Goal: Transaction & Acquisition: Obtain resource

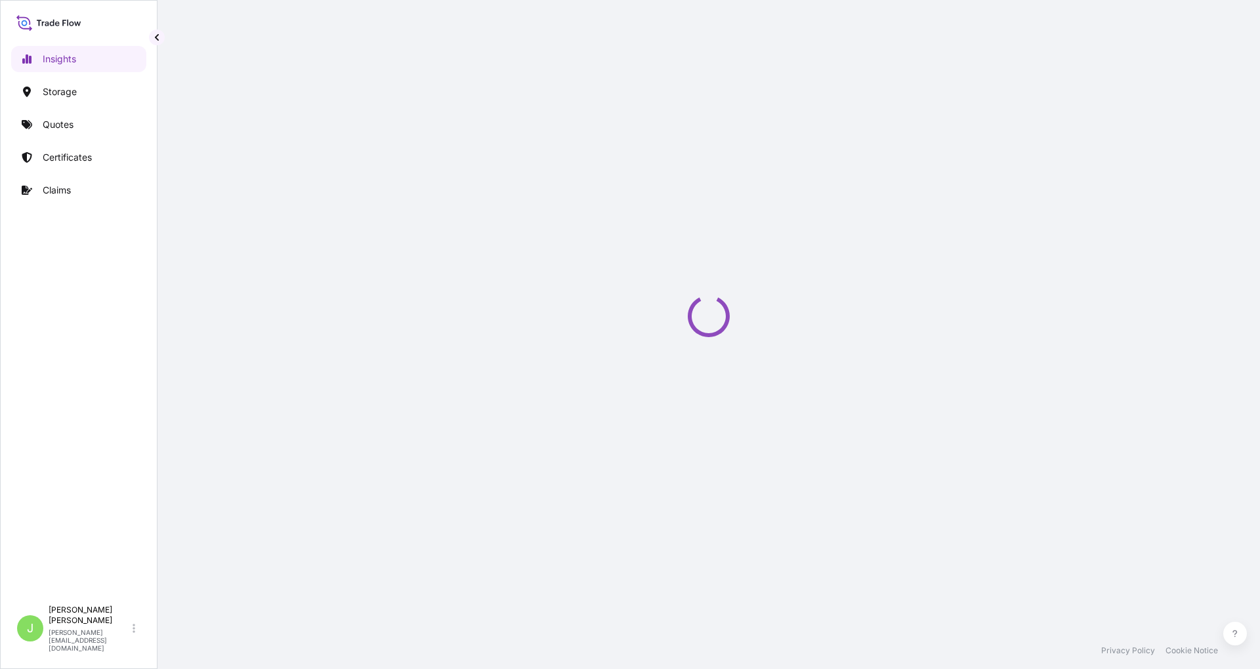
select select "2025"
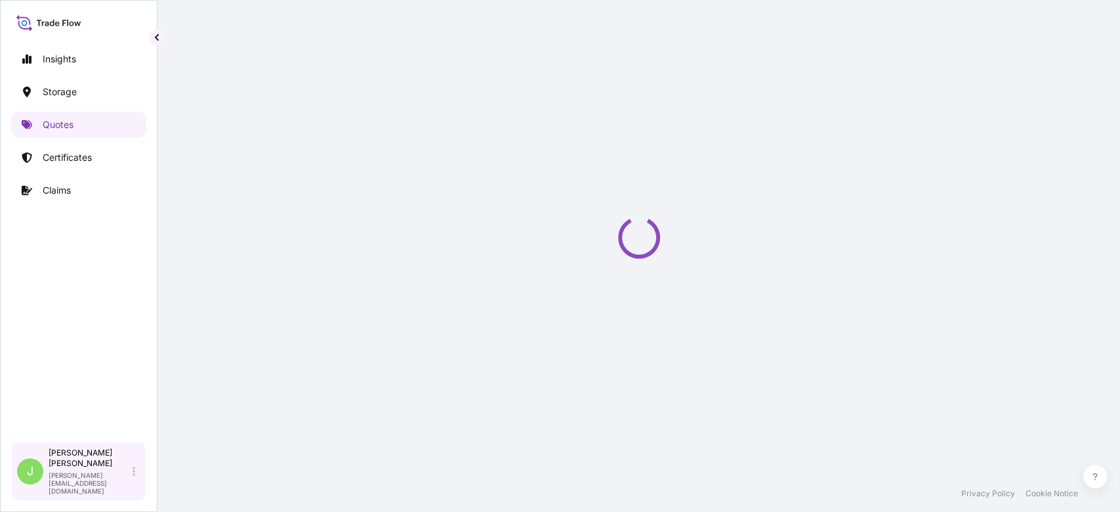
select select "Water"
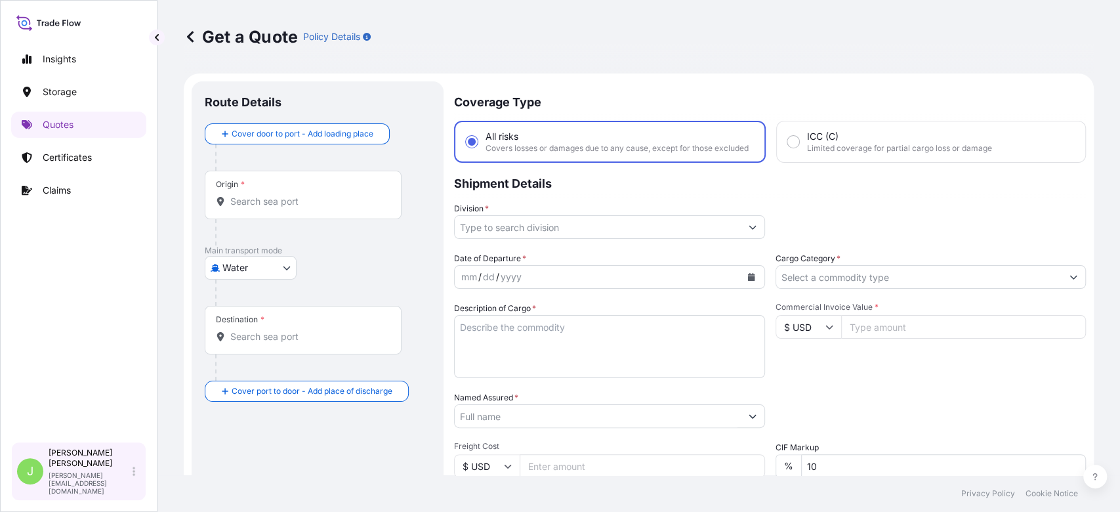
scroll to position [21, 0]
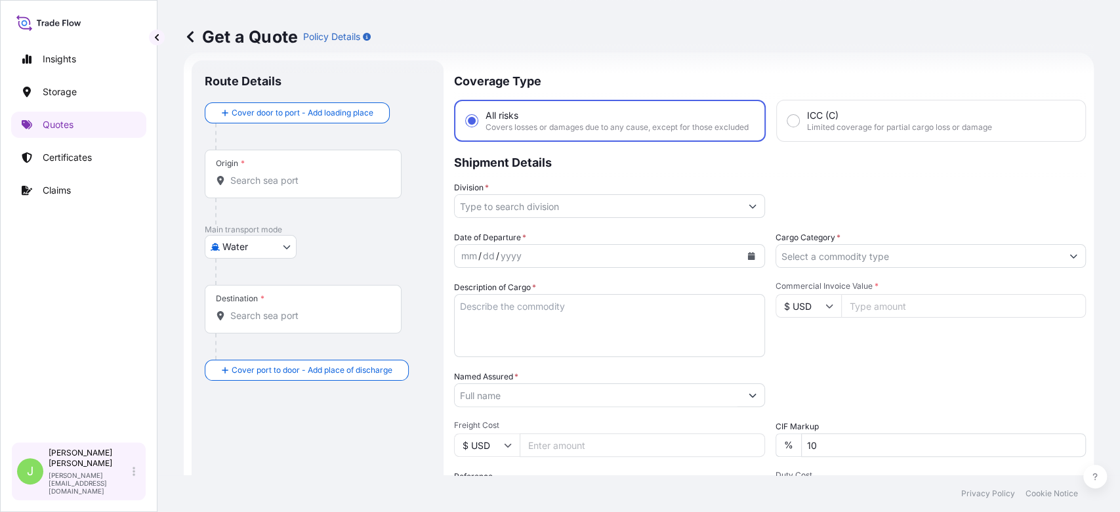
click at [133, 476] on icon at bounding box center [134, 471] width 3 height 9
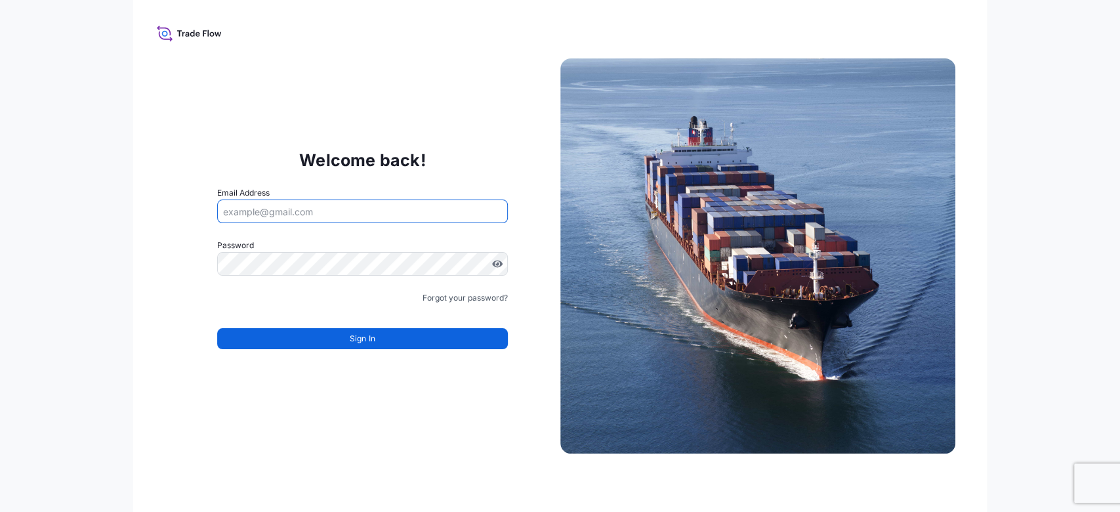
click at [383, 218] on input "Email Address" at bounding box center [362, 212] width 290 height 24
type input "[PERSON_NAME][EMAIL_ADDRESS][DOMAIN_NAME]"
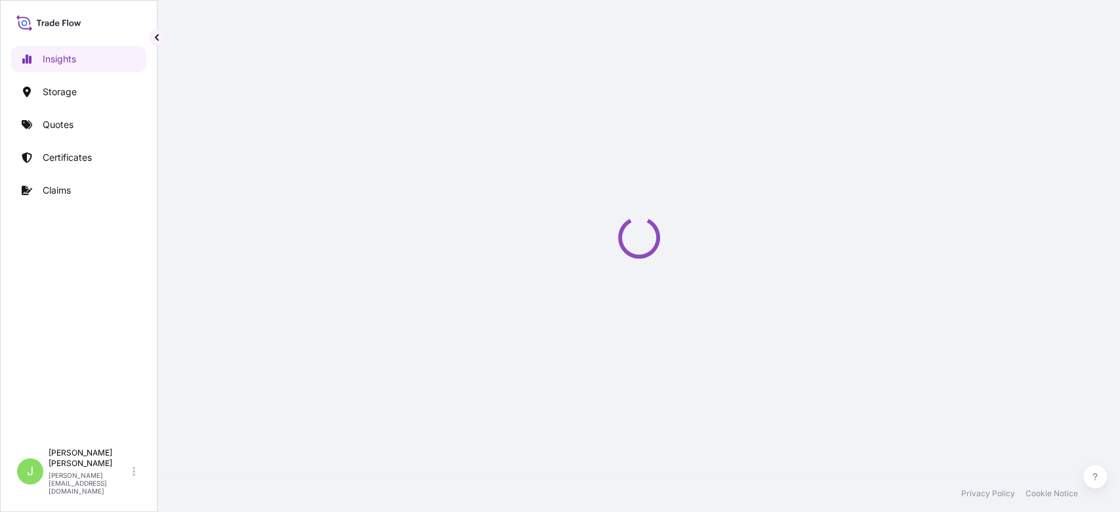
select select "2025"
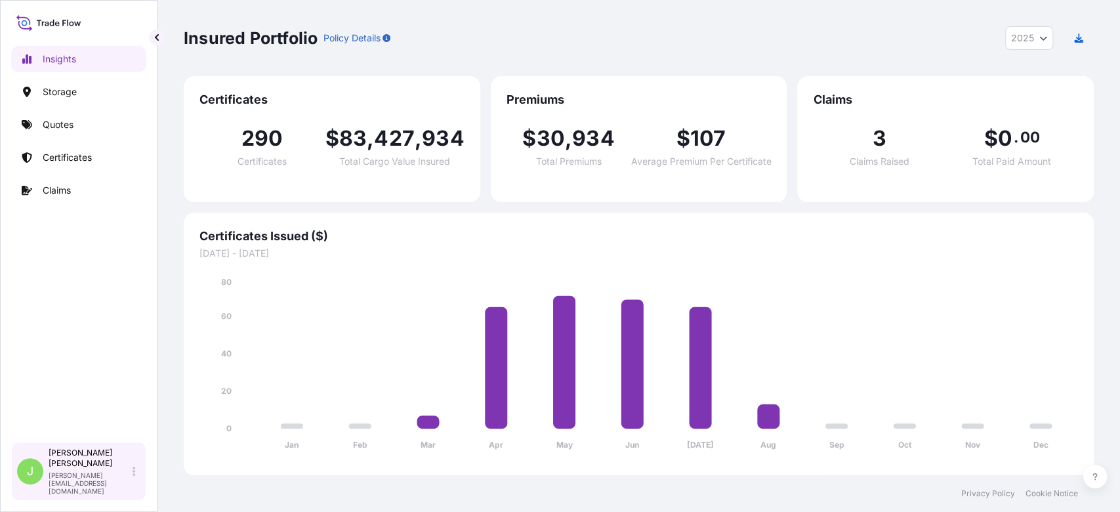
click at [135, 481] on div "Juan Pallares juan.pallaresm@bdpint.com" at bounding box center [95, 471] width 92 height 47
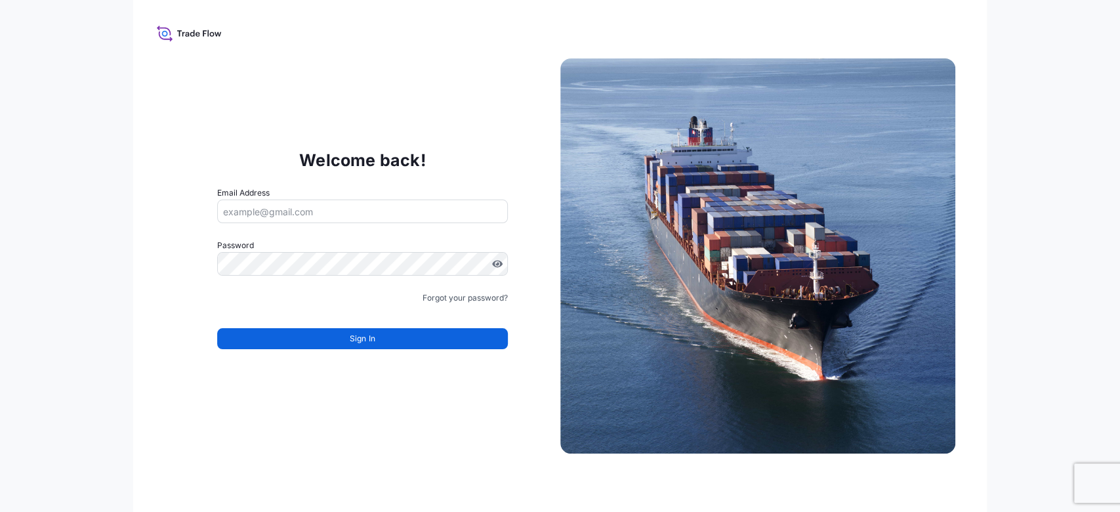
click at [263, 213] on input "Email Address" at bounding box center [362, 212] width 290 height 24
type input "[PERSON_NAME][EMAIL_ADDRESS][DOMAIN_NAME]"
click at [307, 281] on form "Email Address juan.pallaresm@bdpint.com Password Must include: Upper & lower ca…" at bounding box center [362, 275] width 290 height 179
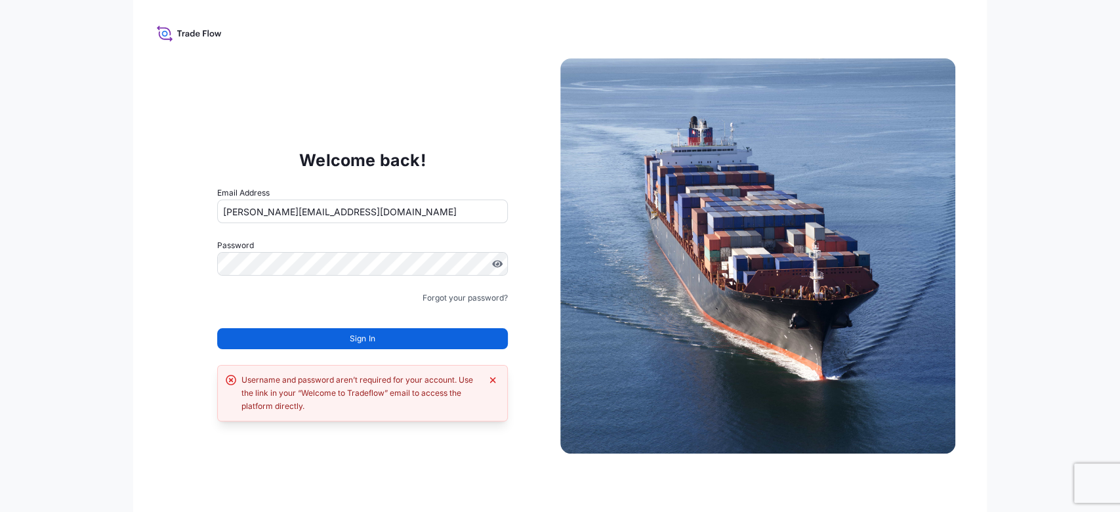
click at [426, 282] on form "Email Address juan.pallaresm@bdpint.com Password Must include: Upper & lower ca…" at bounding box center [362, 275] width 290 height 179
click at [971, 169] on div "Welcome back! Email Address juan.pallaresm@bdpint.com Password Must include: Up…" at bounding box center [559, 256] width 853 height 512
click at [410, 276] on div at bounding box center [362, 264] width 290 height 24
click at [1054, 125] on div "Welcome back! Email Address juan.pallaresm@bdpint.com Password Password is requ…" at bounding box center [560, 256] width 1120 height 512
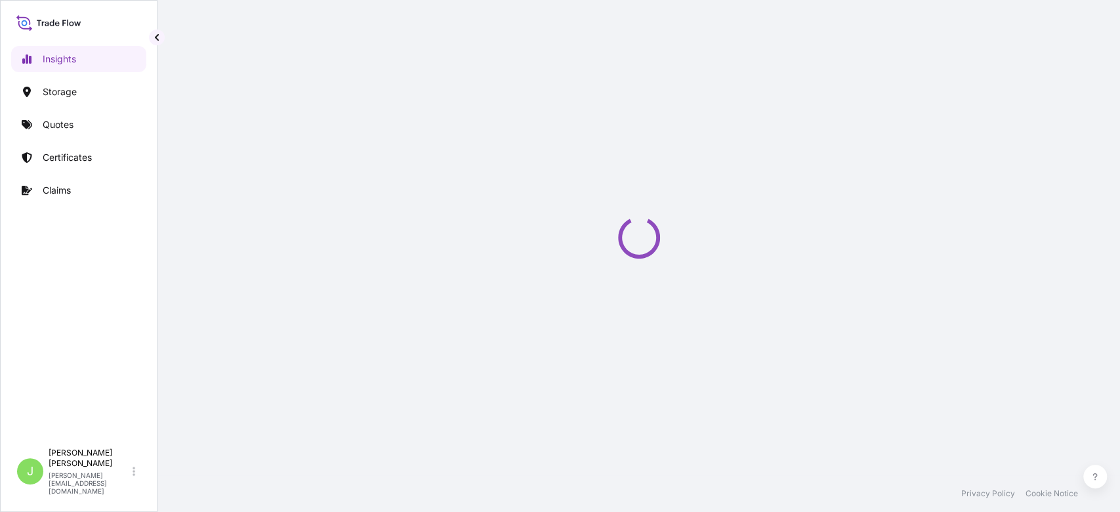
select select "2025"
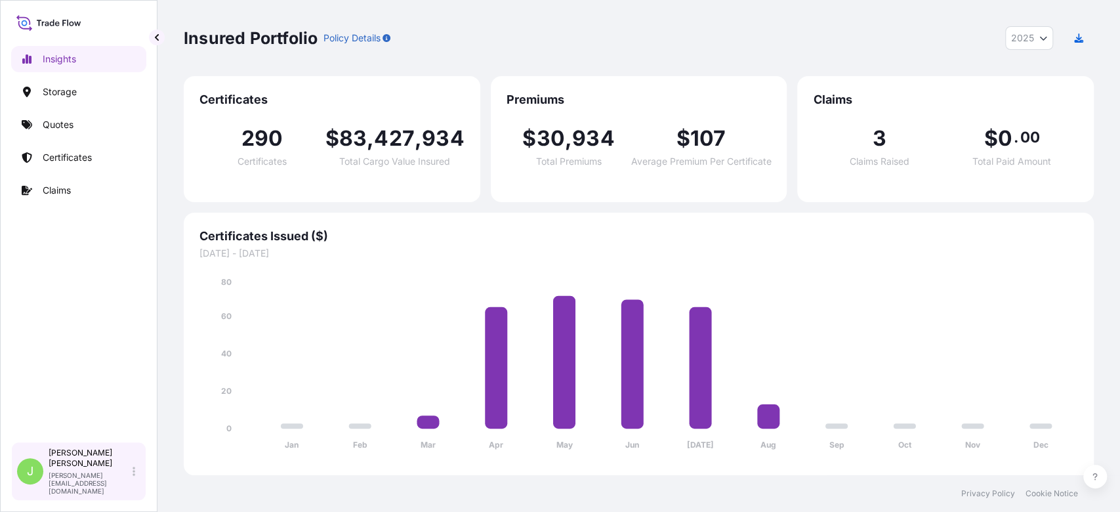
click at [28, 478] on span "J" at bounding box center [30, 471] width 7 height 13
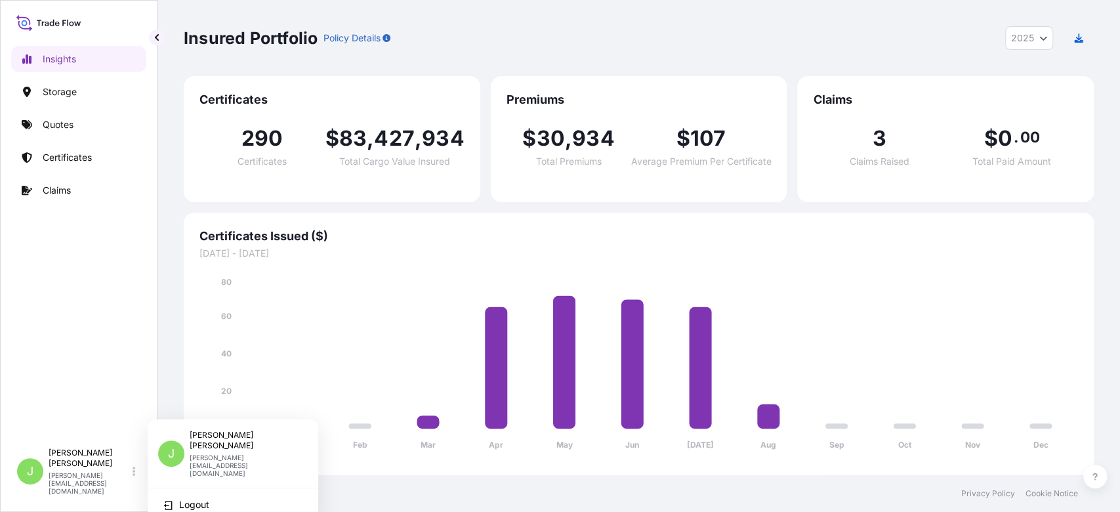
click at [225, 438] on p "[PERSON_NAME]" at bounding box center [244, 440] width 108 height 21
click at [190, 454] on p "[PERSON_NAME][EMAIL_ADDRESS][DOMAIN_NAME]" at bounding box center [244, 466] width 108 height 24
click at [140, 476] on div "J [PERSON_NAME] [PERSON_NAME][EMAIL_ADDRESS][DOMAIN_NAME]" at bounding box center [78, 471] width 135 height 59
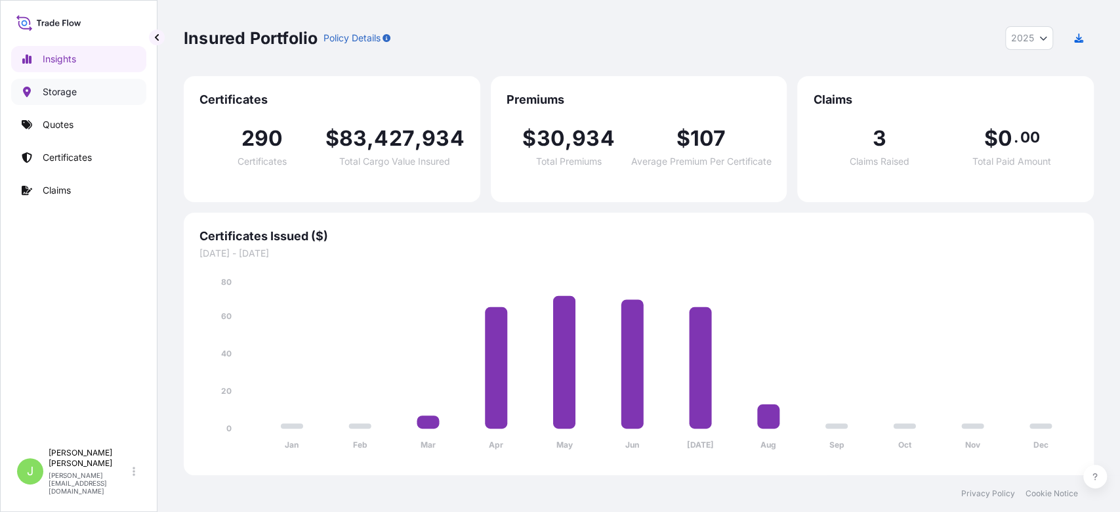
click at [51, 95] on p "Storage" at bounding box center [60, 91] width 34 height 13
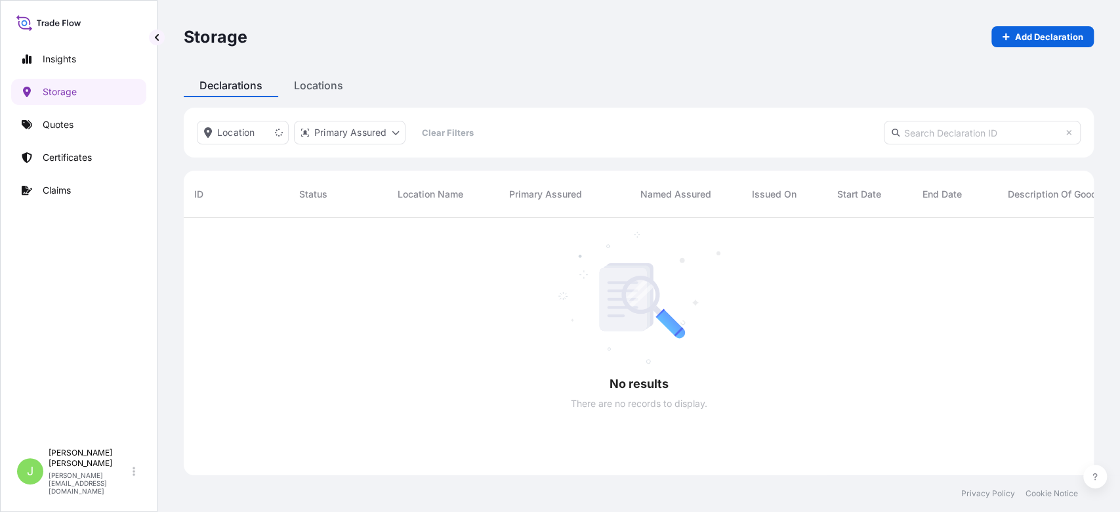
scroll to position [291, 897]
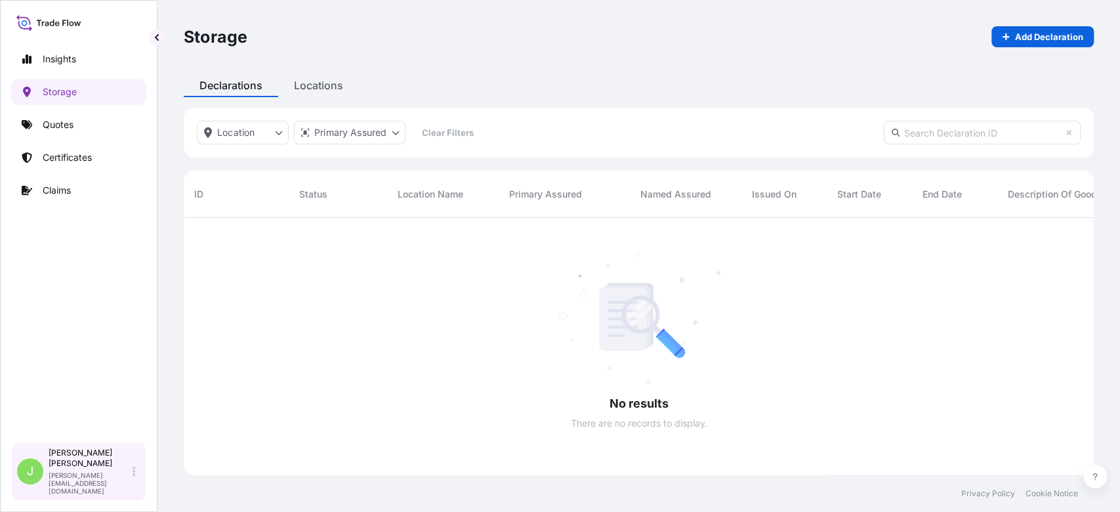
click at [116, 488] on p "juan.pallaresm@bdpint.com" at bounding box center [89, 483] width 81 height 24
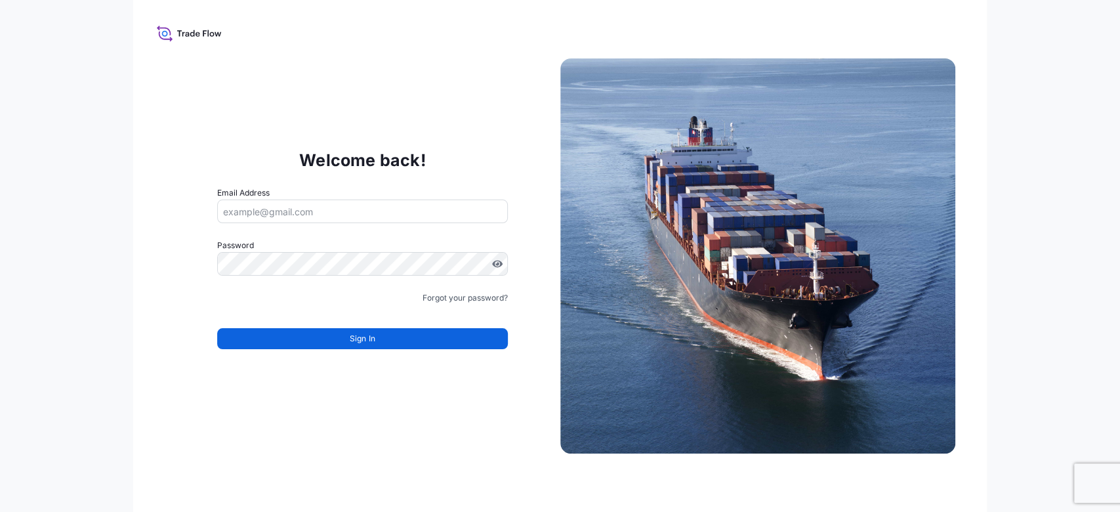
click at [298, 204] on input "Email Address" at bounding box center [362, 212] width 290 height 24
type input "juan.pallaresm@bdpint.com"
click at [426, 213] on input "Email Address" at bounding box center [362, 212] width 290 height 24
type input "j"
type input "[PERSON_NAME][EMAIL_ADDRESS][DOMAIN_NAME]"
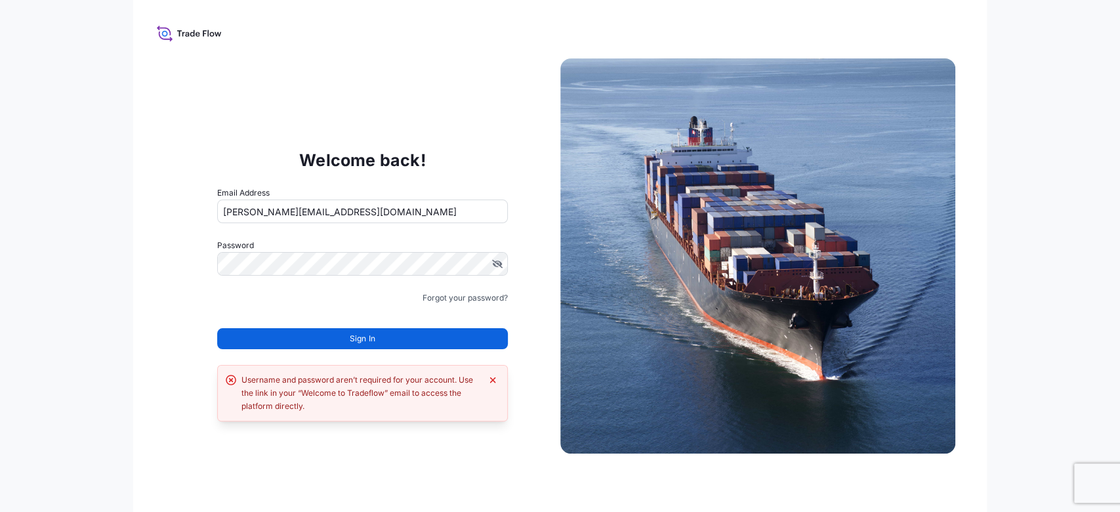
click at [1034, 359] on div "Welcome back! Email Address Juan.pallaresM@bdpint.com Password Must include: Up…" at bounding box center [560, 256] width 1120 height 512
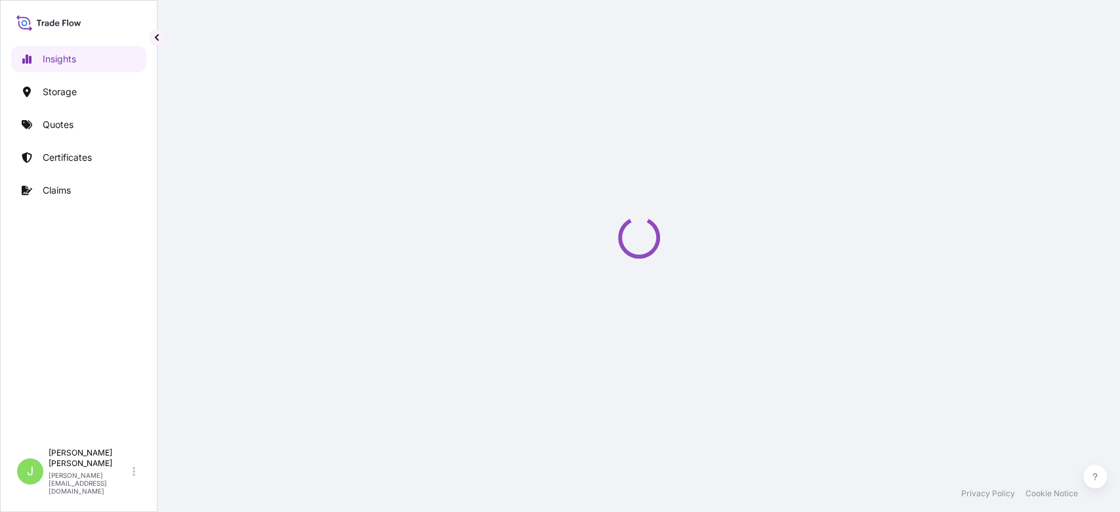
select select "2025"
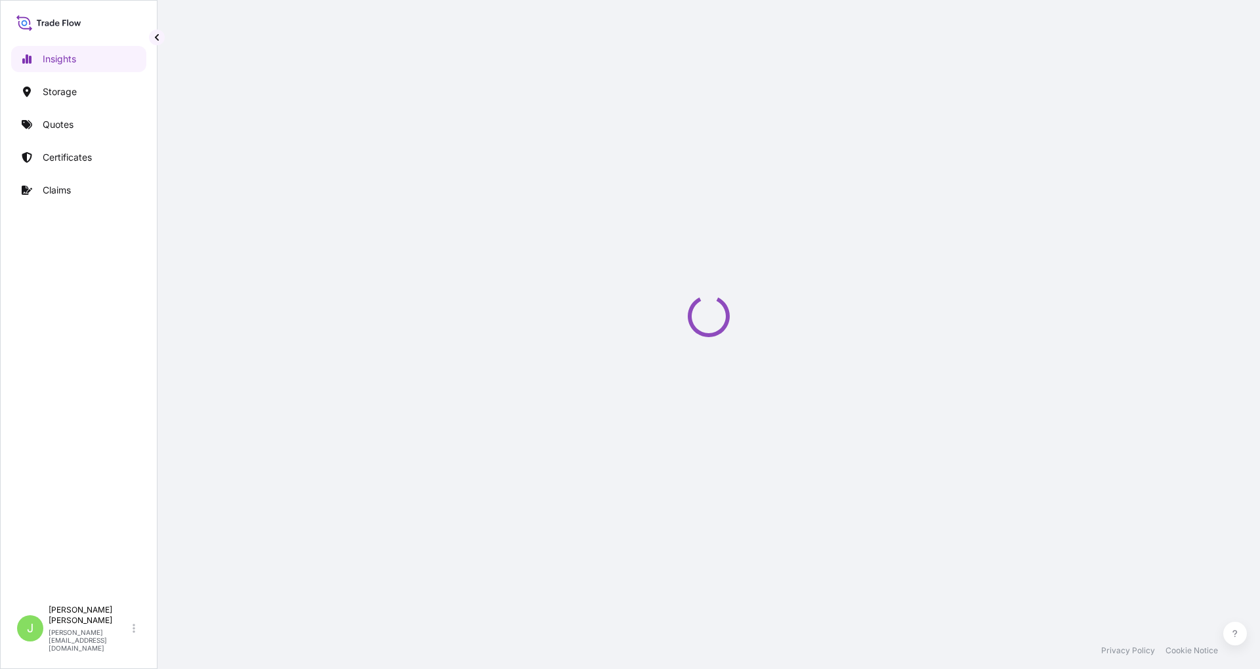
select select "2025"
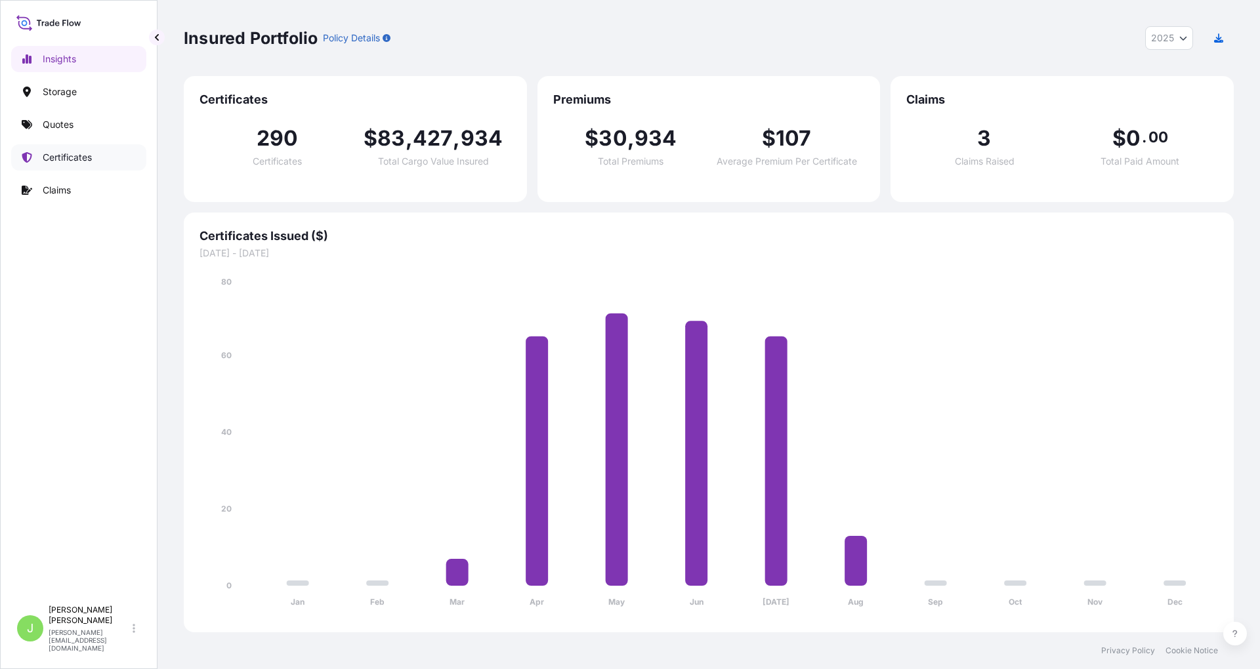
click at [98, 153] on link "Certificates" at bounding box center [78, 157] width 135 height 26
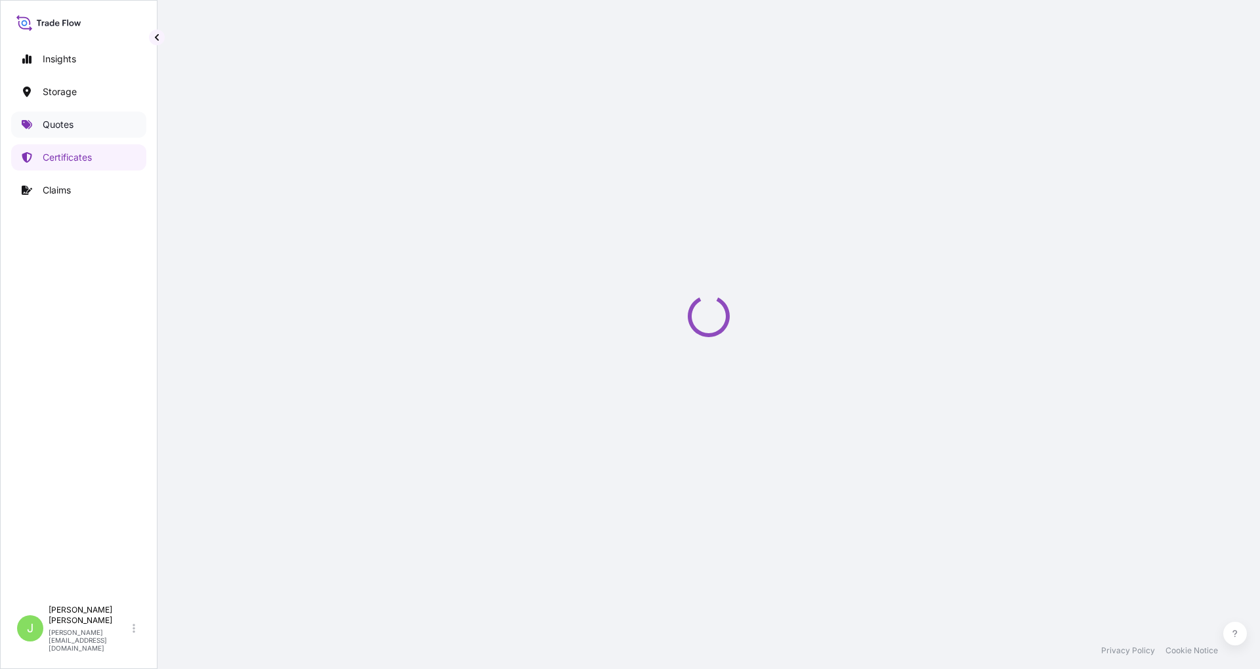
click at [82, 127] on link "Quotes" at bounding box center [78, 125] width 135 height 26
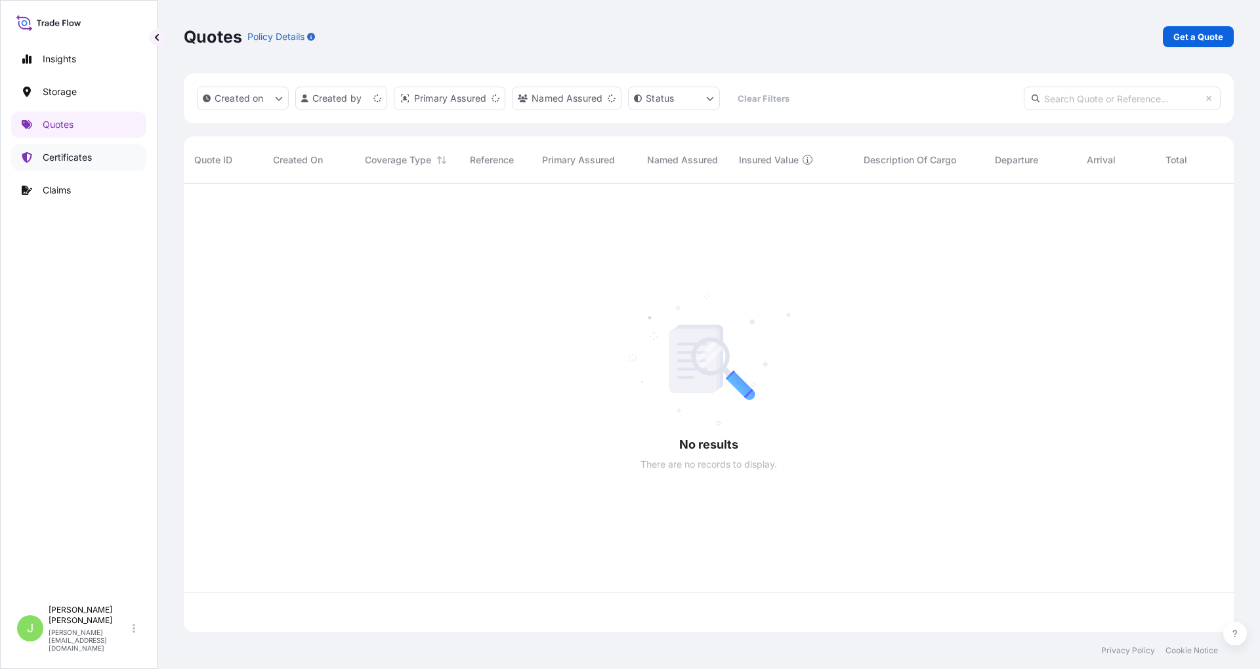
scroll to position [442, 1037]
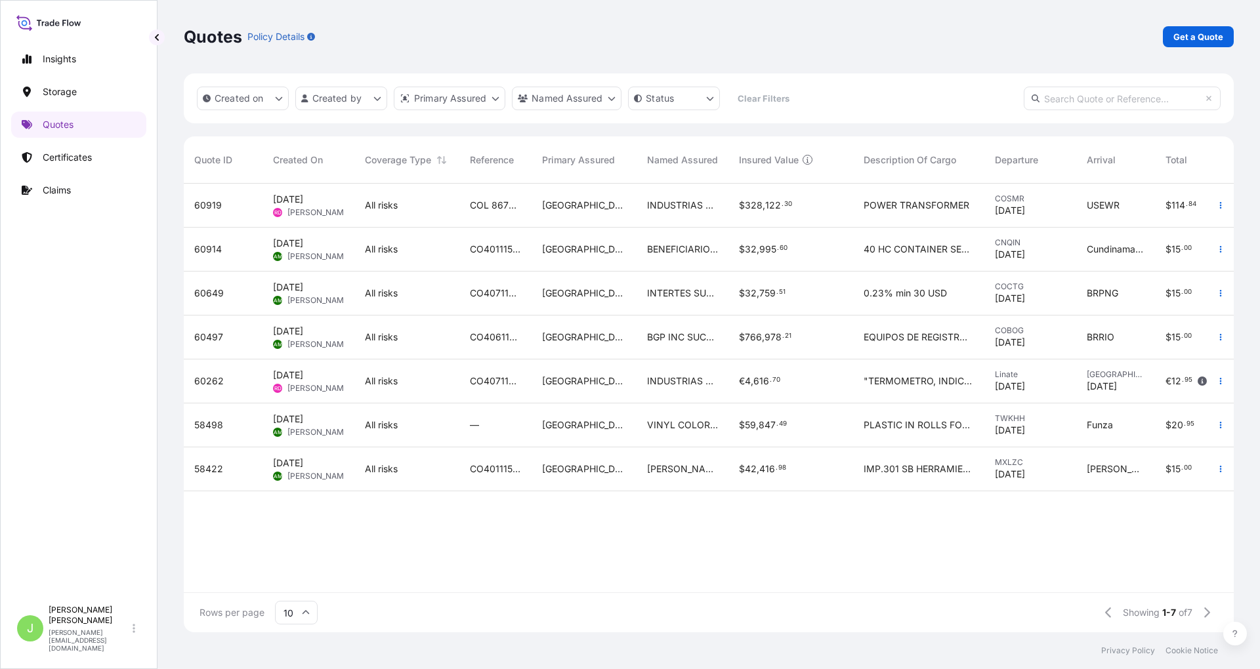
click at [1189, 25] on div "Quotes Policy Details Get a Quote" at bounding box center [709, 37] width 1050 height 74
click at [1195, 35] on p "Get a Quote" at bounding box center [1198, 36] width 50 height 13
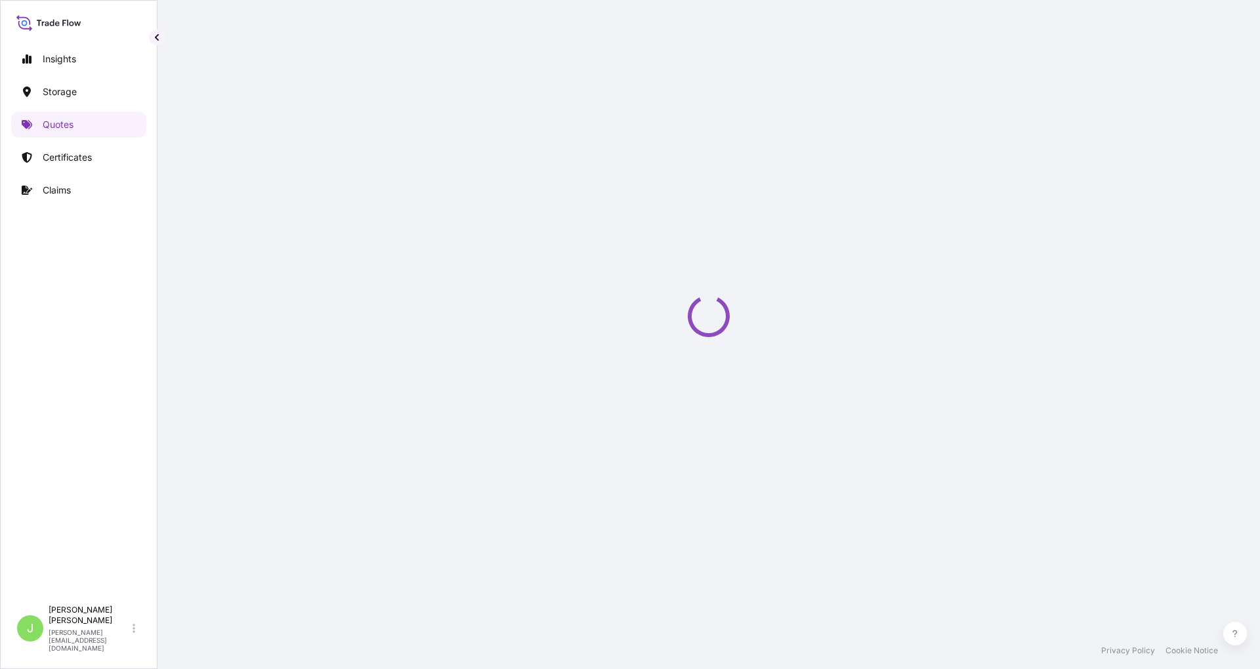
scroll to position [21, 0]
select select "Water"
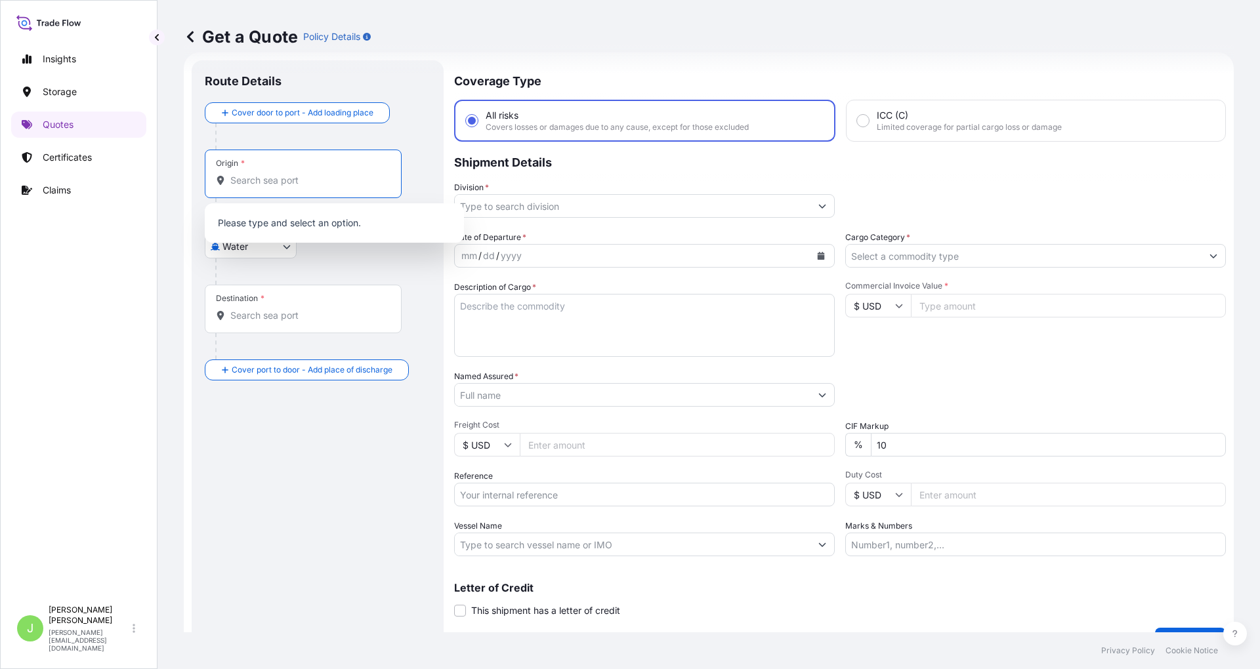
click at [242, 175] on input "Origin *" at bounding box center [307, 180] width 155 height 13
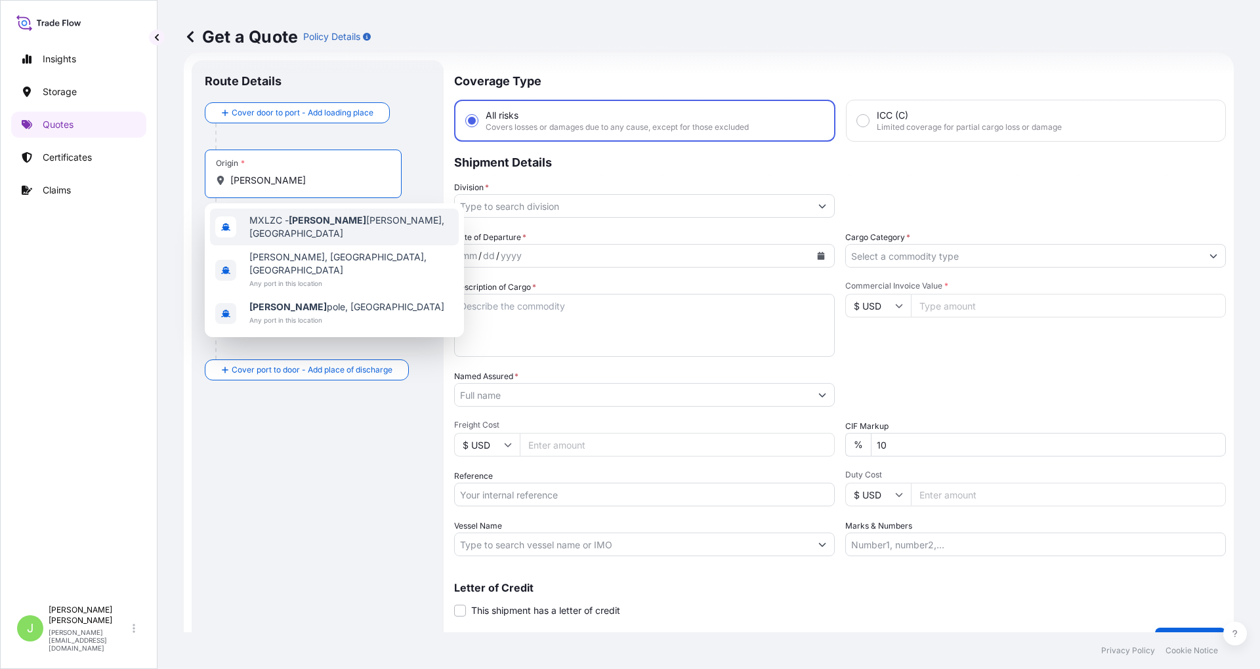
click at [375, 224] on span "MXLZC - [PERSON_NAME], [GEOGRAPHIC_DATA]" at bounding box center [351, 227] width 204 height 26
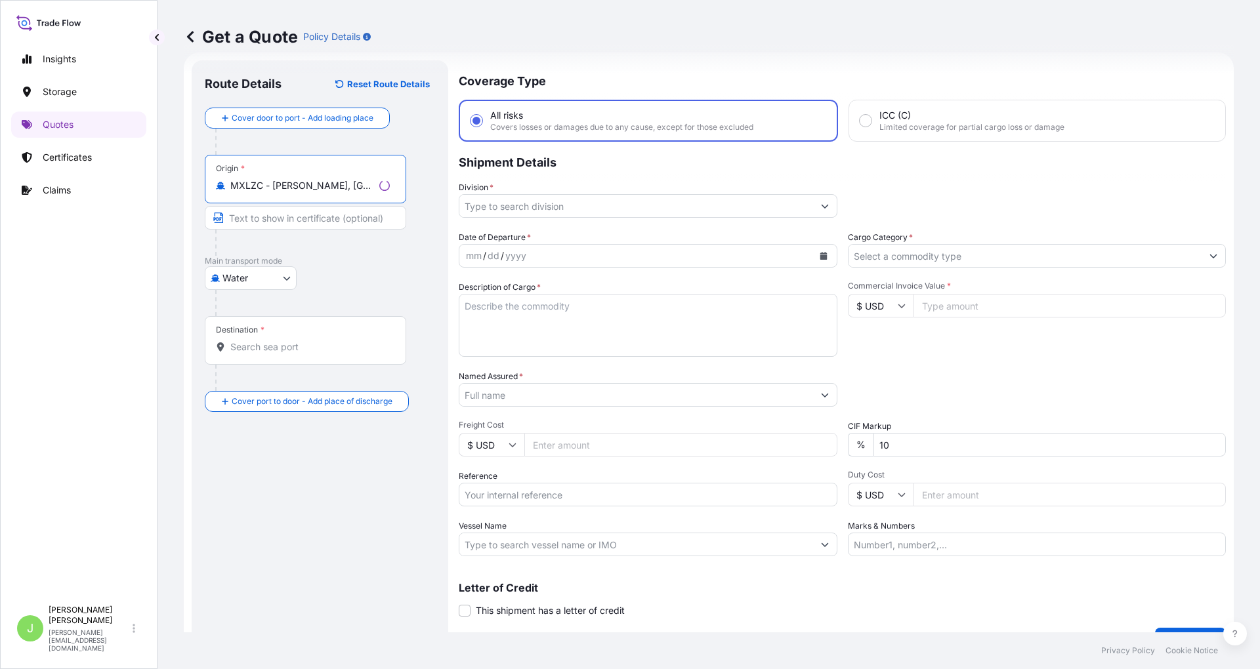
type input "MXLZC - [PERSON_NAME], [GEOGRAPHIC_DATA]"
click at [274, 345] on input "Destination *" at bounding box center [309, 347] width 159 height 13
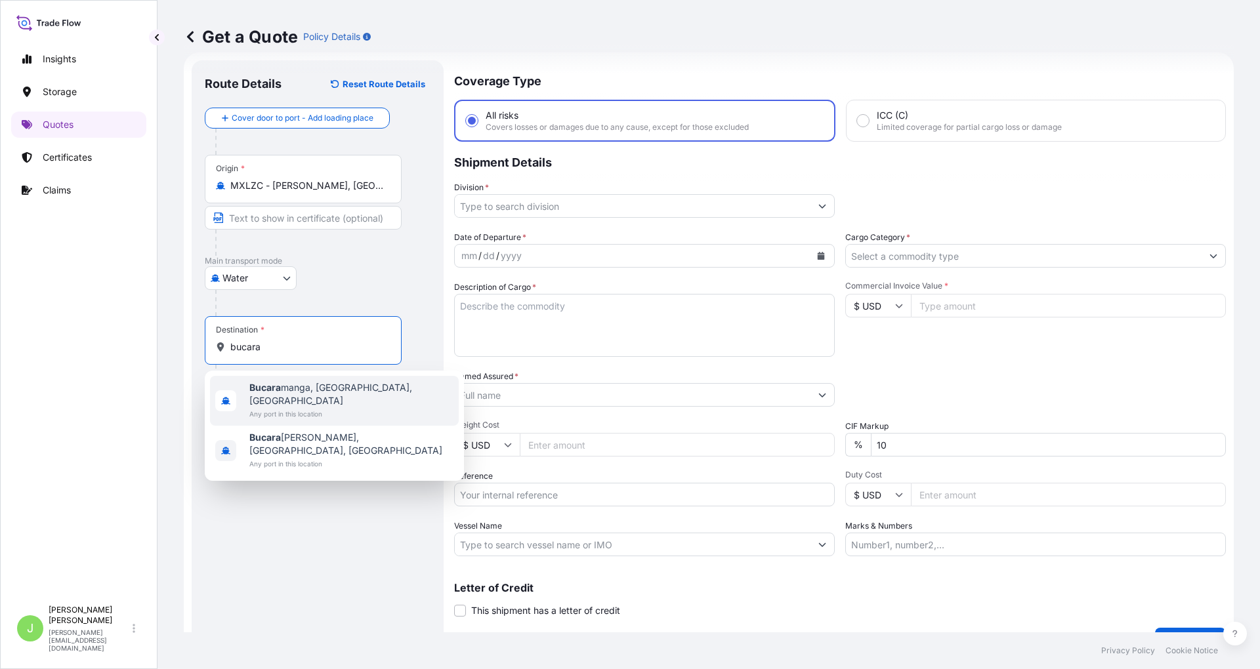
click at [328, 408] on span "Any port in this location" at bounding box center [351, 414] width 204 height 13
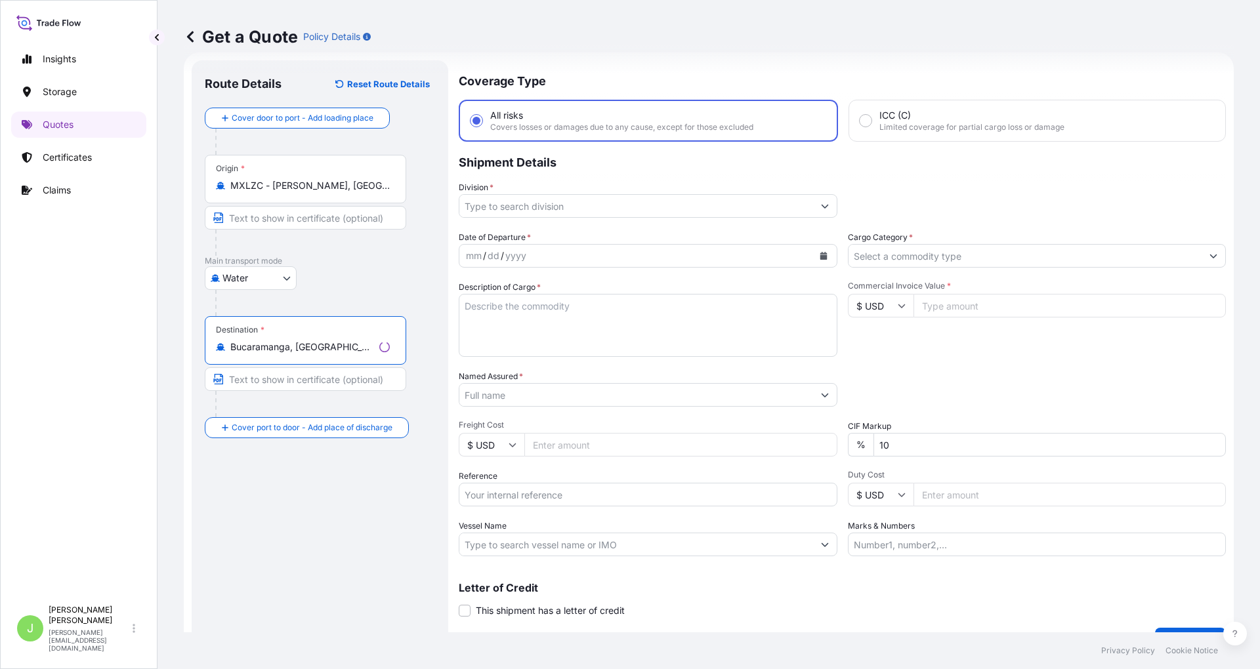
type input "Bucaramanga, [GEOGRAPHIC_DATA], [GEOGRAPHIC_DATA]"
click at [470, 196] on input "Division *" at bounding box center [636, 206] width 354 height 24
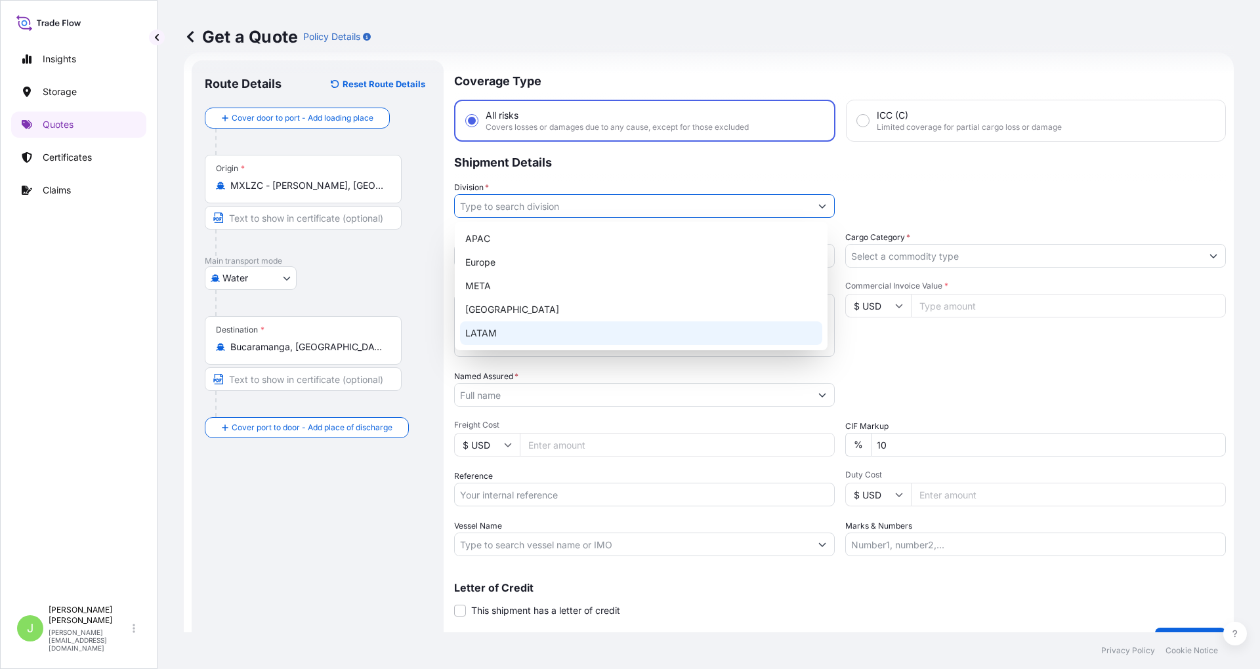
click at [489, 326] on div "LATAM" at bounding box center [641, 334] width 362 height 24
type input "LATAM"
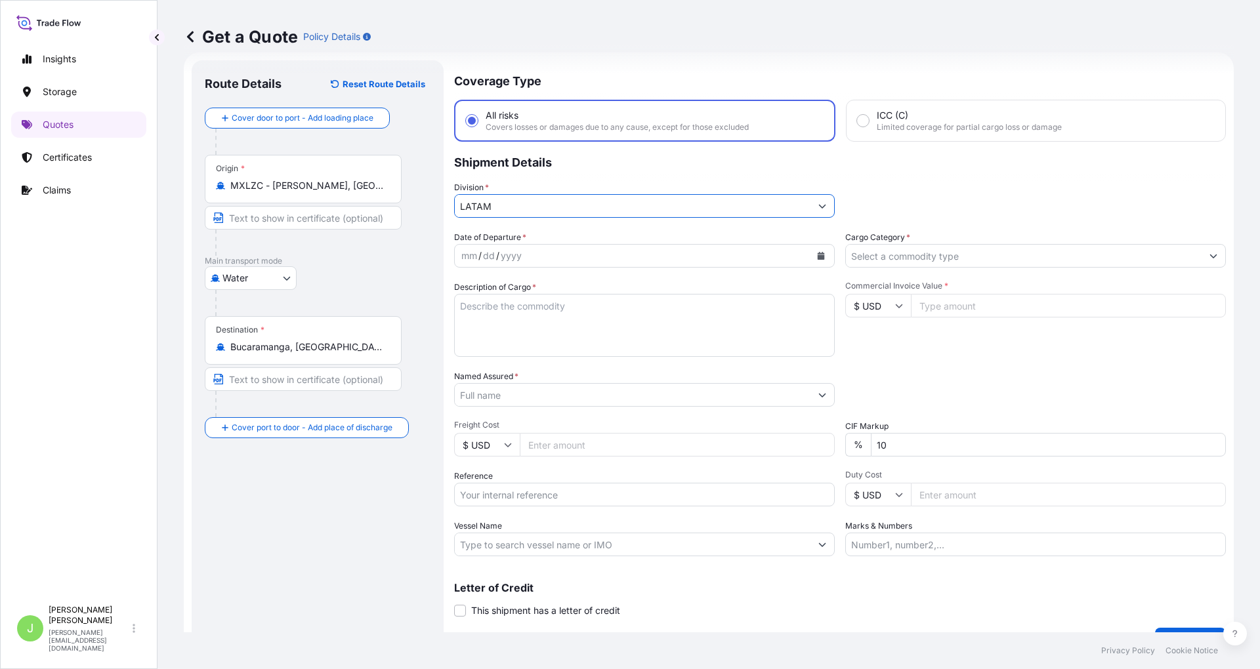
click at [924, 259] on input "Cargo Category *" at bounding box center [1024, 256] width 356 height 24
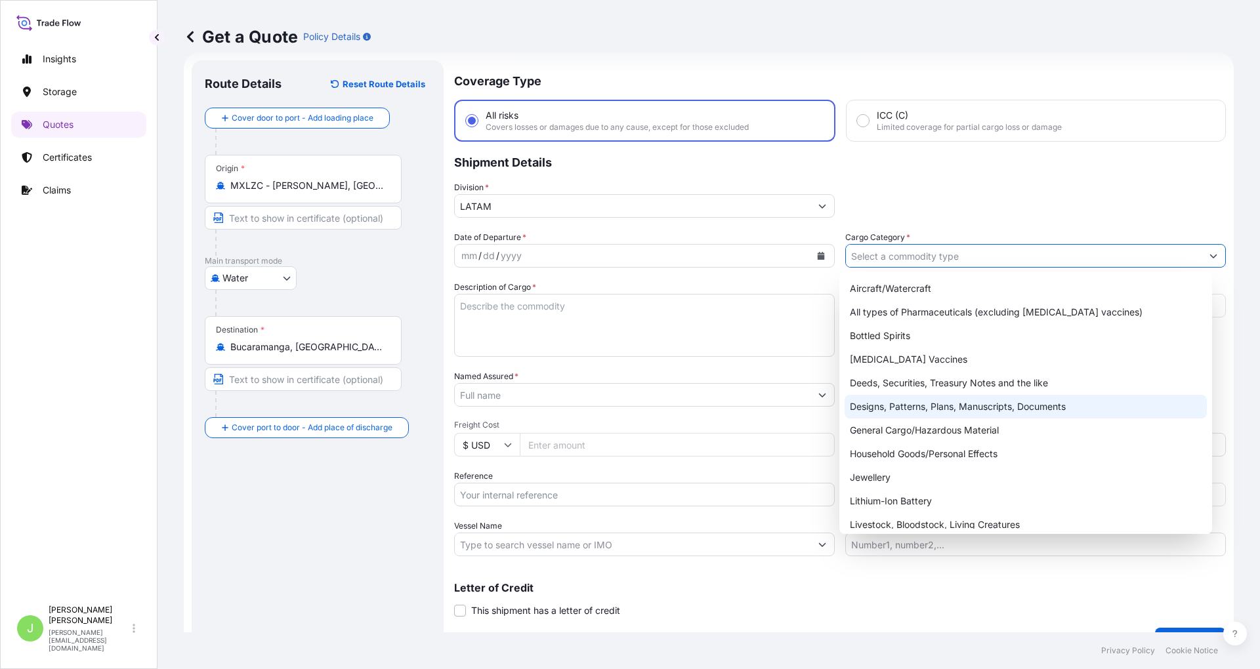
click at [898, 424] on div "General Cargo/Hazardous Material" at bounding box center [1026, 431] width 362 height 24
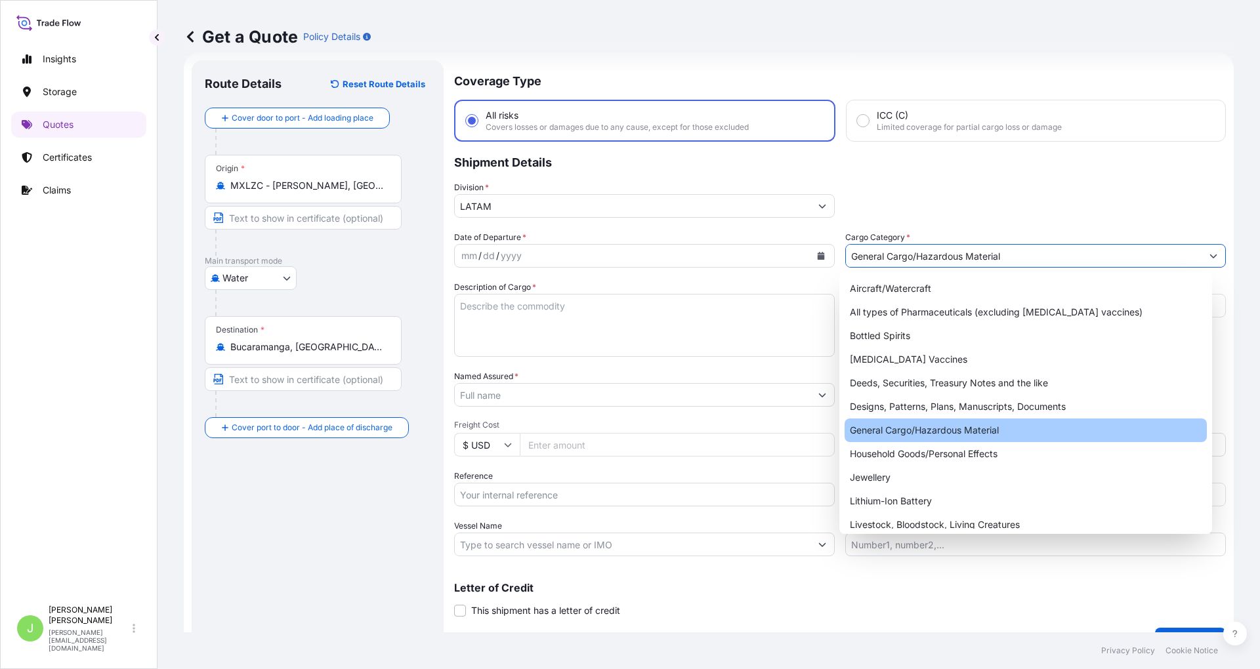
type input "General Cargo/Hazardous Material"
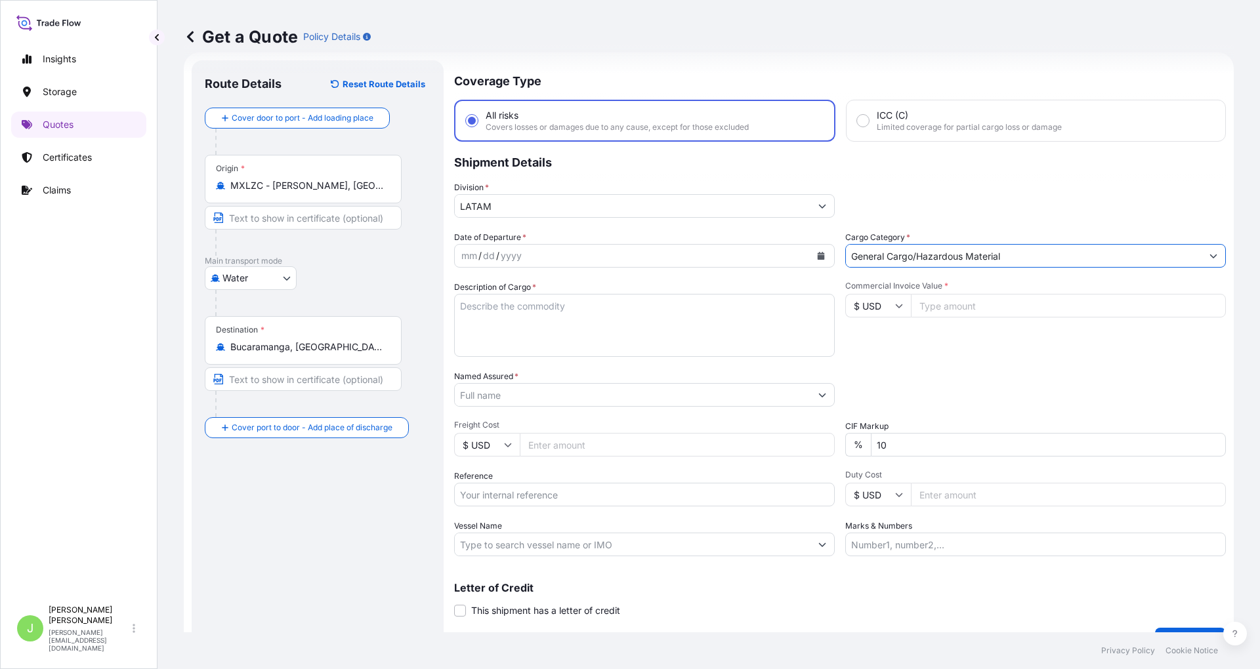
click at [819, 255] on button "Calendar" at bounding box center [821, 255] width 21 height 21
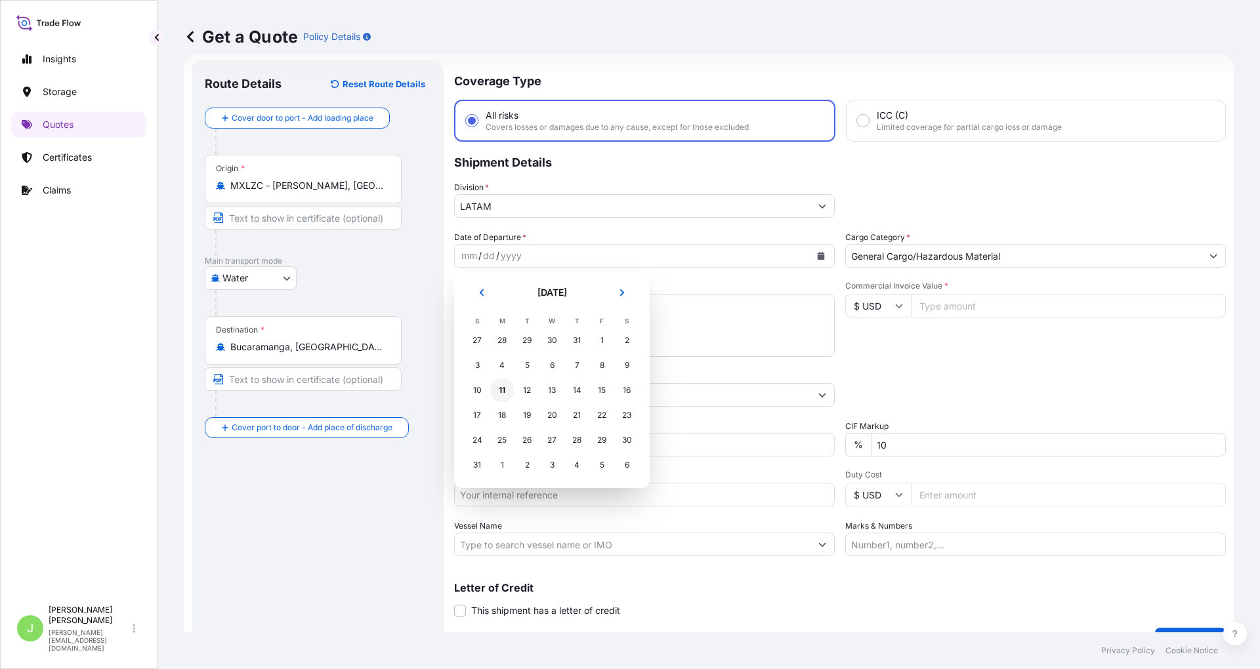
click at [504, 394] on div "11" at bounding box center [502, 391] width 24 height 24
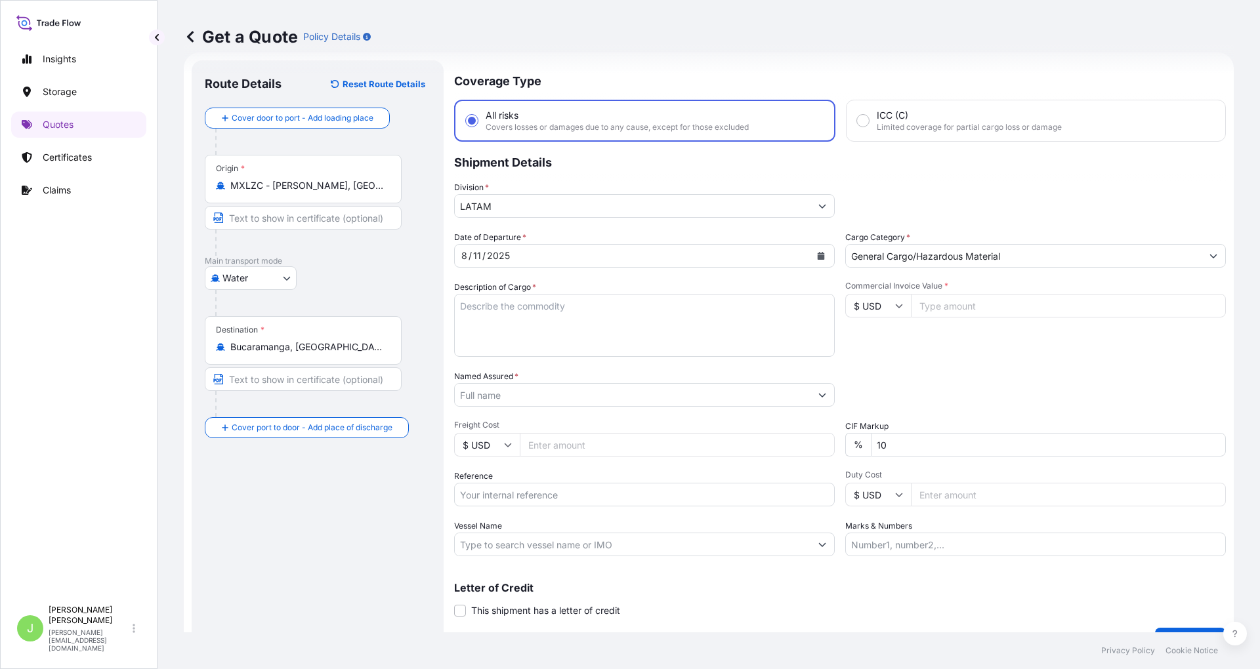
click at [546, 318] on textarea "Description of Cargo *" at bounding box center [644, 325] width 381 height 63
paste textarea "IMP.304 SS BUCARAMANGA, HERRAMIENTAS DE MANO, ART PARA FERRETERIA, JARDINERIA, …"
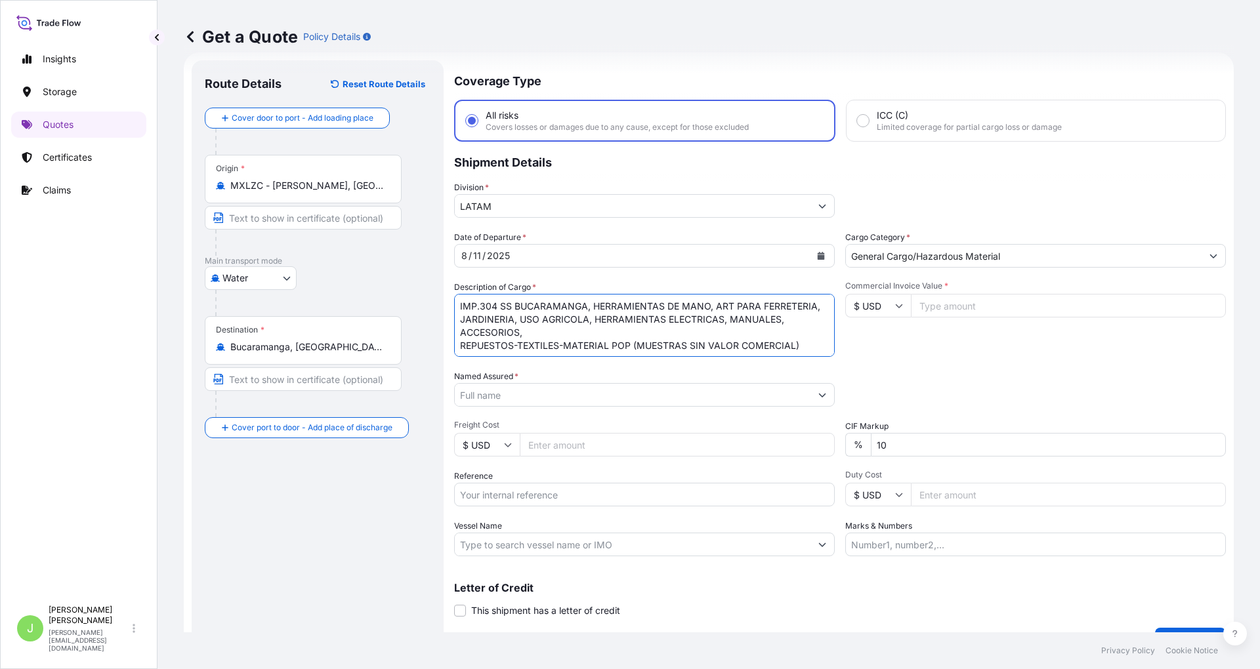
scroll to position [9, 0]
type textarea "IMP.304 SS BUCARAMANGA, HERRAMIENTAS DE MANO, ART PARA FERRETERIA, JARDINERIA, …"
click at [499, 389] on input "Named Assured *" at bounding box center [633, 395] width 356 height 24
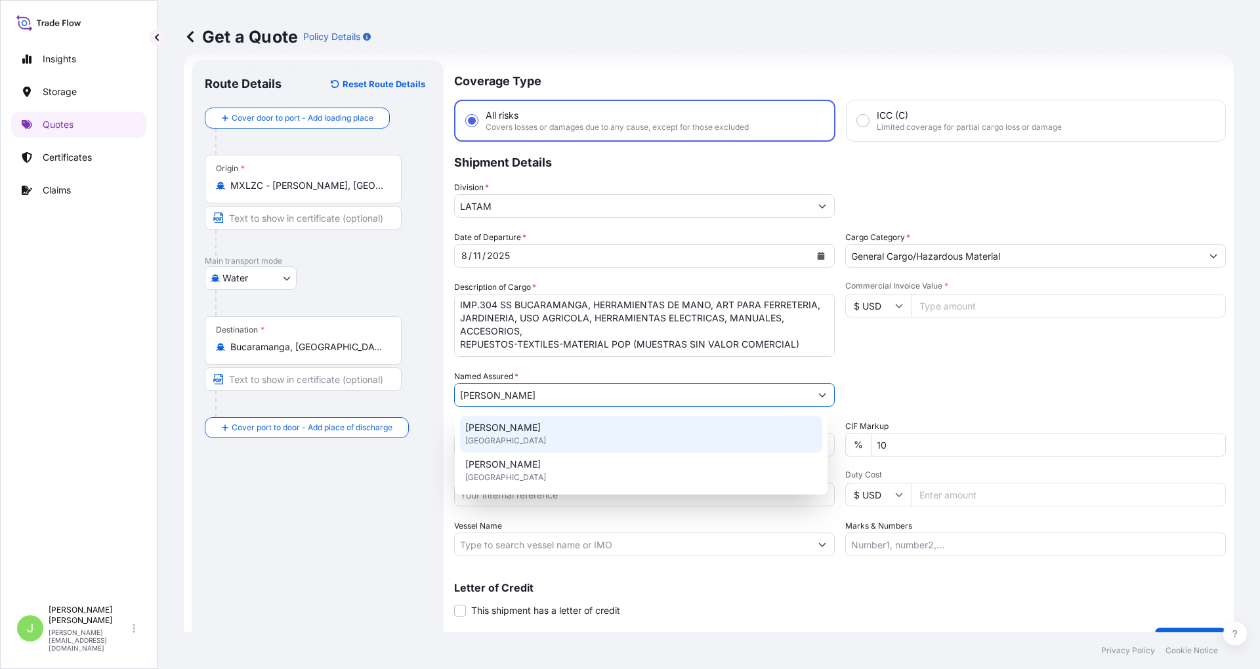
click at [524, 418] on div "[PERSON_NAME] [GEOGRAPHIC_DATA]" at bounding box center [641, 434] width 362 height 37
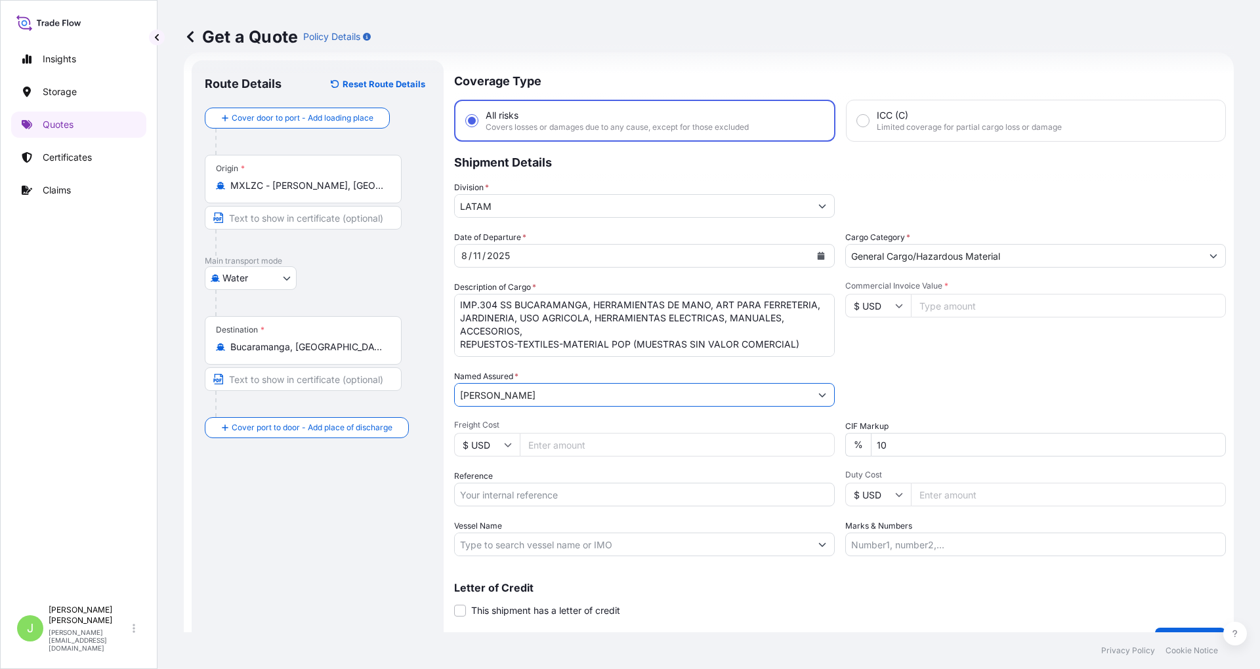
type input "[PERSON_NAME]"
click at [578, 439] on input "Freight Cost" at bounding box center [677, 445] width 315 height 24
type input "950"
click at [536, 483] on input "Reference" at bounding box center [644, 495] width 381 height 24
paste input "CO4031152282"
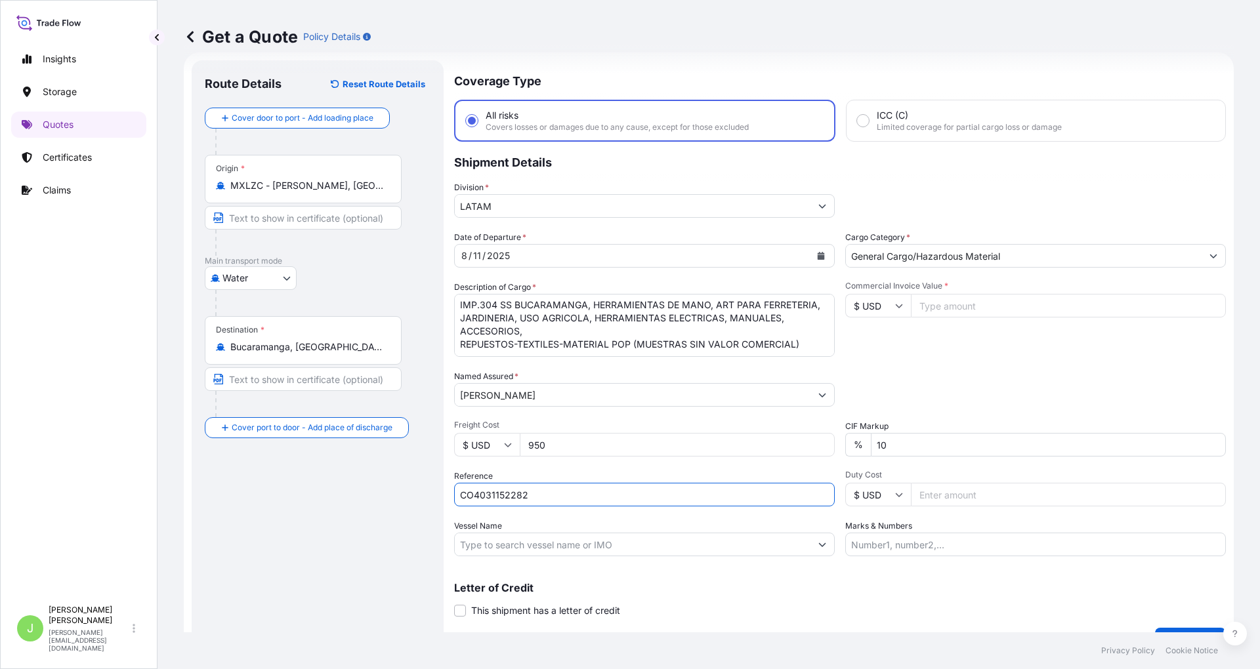
type input "CO4031152282"
click at [686, 547] on input "Vessel Name" at bounding box center [633, 545] width 356 height 24
paste input "MSC VICTORIA / FA526A"
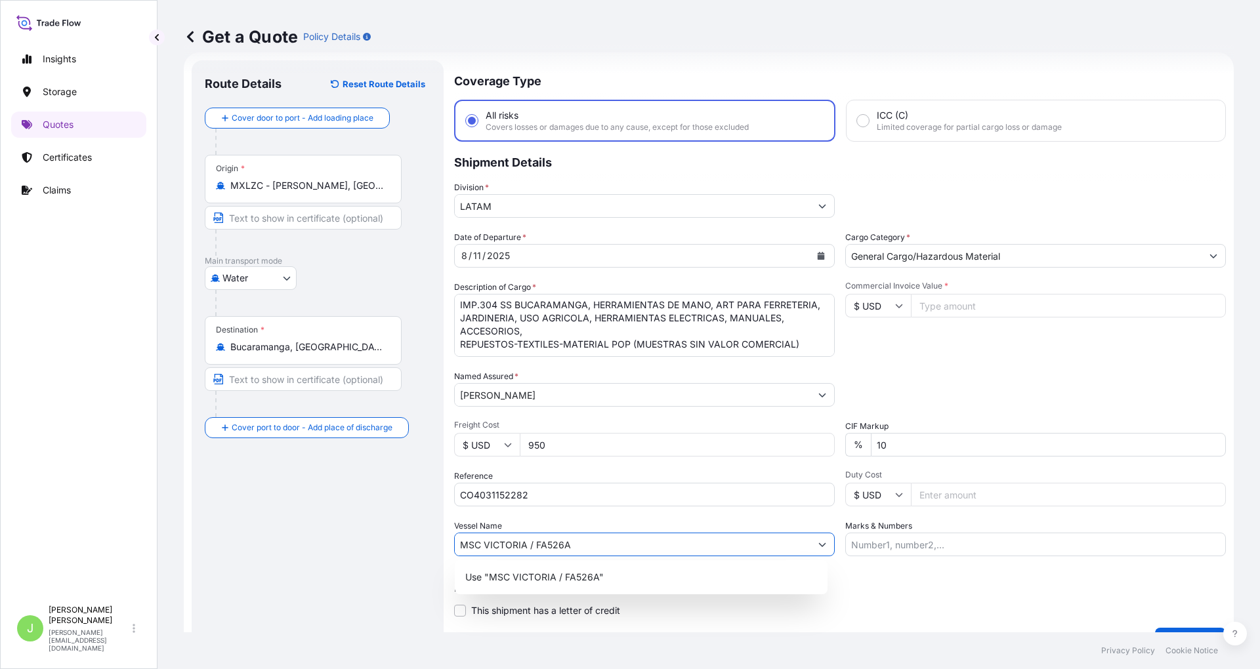
type input "MSC VICTORIA / FA526A"
click at [958, 305] on input "Commercial Invoice Value *" at bounding box center [1068, 306] width 315 height 24
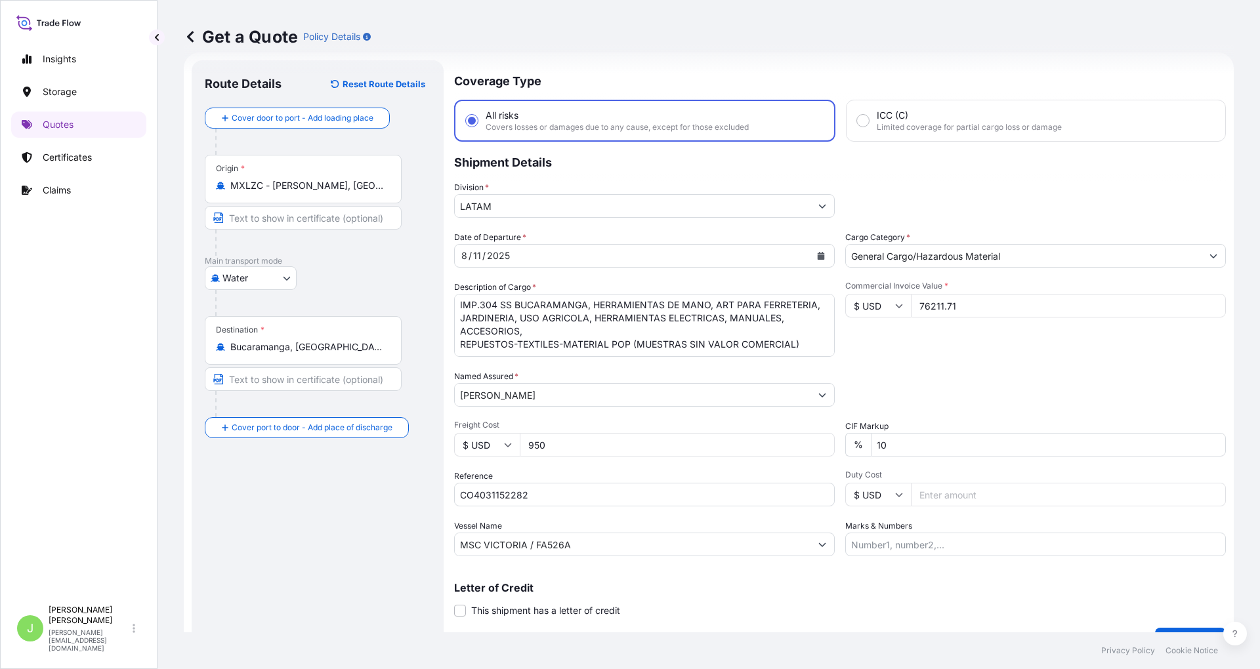
type input "76211.71"
click at [1009, 541] on input "Marks & Numbers" at bounding box center [1035, 545] width 381 height 24
paste input "SCMXES25071132"
click at [1048, 533] on input "SCMXES25071132 // VENTA DEL SEGURO:" at bounding box center [1035, 545] width 381 height 24
paste input "0.35"
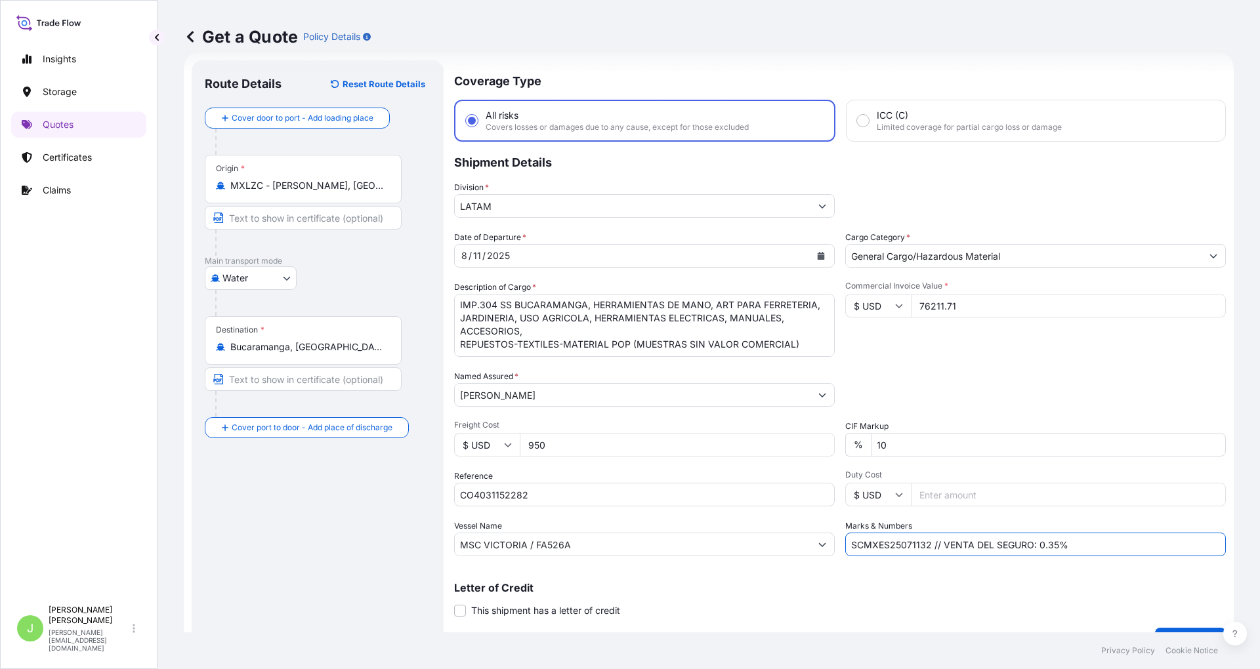
scroll to position [50, 0]
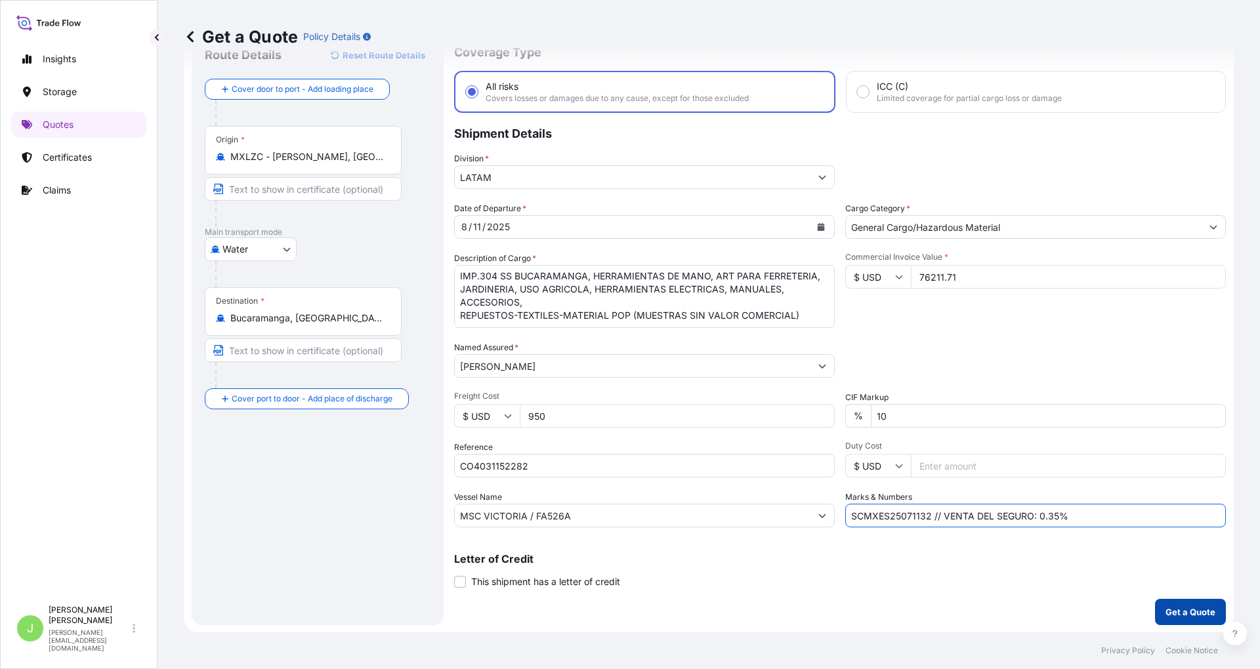
type input "SCMXES25071132 // VENTA DEL SEGURO: 0.35%"
click at [1167, 606] on p "Get a Quote" at bounding box center [1191, 612] width 50 height 13
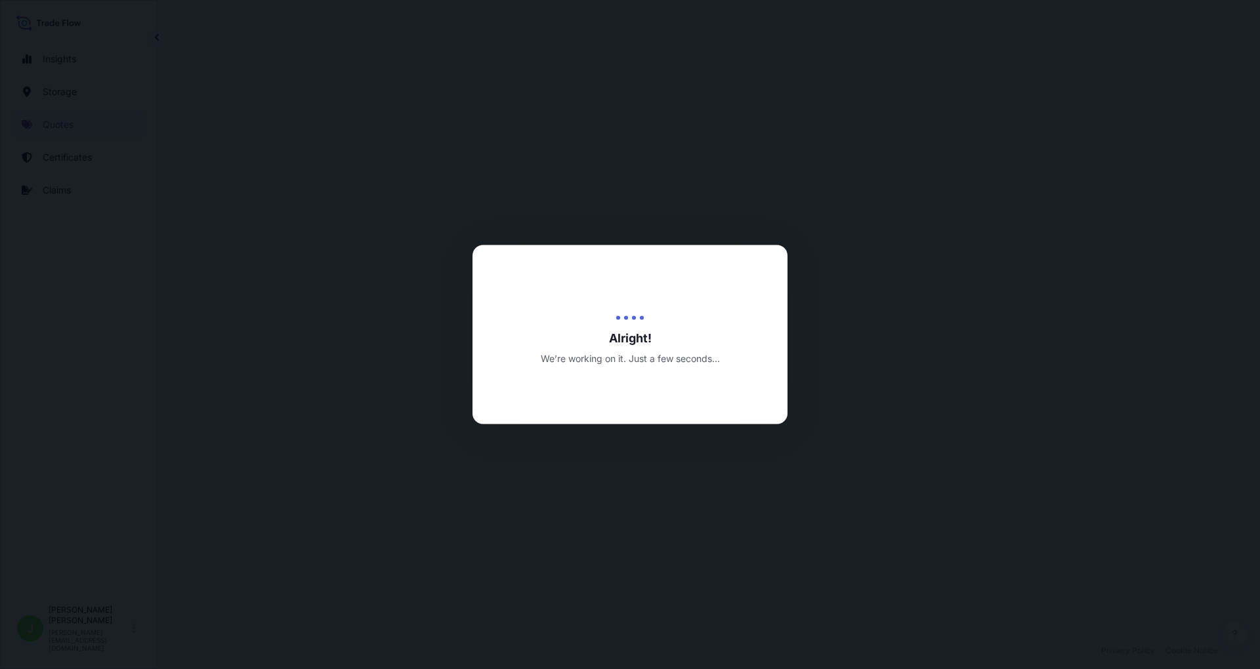
select select "Water"
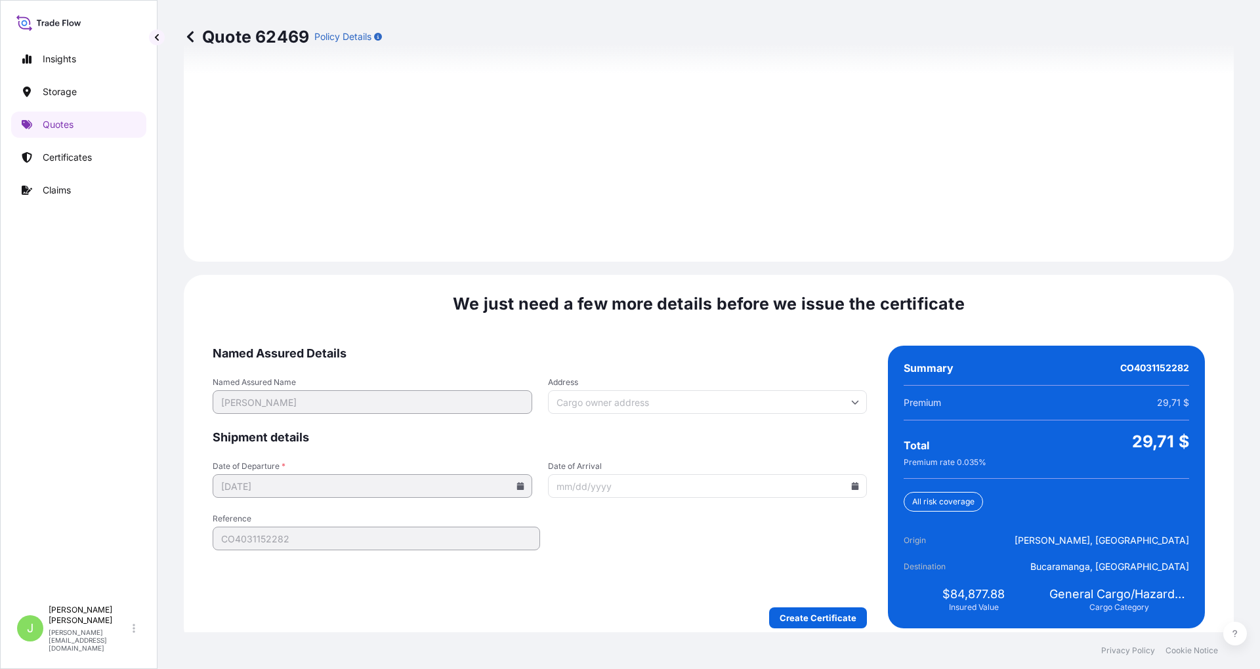
scroll to position [1819, 0]
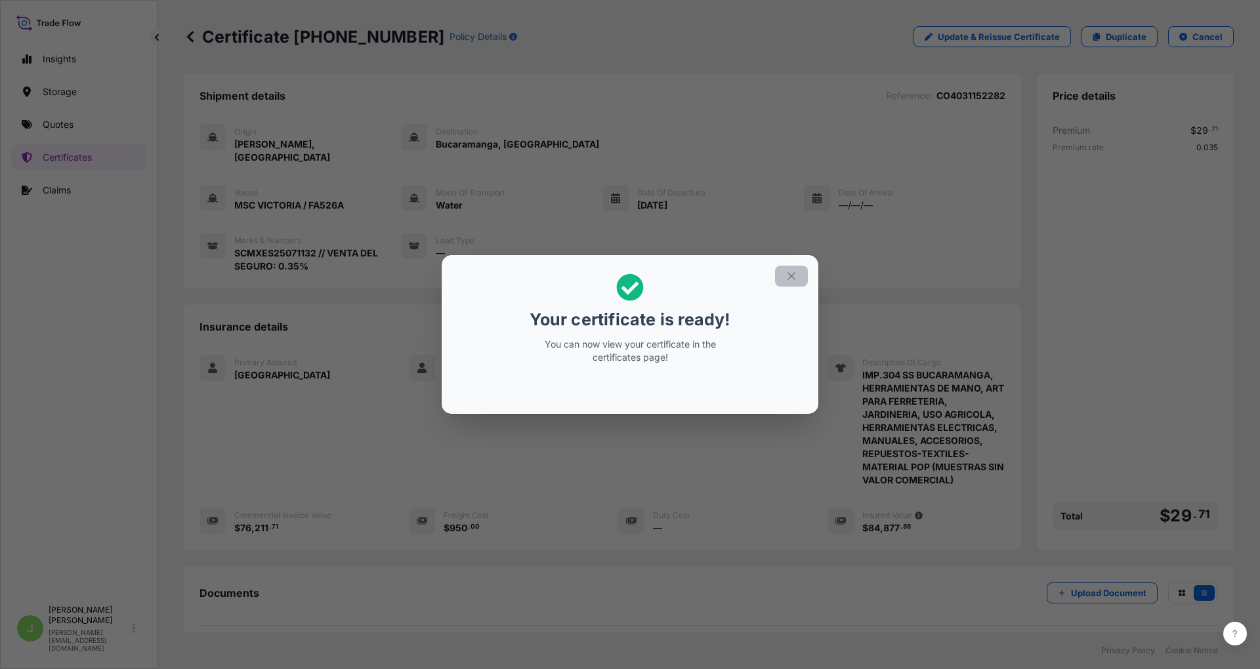
click at [791, 282] on icon "button" at bounding box center [792, 276] width 12 height 12
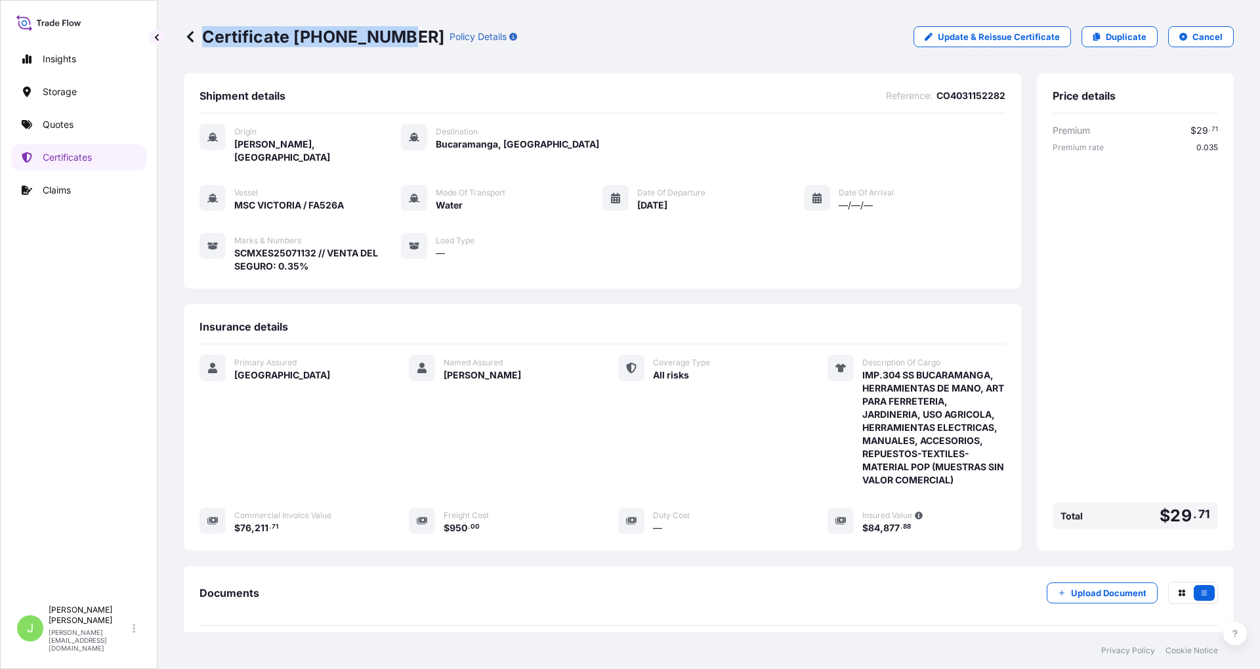
drag, startPoint x: 205, startPoint y: 35, endPoint x: 394, endPoint y: 51, distance: 189.0
click at [394, 51] on div "Certificate [PHONE_NUMBER] Policy Details Update & Reissue Certificate Duplicat…" at bounding box center [709, 37] width 1050 height 74
copy p "Certificate [PHONE_NUMBER]"
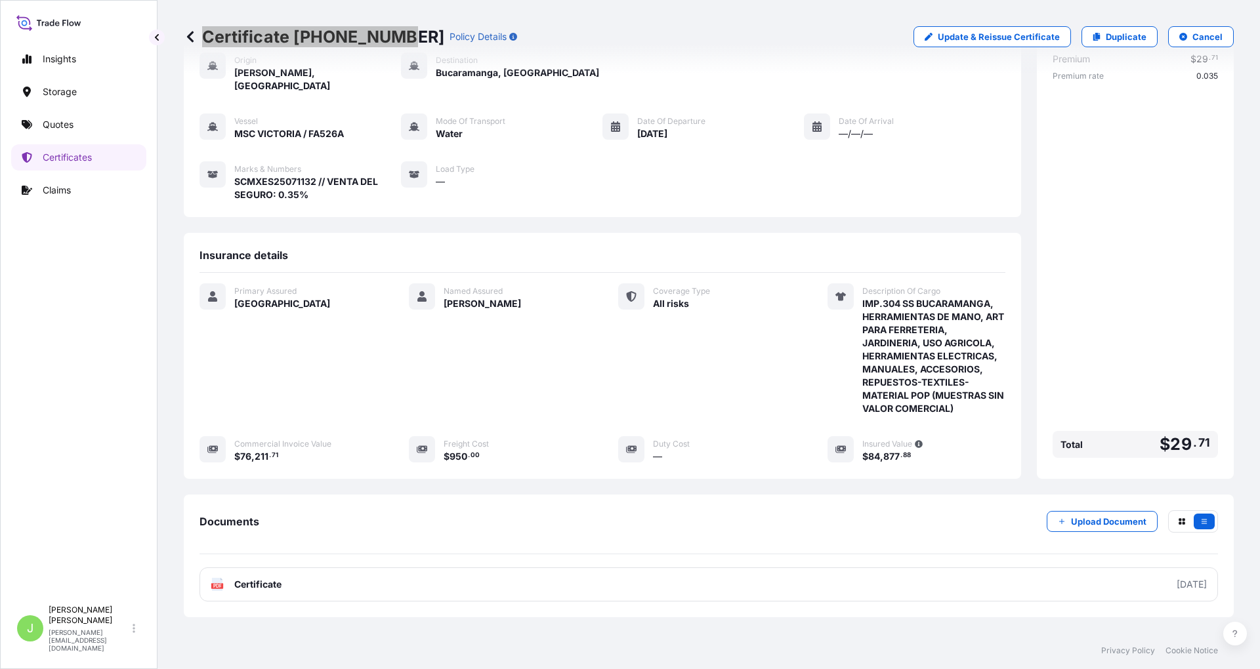
scroll to position [127, 0]
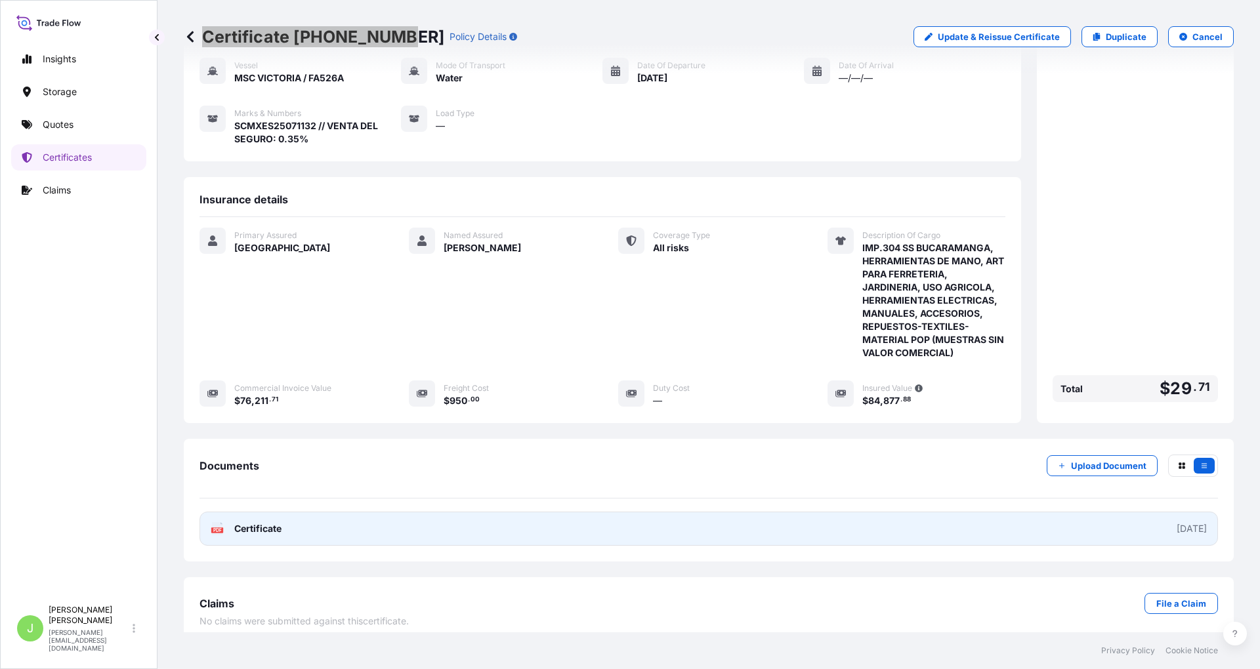
click at [253, 522] on span "Certificate" at bounding box center [257, 528] width 47 height 13
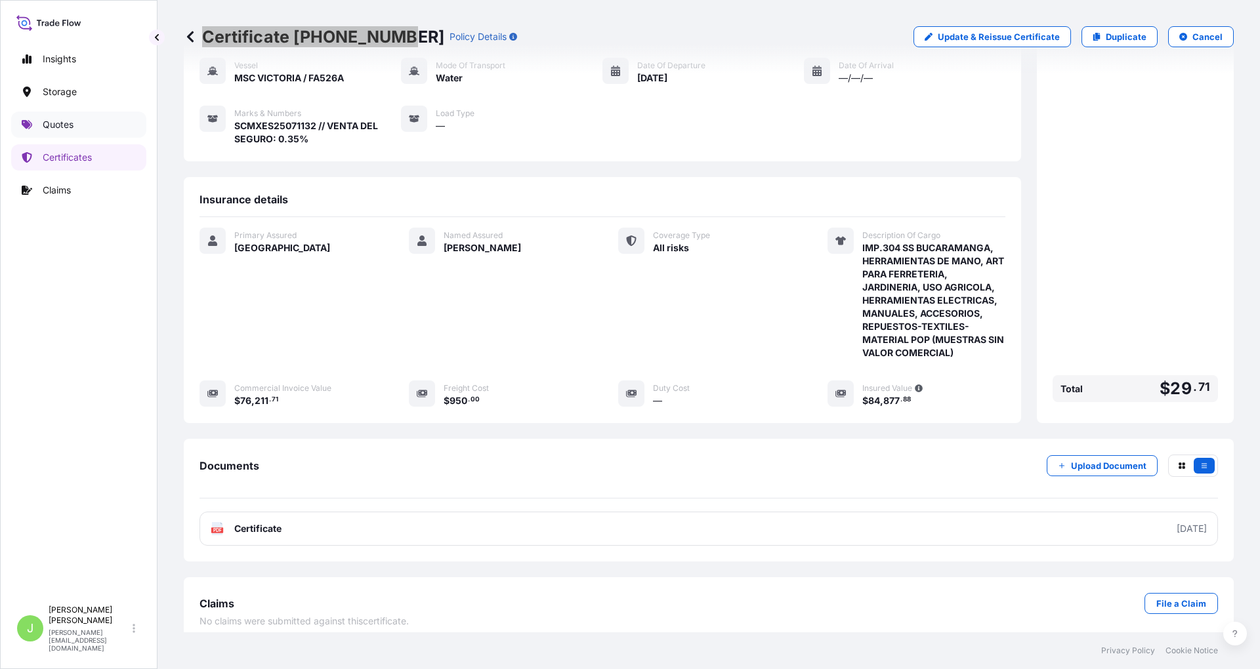
click at [106, 122] on link "Quotes" at bounding box center [78, 125] width 135 height 26
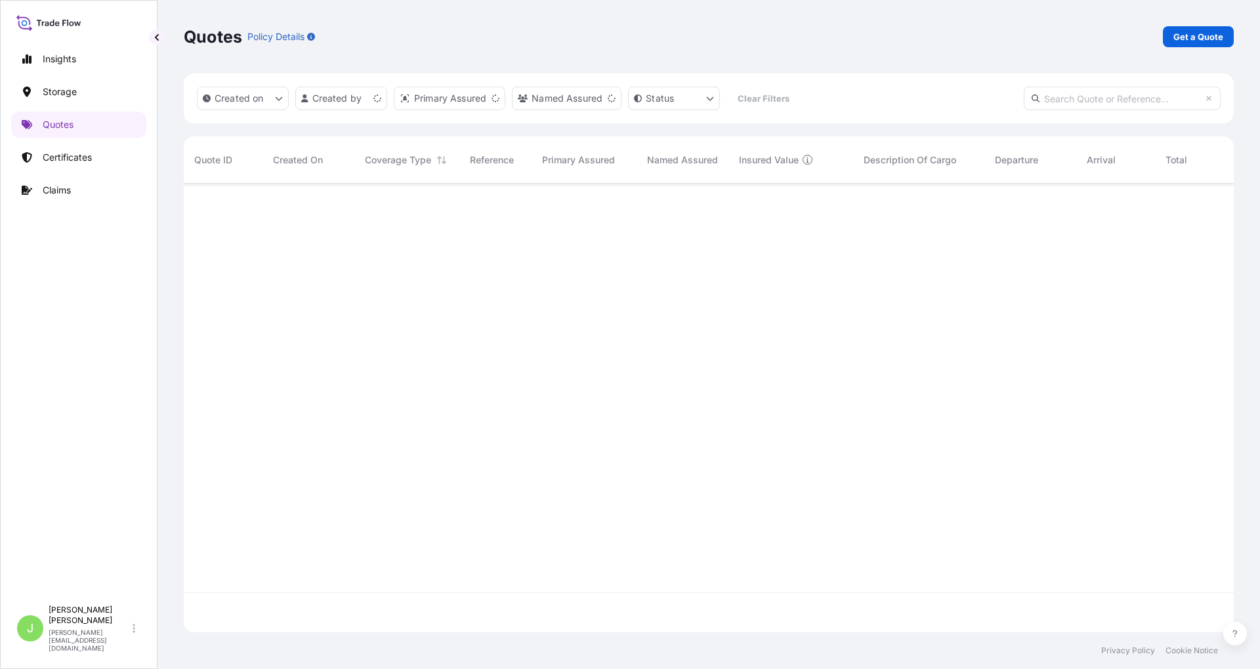
scroll to position [442, 1037]
click at [1171, 30] on link "Get a Quote" at bounding box center [1198, 36] width 71 height 21
select select "Water"
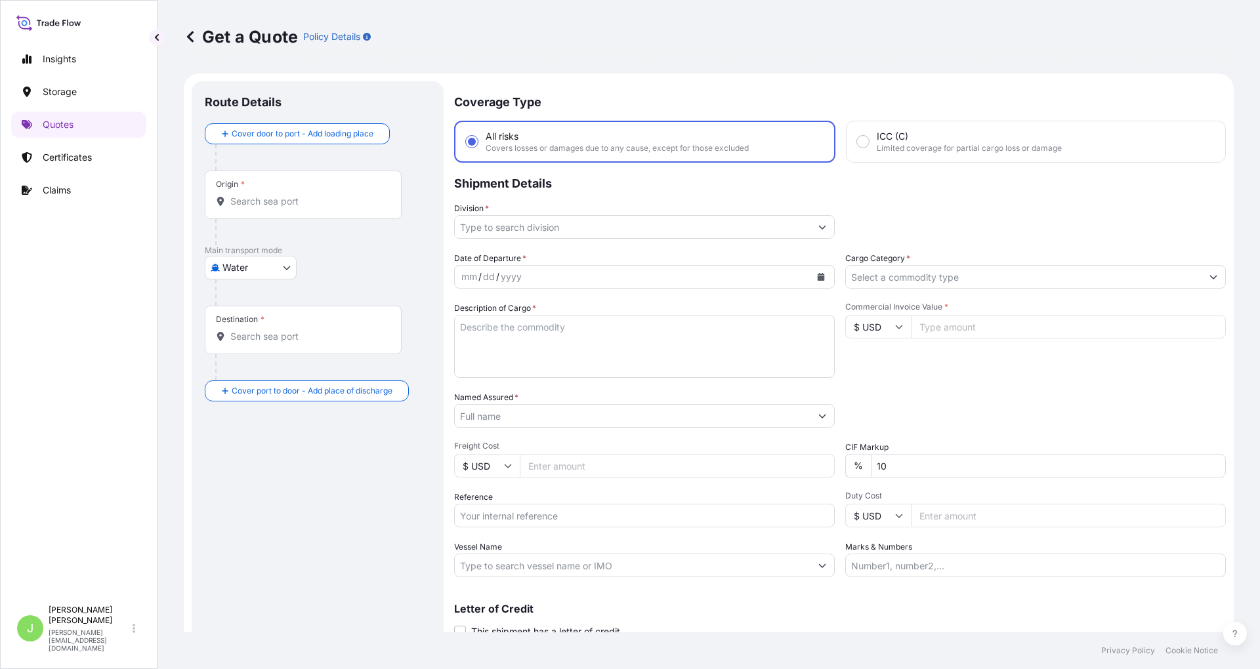
scroll to position [21, 0]
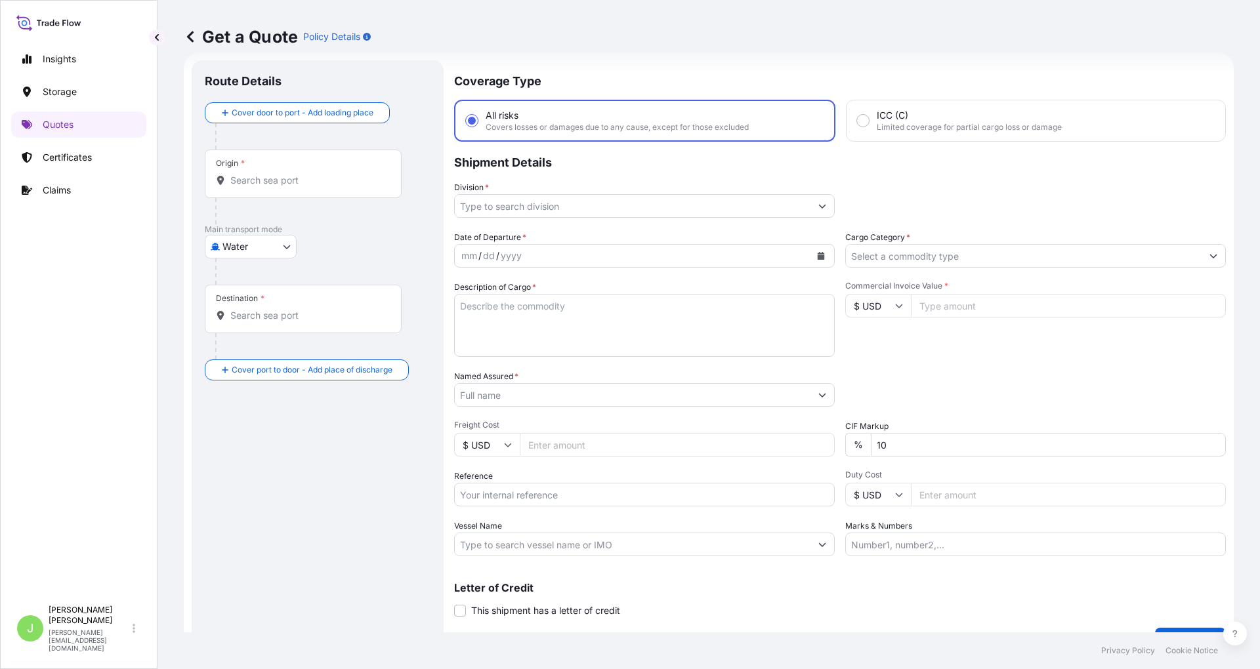
click at [297, 179] on input "Origin *" at bounding box center [307, 180] width 155 height 13
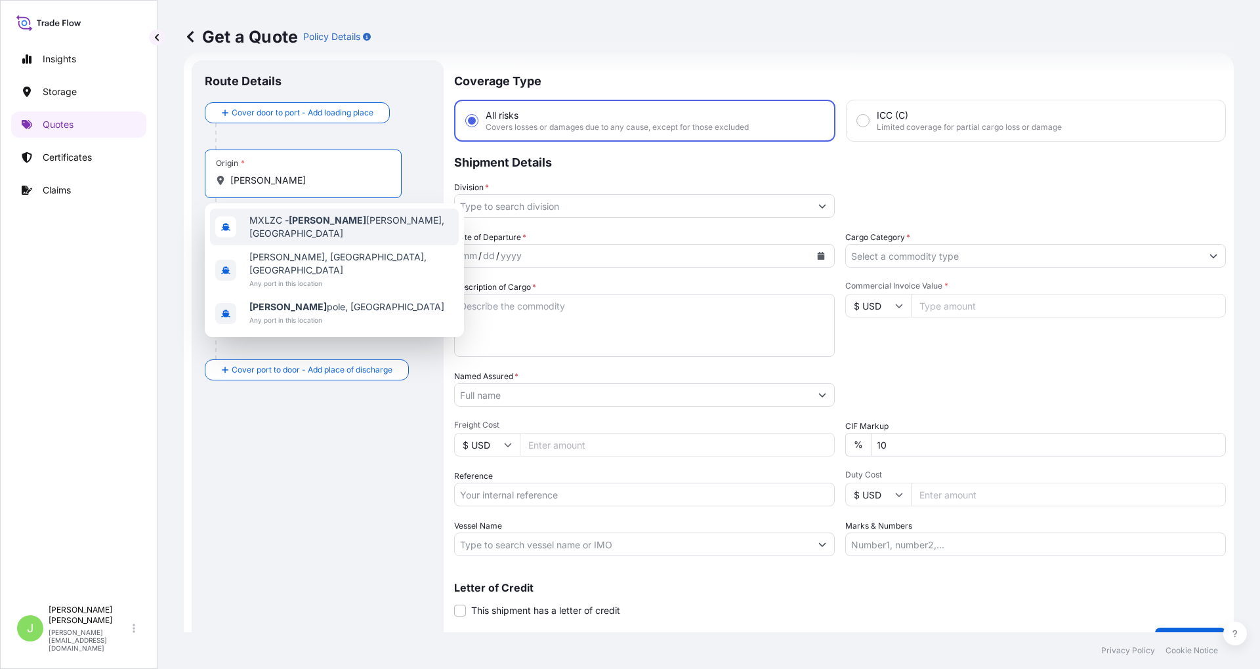
click at [331, 215] on div "MXLZC - [PERSON_NAME], [GEOGRAPHIC_DATA]" at bounding box center [334, 227] width 249 height 37
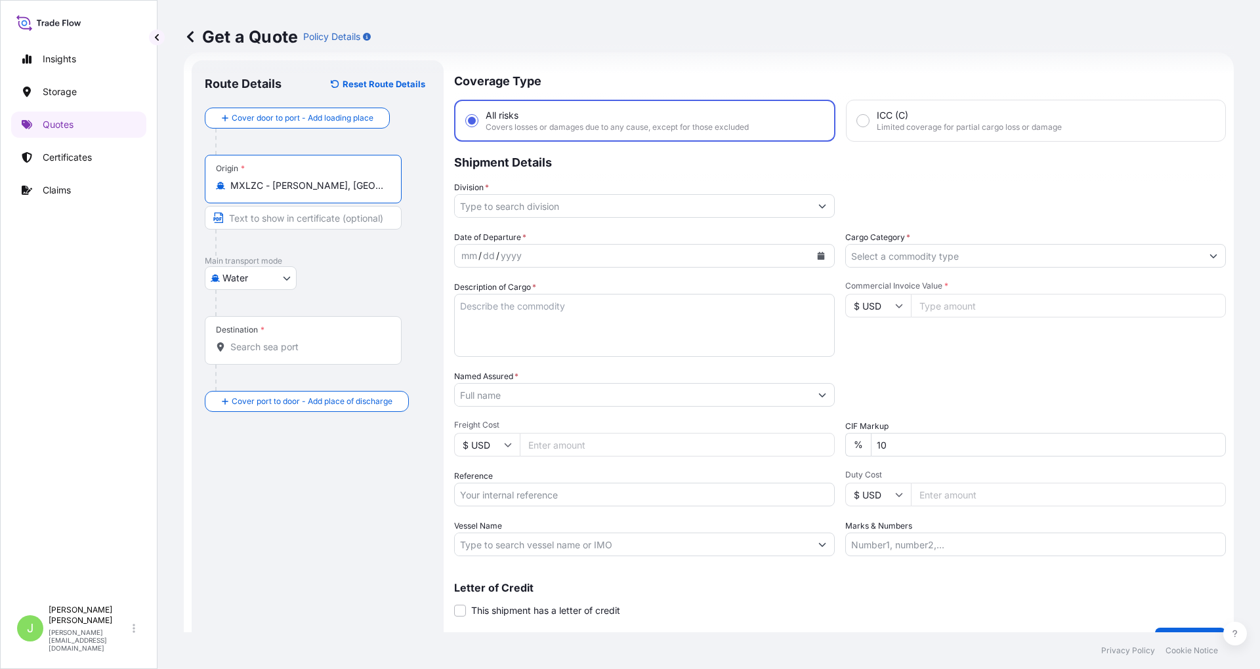
type input "MXLZC - [PERSON_NAME], [GEOGRAPHIC_DATA]"
click at [282, 340] on div "Destination *" at bounding box center [303, 340] width 197 height 49
click at [282, 341] on input "Destination *" at bounding box center [307, 347] width 155 height 13
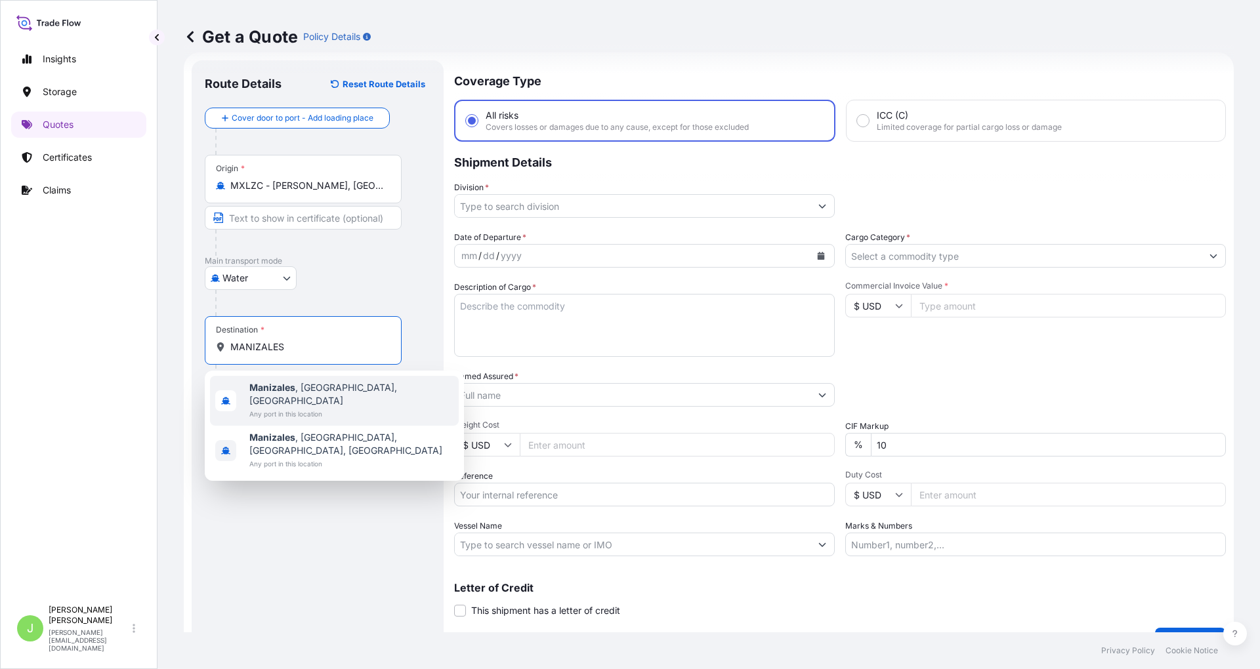
click at [316, 408] on span "Any port in this location" at bounding box center [351, 414] width 204 height 13
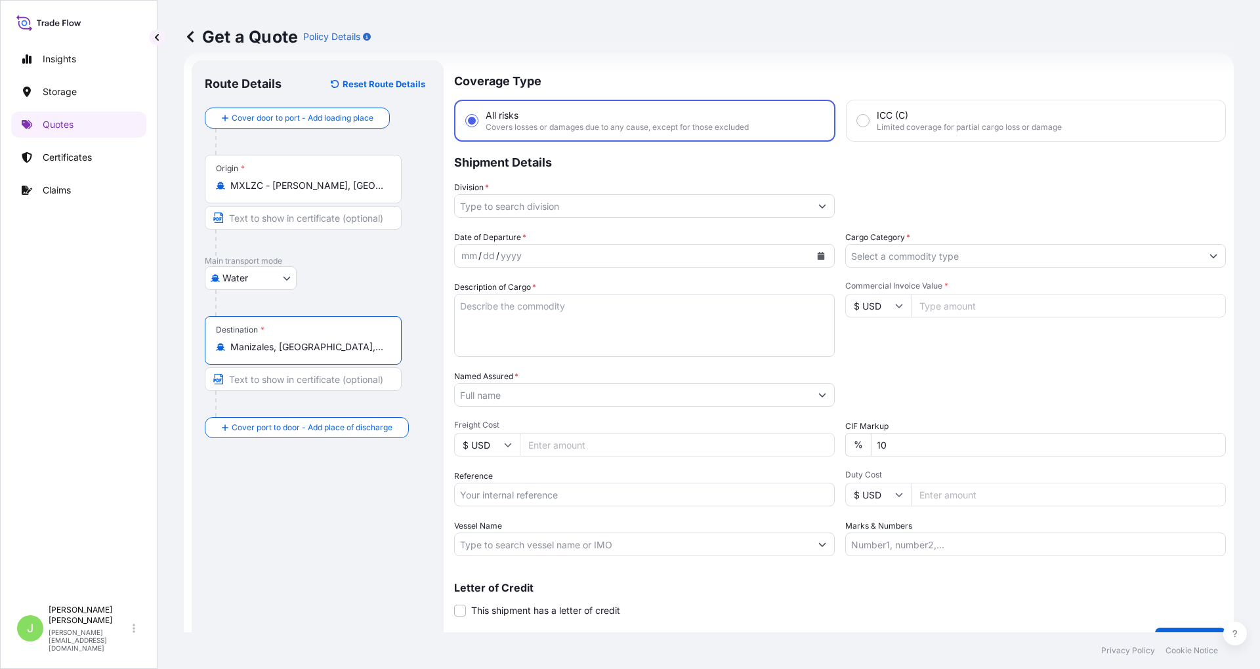
type input "Manizales, [GEOGRAPHIC_DATA], [GEOGRAPHIC_DATA]"
click at [512, 210] on input "Division *" at bounding box center [633, 206] width 356 height 24
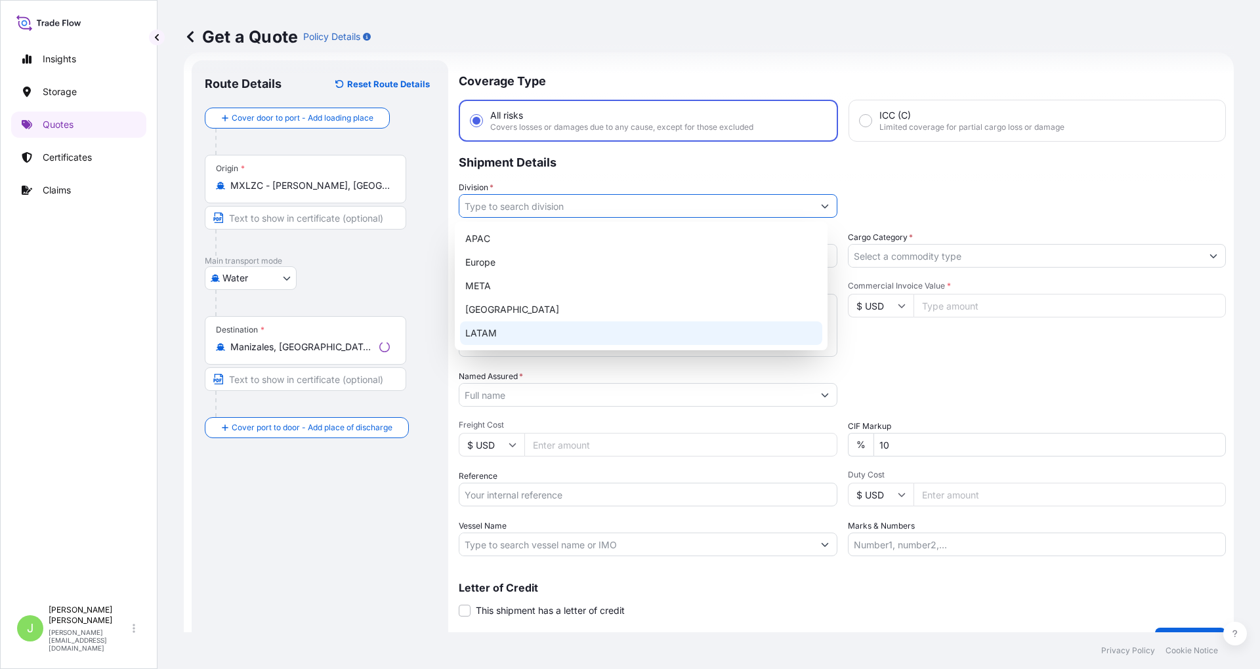
click at [481, 326] on div "LATAM" at bounding box center [641, 334] width 362 height 24
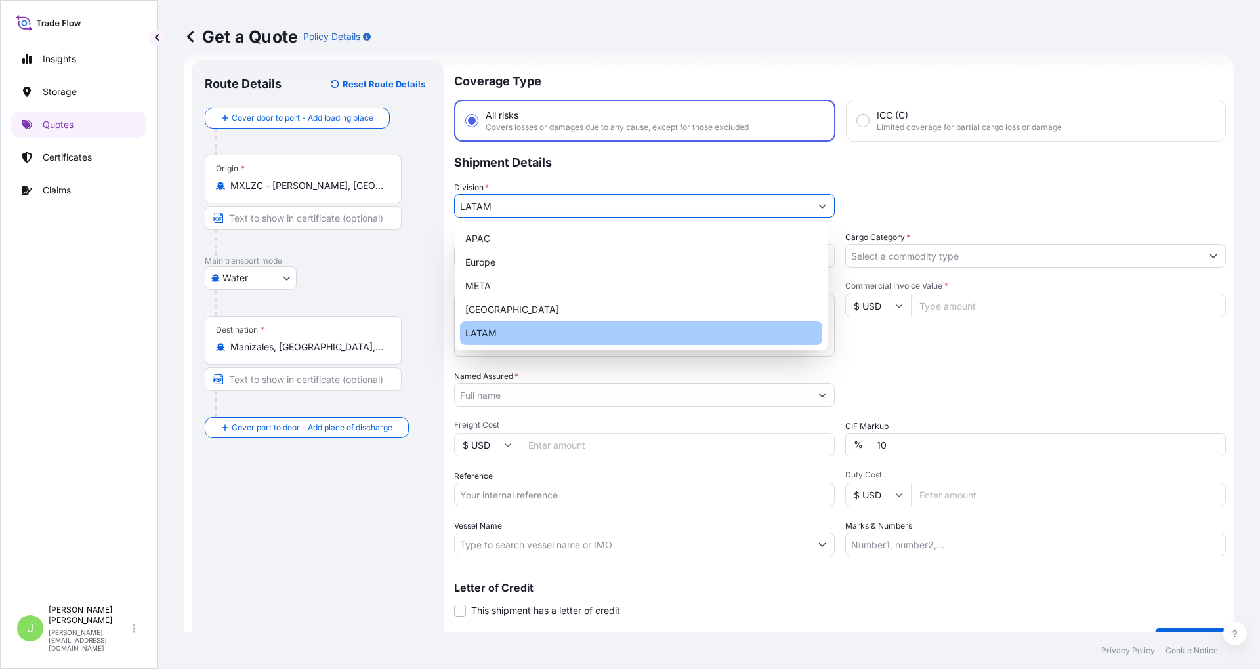
type input "LATAM"
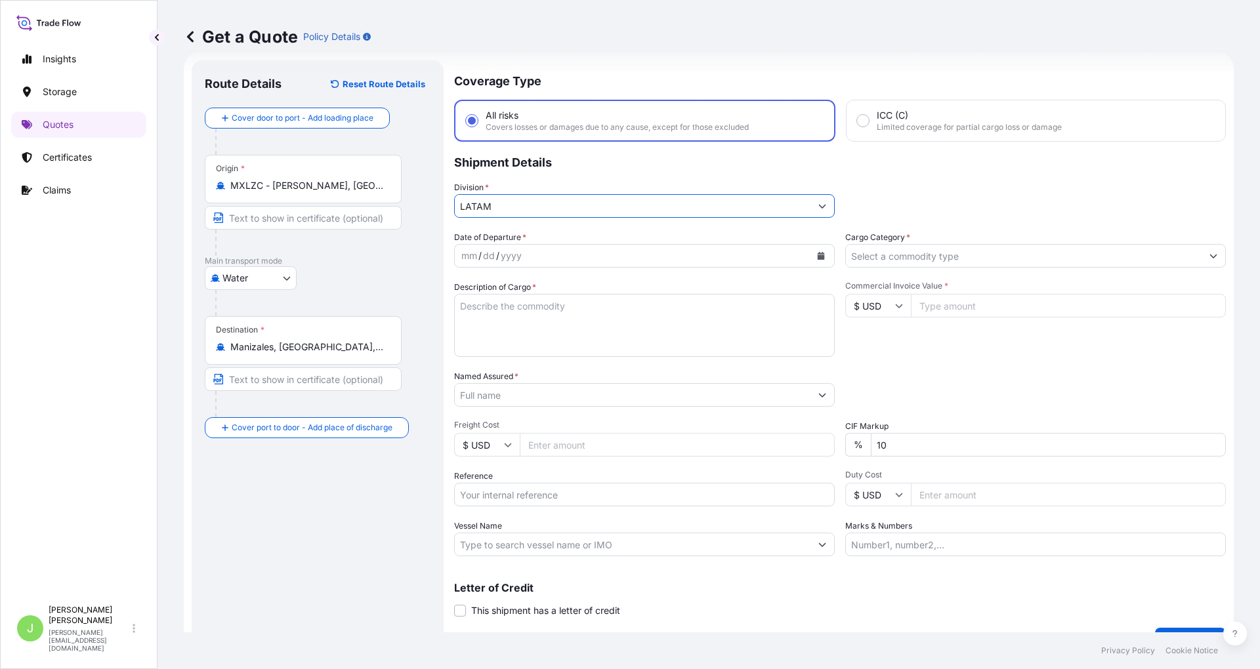
click at [859, 247] on input "Cargo Category *" at bounding box center [1024, 256] width 356 height 24
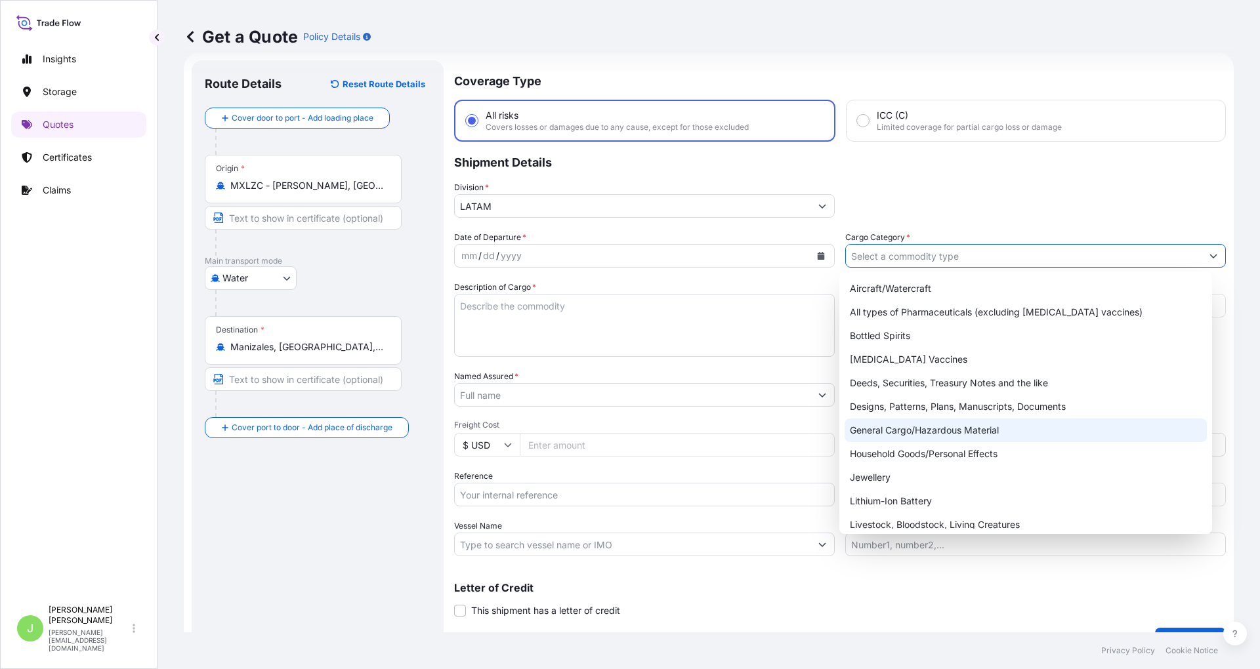
click at [897, 434] on div "General Cargo/Hazardous Material" at bounding box center [1026, 431] width 362 height 24
type input "General Cargo/Hazardous Material"
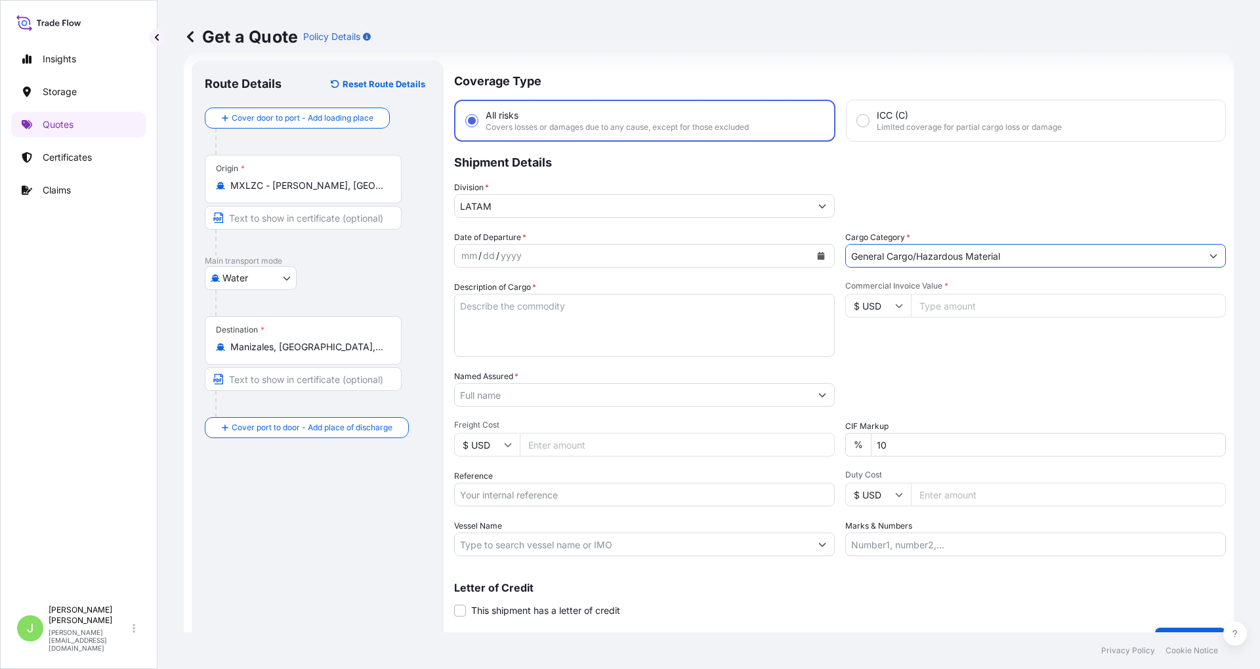
click at [818, 255] on icon "Calendar" at bounding box center [821, 256] width 7 height 8
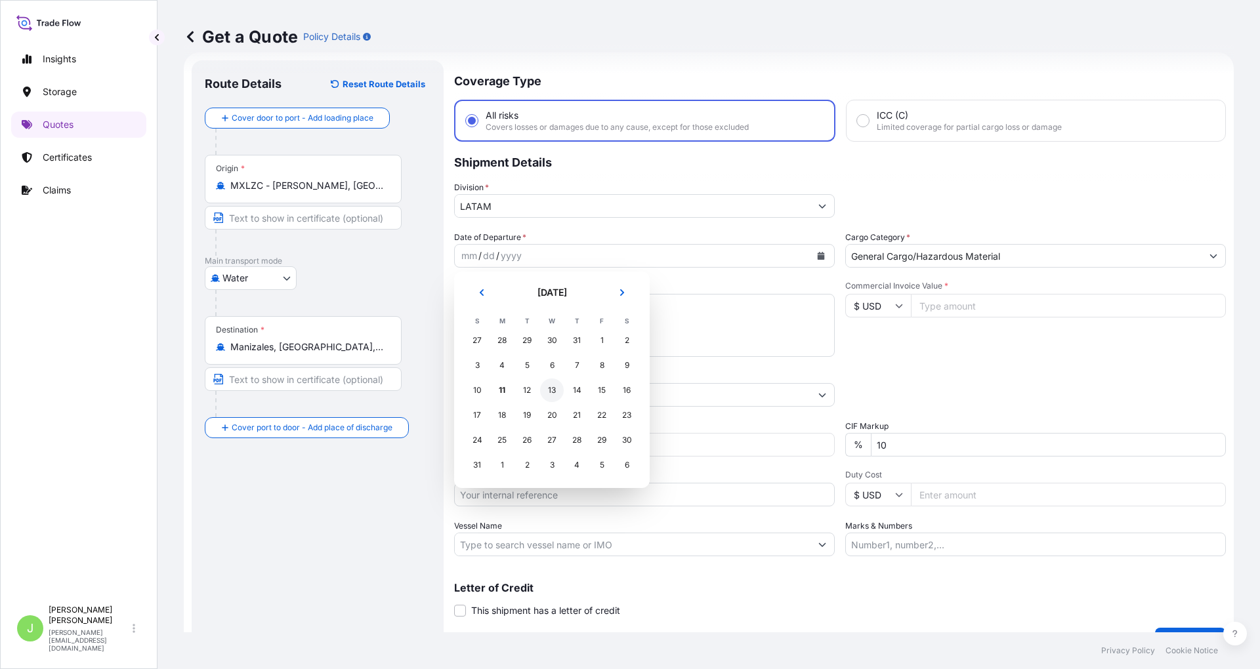
click at [555, 392] on div "13" at bounding box center [552, 391] width 24 height 24
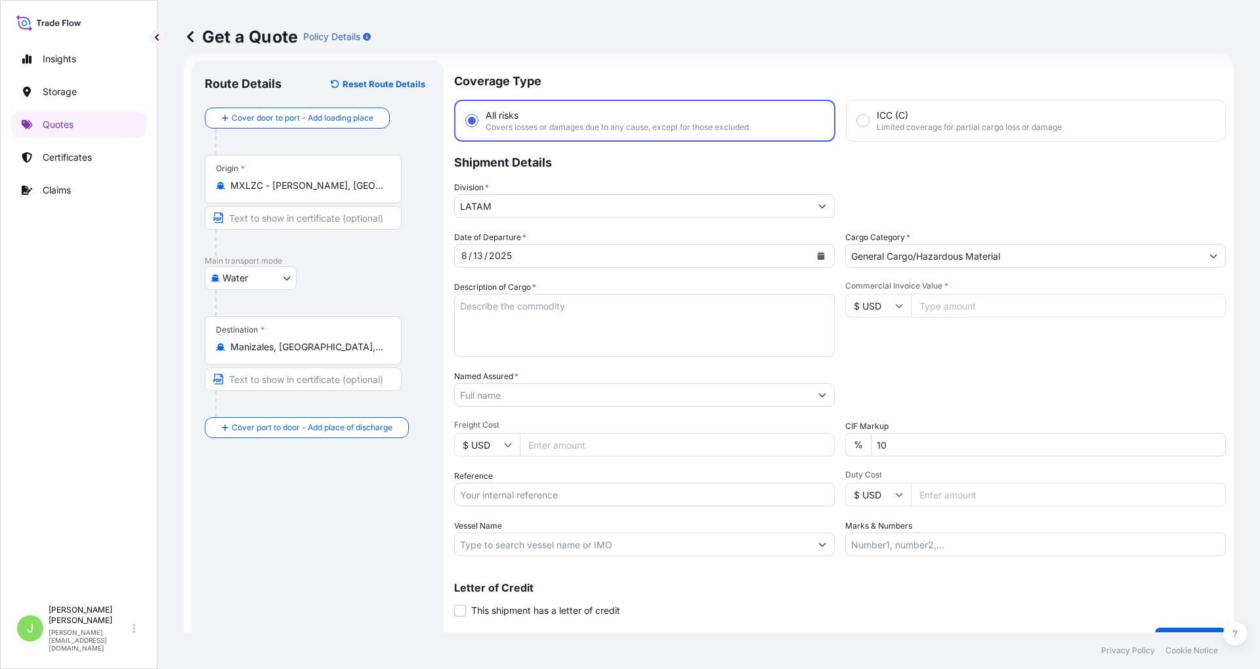
click at [528, 310] on textarea "Description of Cargo *" at bounding box center [644, 325] width 381 height 63
paste textarea "IMP.305 SM - MANIZALES, HERRAMIENTAS DE MANO, ART PARA FERRETERIA, JARDINERIA, …"
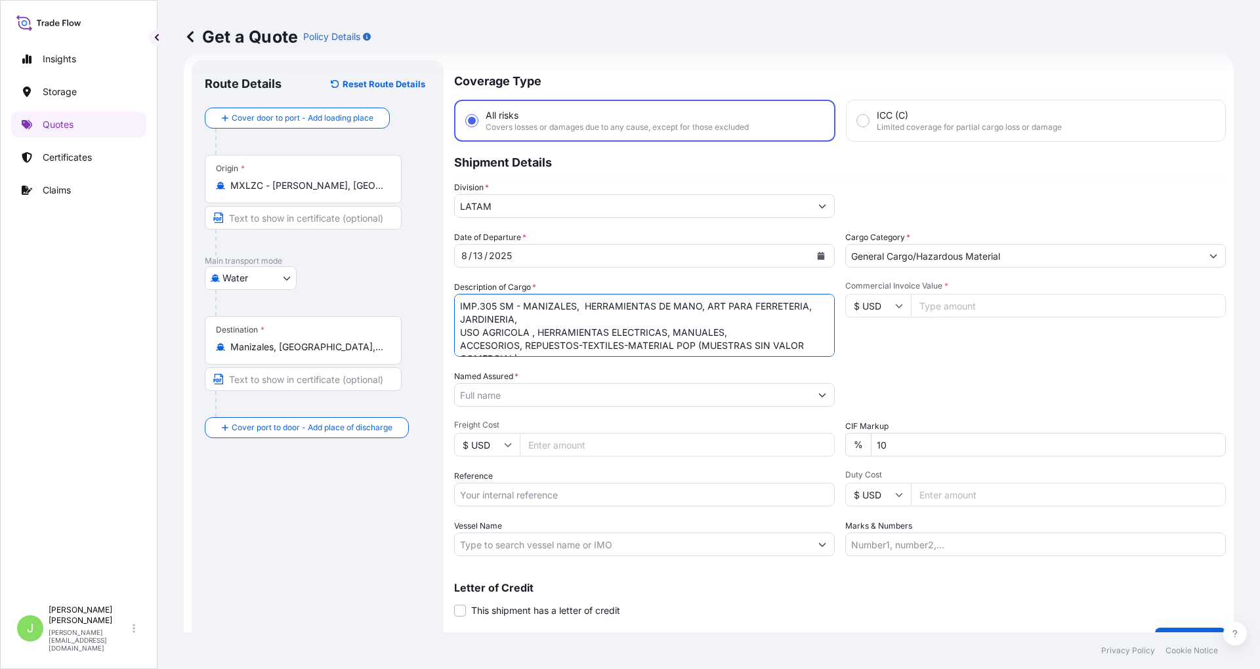
scroll to position [9, 0]
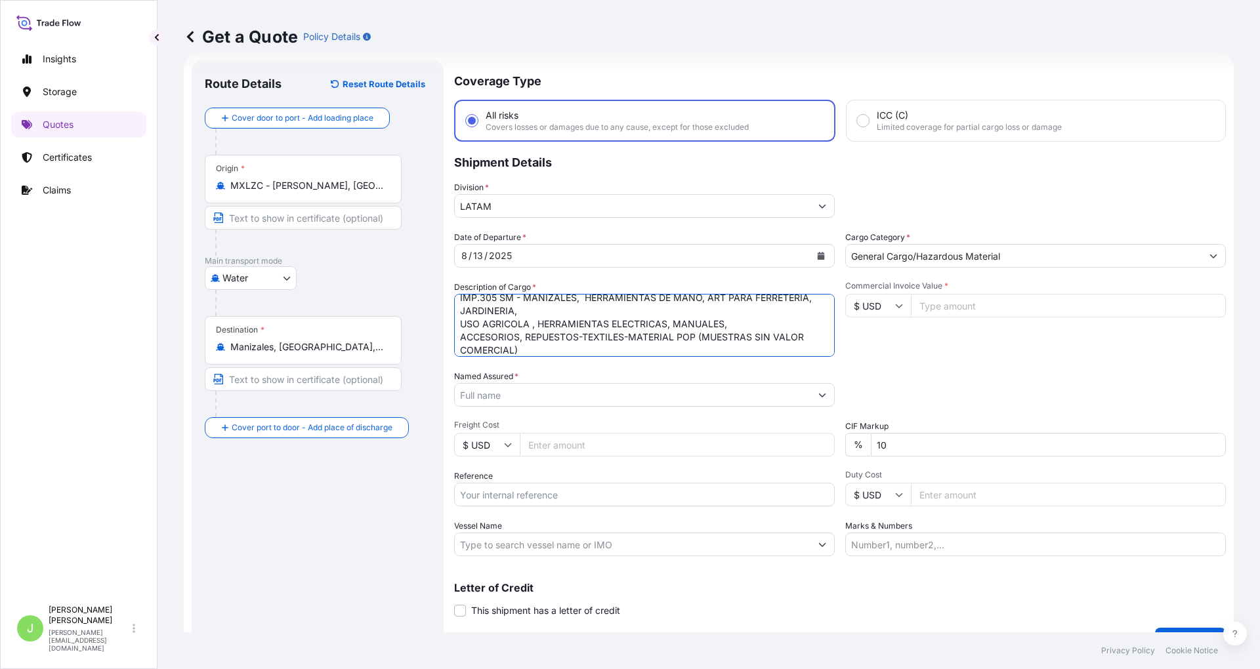
type textarea "IMP.305 SM - MANIZALES, HERRAMIENTAS DE MANO, ART PARA FERRETERIA, JARDINERIA, …"
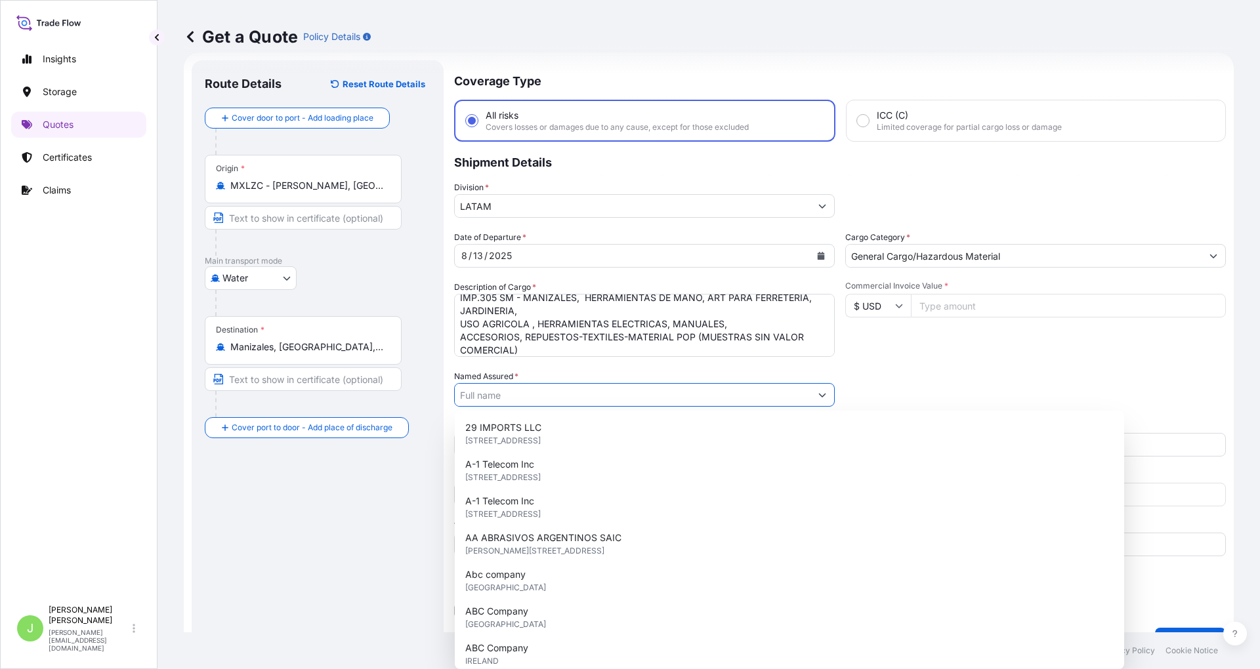
click at [518, 387] on input "Named Assured *" at bounding box center [633, 395] width 356 height 24
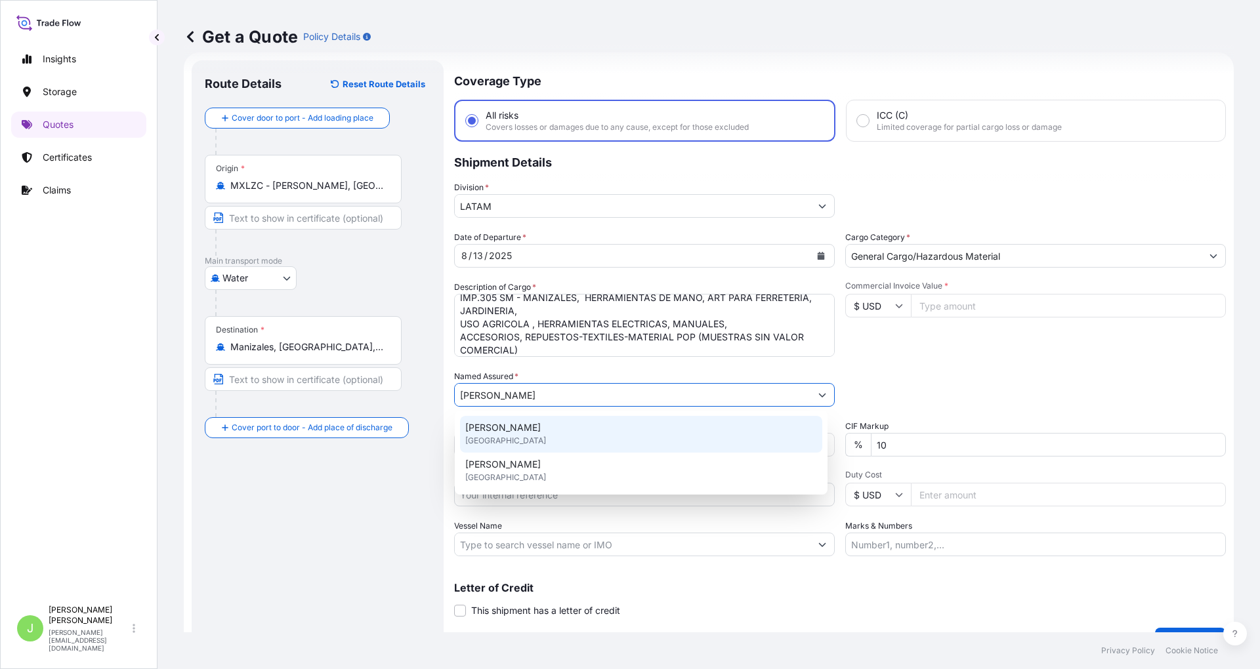
click at [564, 431] on div "[PERSON_NAME] [GEOGRAPHIC_DATA]" at bounding box center [641, 434] width 362 height 37
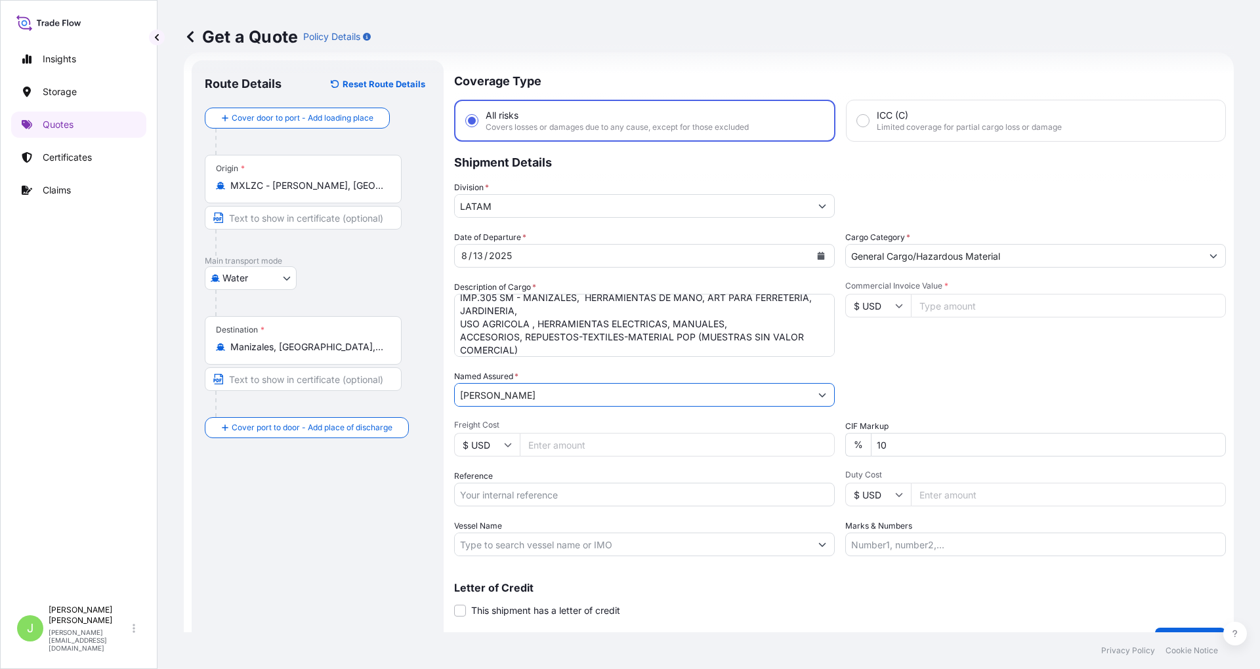
type input "[PERSON_NAME]"
click at [538, 445] on input "Freight Cost" at bounding box center [677, 445] width 315 height 24
type input "950"
click at [528, 505] on input "Reference" at bounding box center [644, 495] width 381 height 24
paste input "CO4031152283"
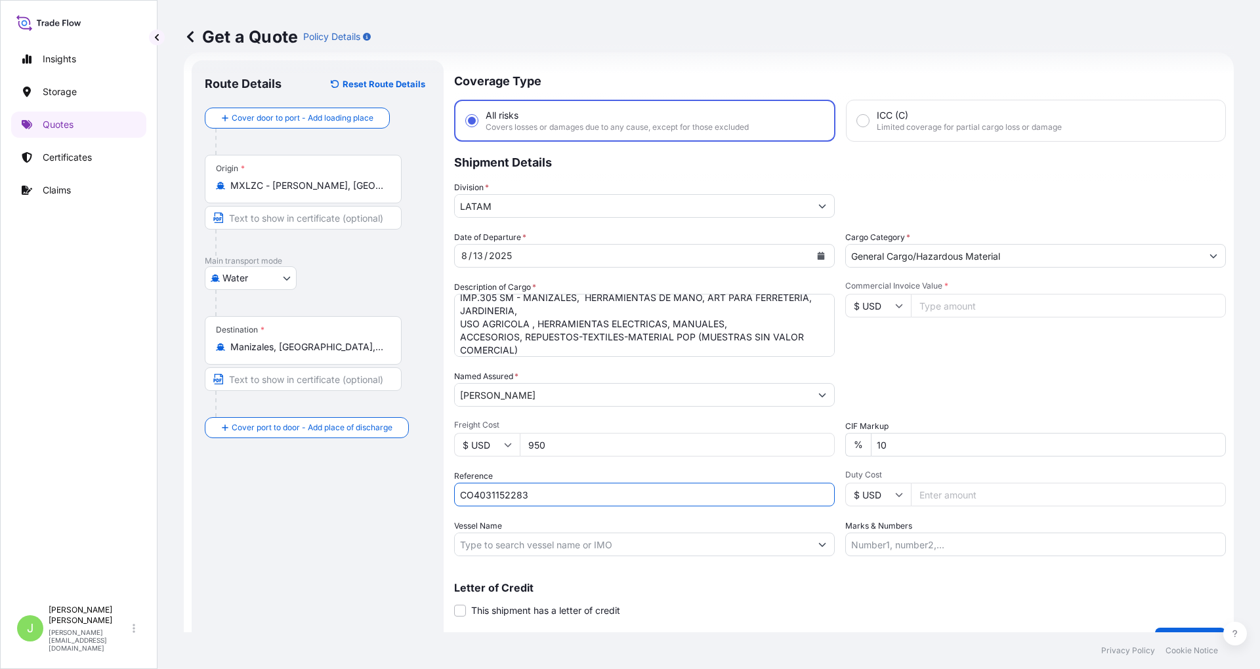
type input "CO4031152283"
click at [552, 539] on input "Vessel Name" at bounding box center [633, 545] width 356 height 24
paste input "MSC [PERSON_NAME] / FA527A"
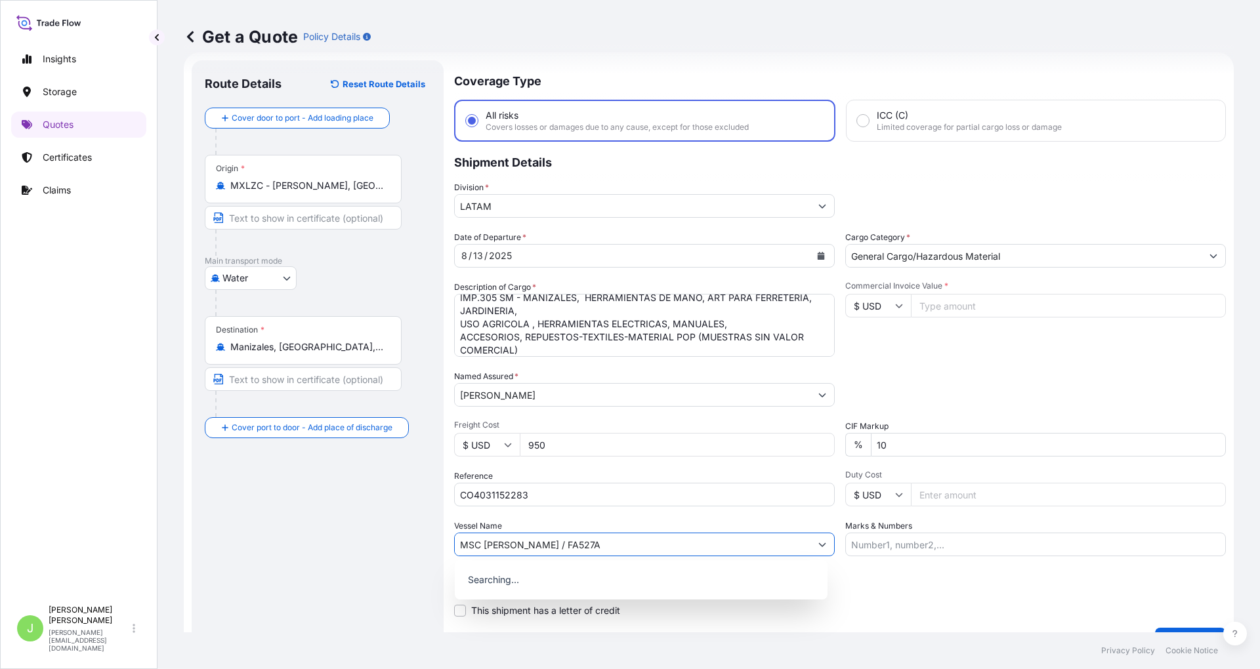
type input "MSC [PERSON_NAME] / FA527A"
click at [303, 567] on div "Route Details Reset Route Details Cover door to port - Add loading place Place …" at bounding box center [318, 358] width 226 height 568
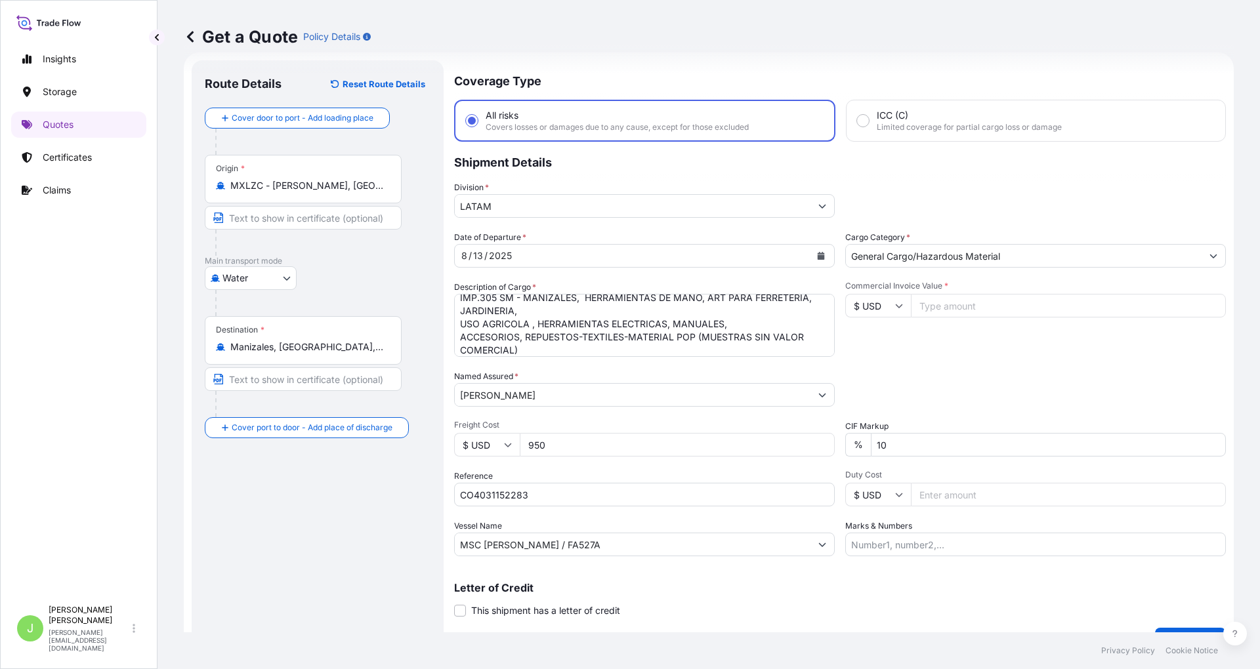
click at [936, 305] on input "Commercial Invoice Value *" at bounding box center [1068, 306] width 315 height 24
type input "84295"
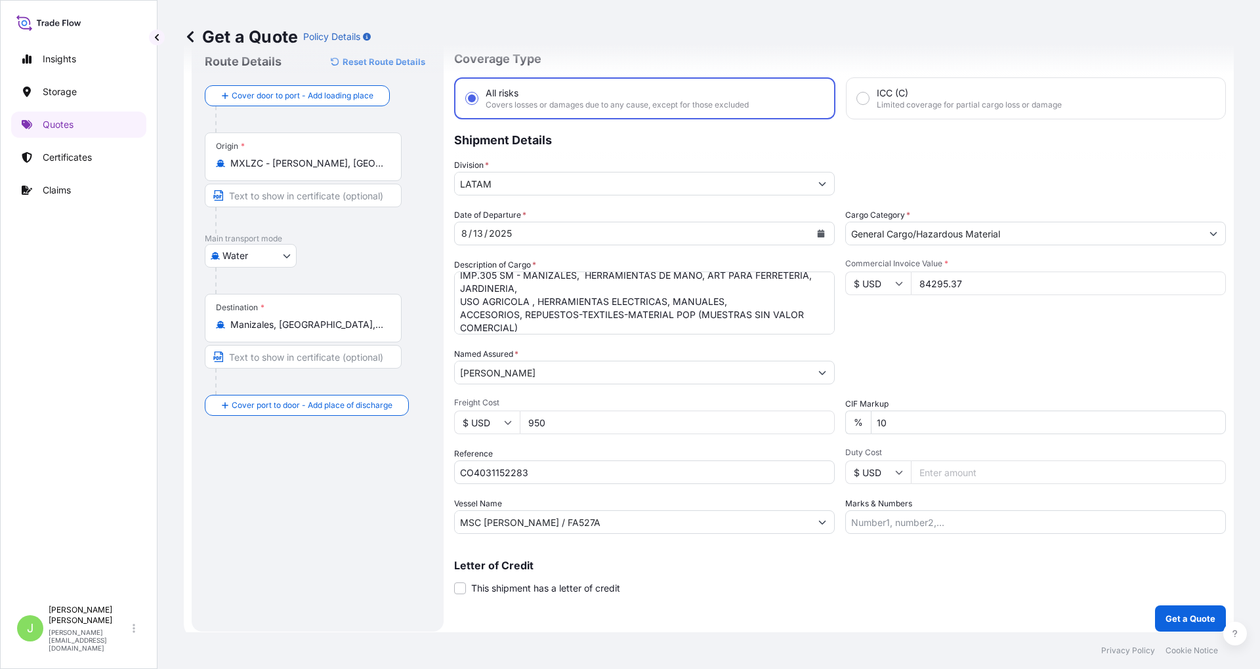
scroll to position [50, 0]
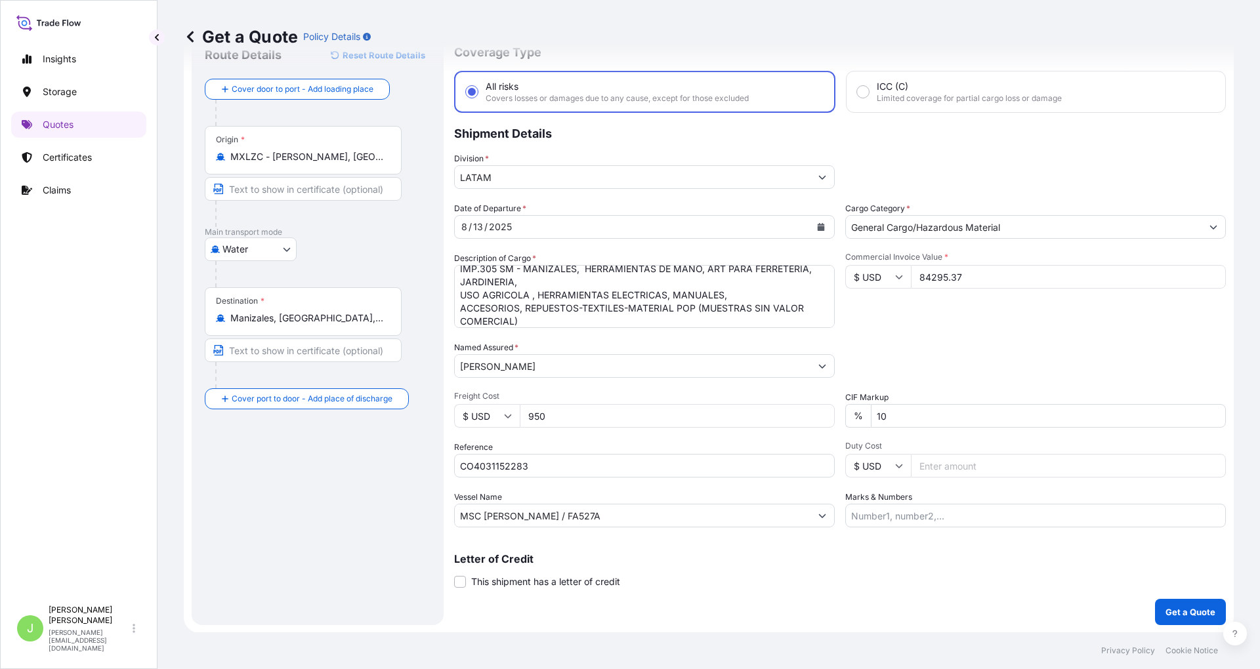
type input "84295.37"
click at [910, 520] on input "Marks & Numbers" at bounding box center [1035, 516] width 381 height 24
paste input "SCMXES2508009"
click at [1049, 499] on div "Marks & Numbers SCMXES2508009 // VENTA DEL SEGURO:" at bounding box center [1035, 509] width 381 height 37
click at [1067, 505] on input "SCMXES2508009 // VENTA DEL SEGURO:" at bounding box center [1035, 516] width 381 height 24
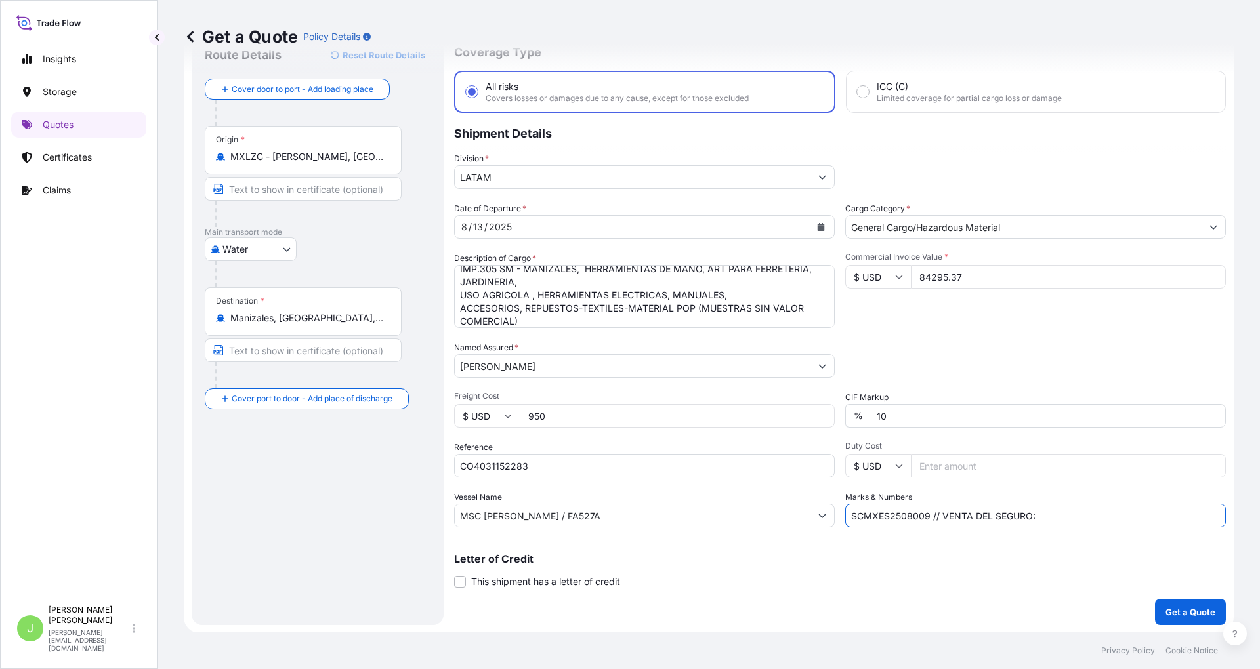
paste input "0.35"
type input "SCMXES2508009 // VENTA DEL SEGURO: 0.35%"
click at [1172, 614] on p "Get a Quote" at bounding box center [1191, 612] width 50 height 13
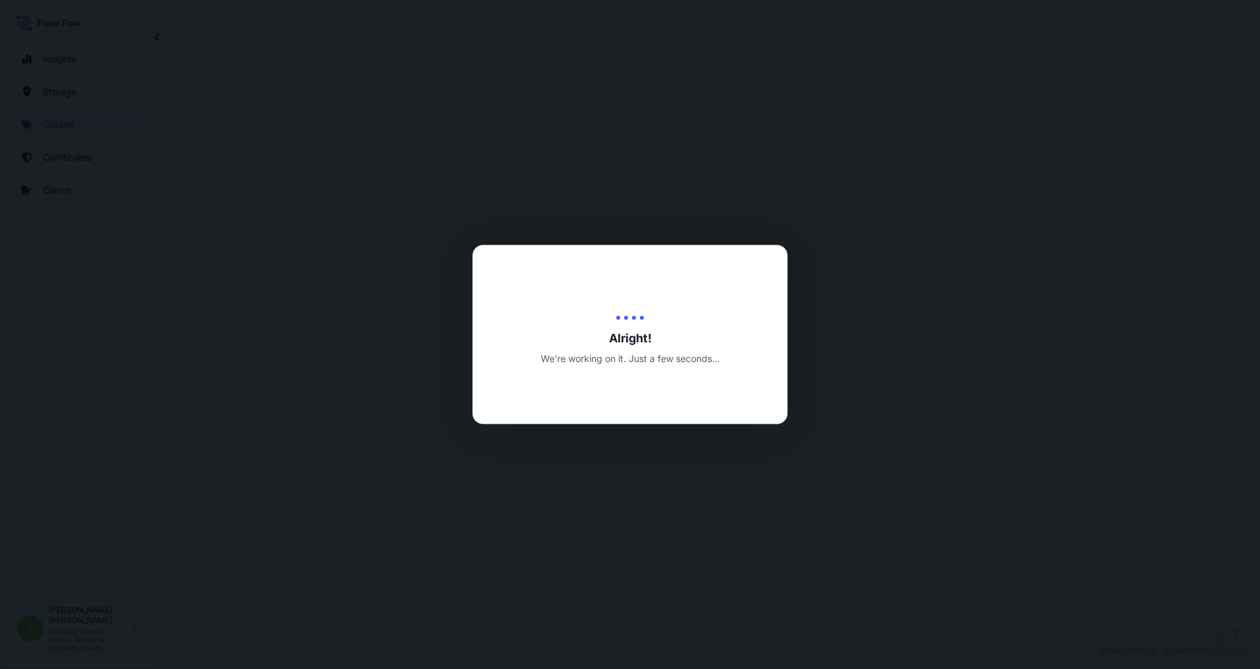
select select "Water"
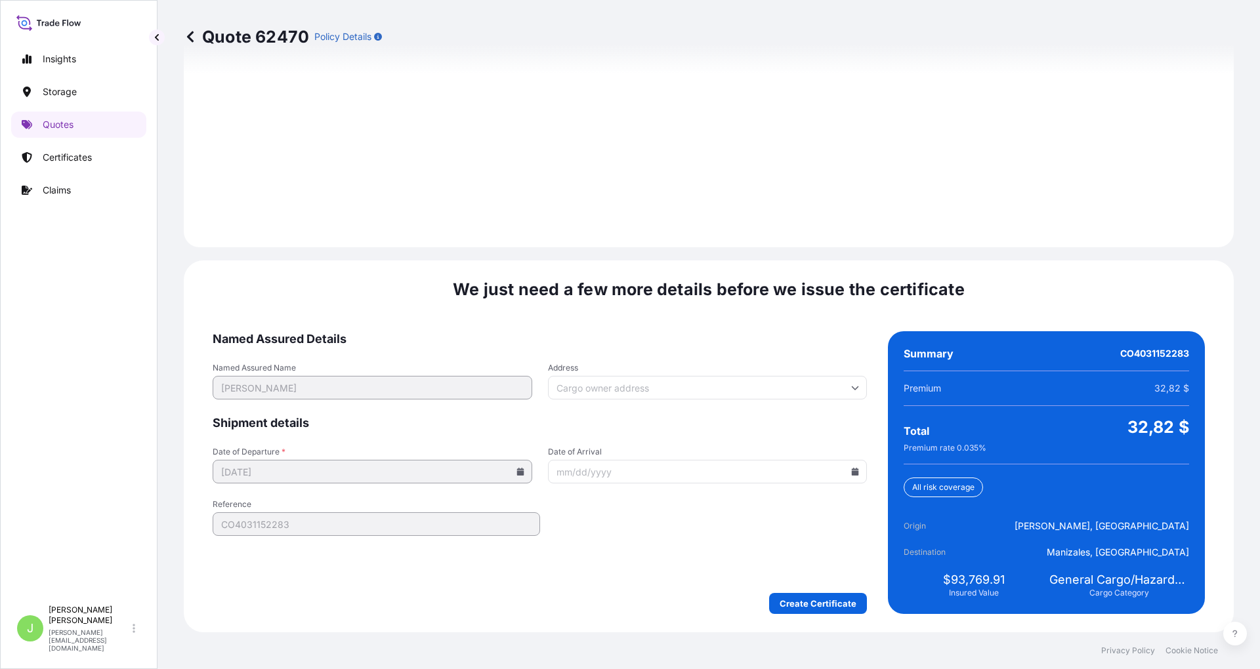
scroll to position [1819, 0]
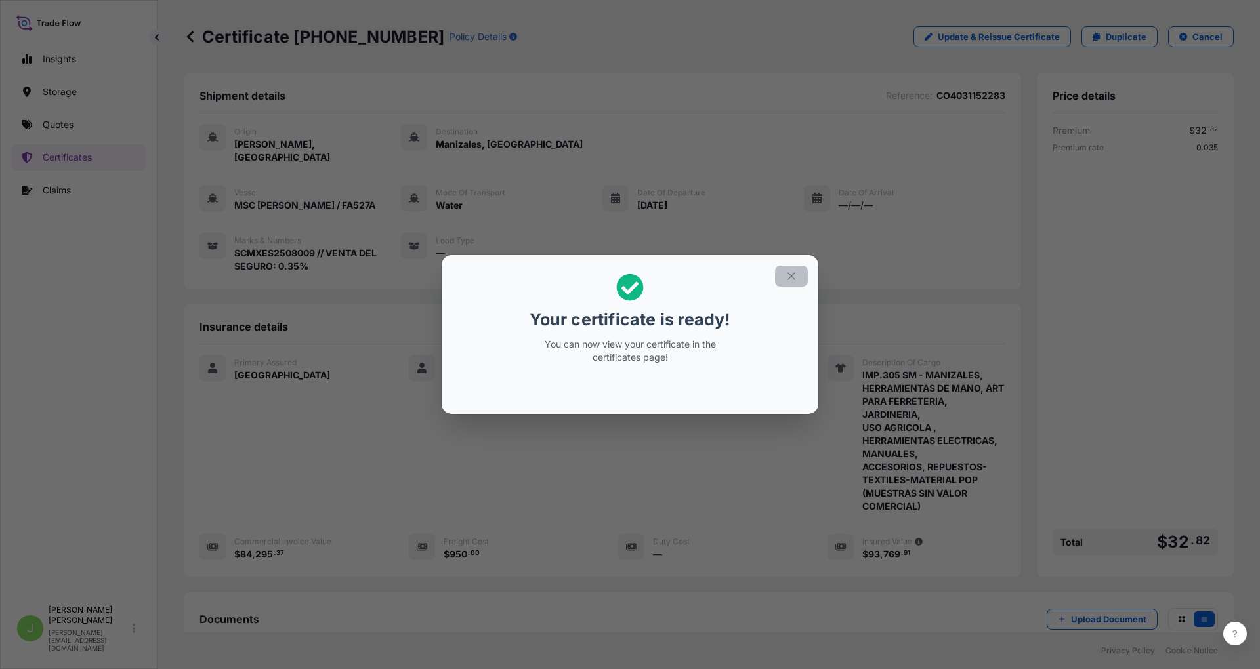
click at [797, 271] on button "button" at bounding box center [791, 276] width 33 height 21
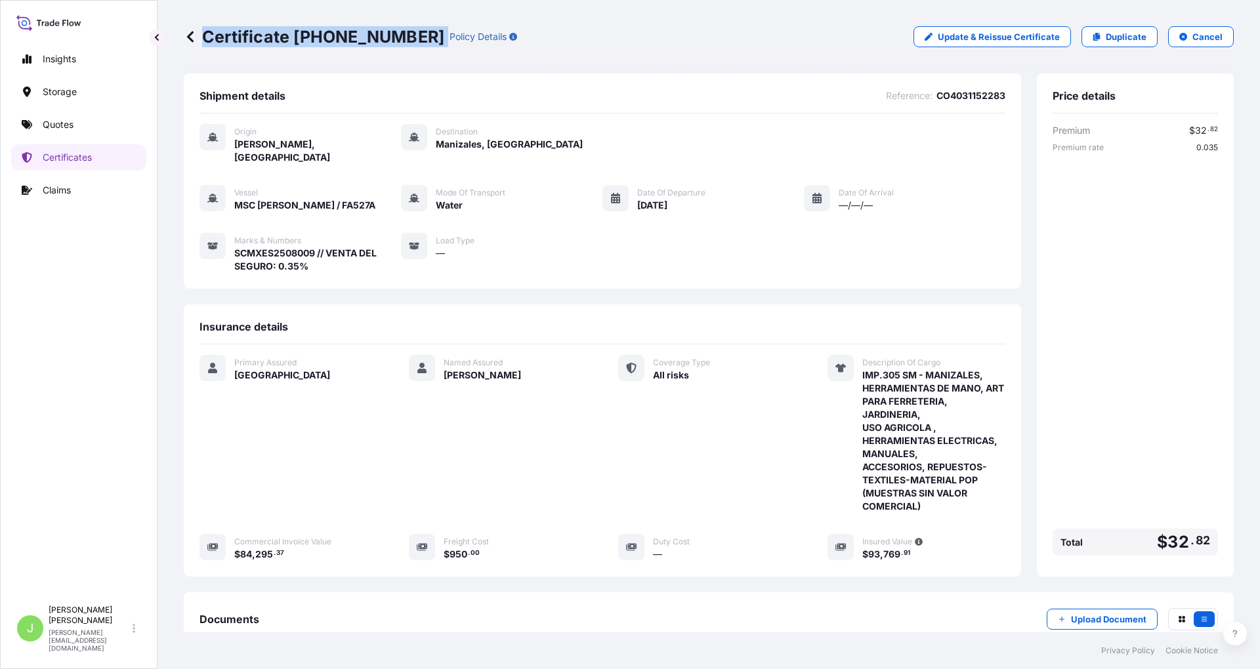
drag, startPoint x: 202, startPoint y: 35, endPoint x: 402, endPoint y: 51, distance: 200.7
click at [402, 51] on div "Certificate [PHONE_NUMBER] Policy Details Update & Reissue Certificate Duplicat…" at bounding box center [709, 37] width 1050 height 74
copy p "Certificate [PHONE_NUMBER]"
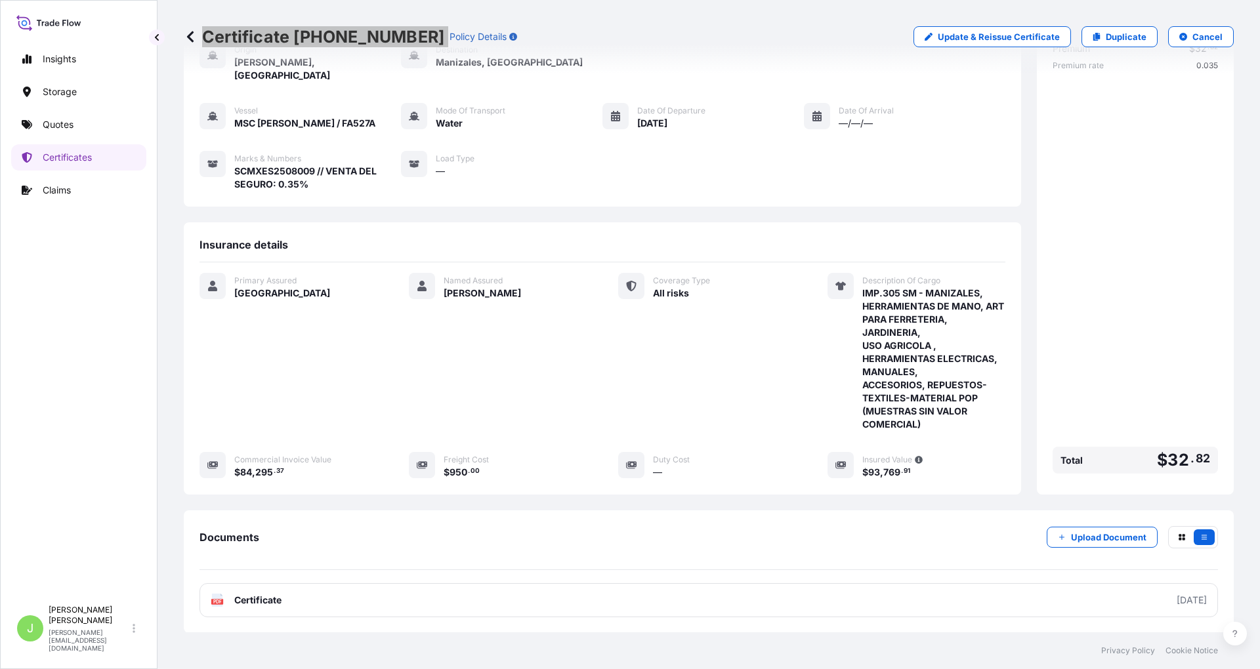
scroll to position [154, 0]
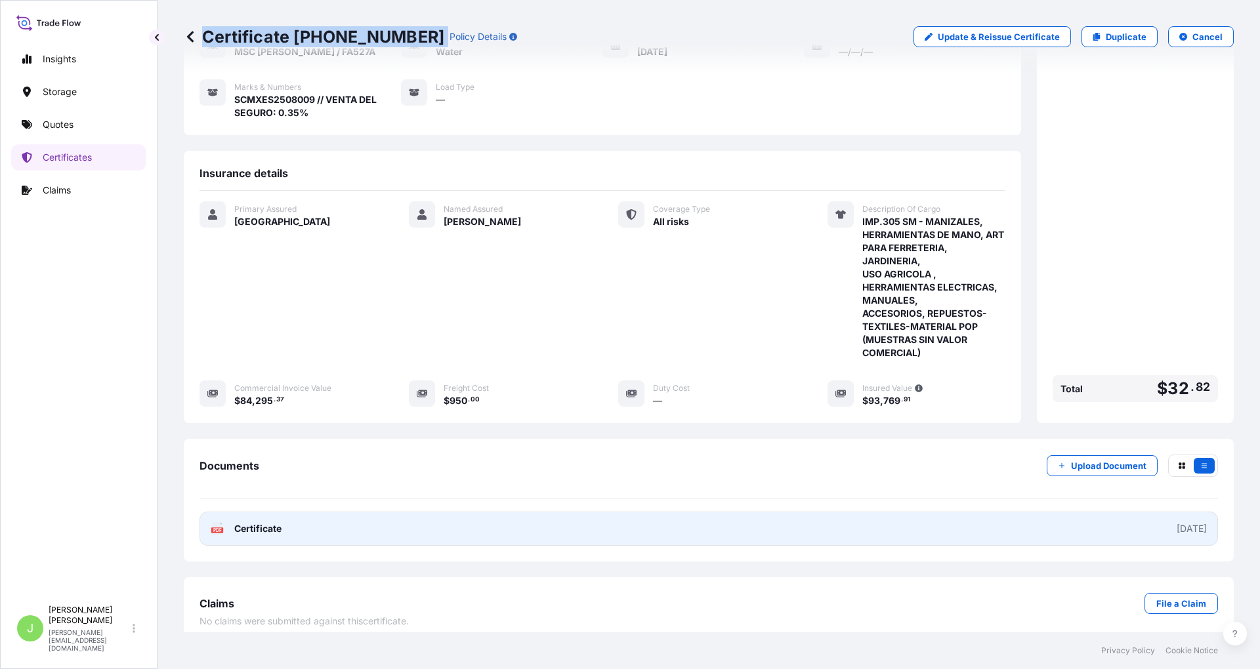
click at [270, 522] on span "Certificate" at bounding box center [257, 528] width 47 height 13
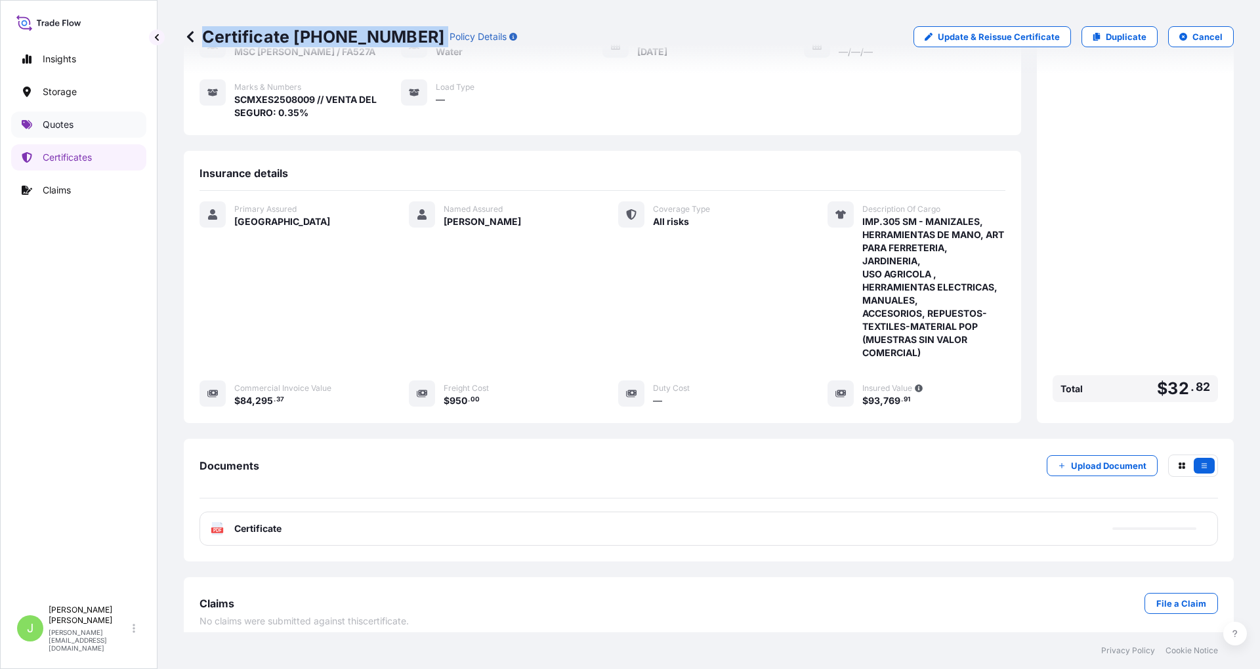
click at [63, 131] on p "Quotes" at bounding box center [58, 124] width 31 height 13
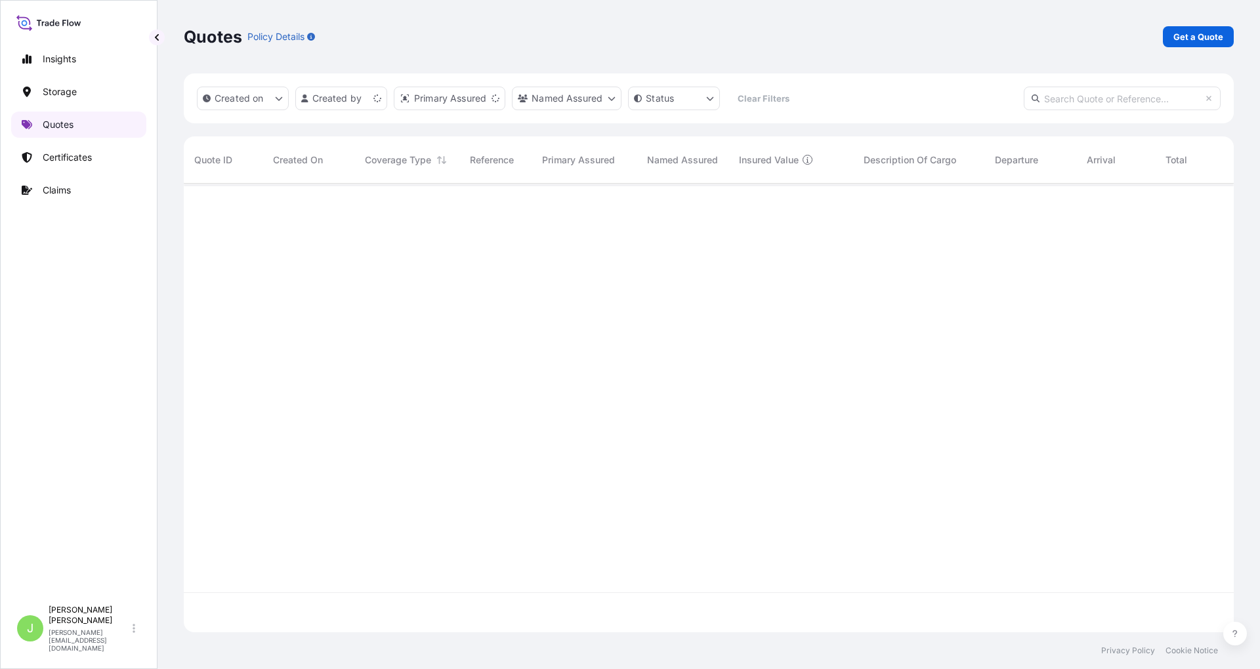
scroll to position [442, 1037]
click at [1173, 28] on link "Get a Quote" at bounding box center [1198, 36] width 71 height 21
select select "Water"
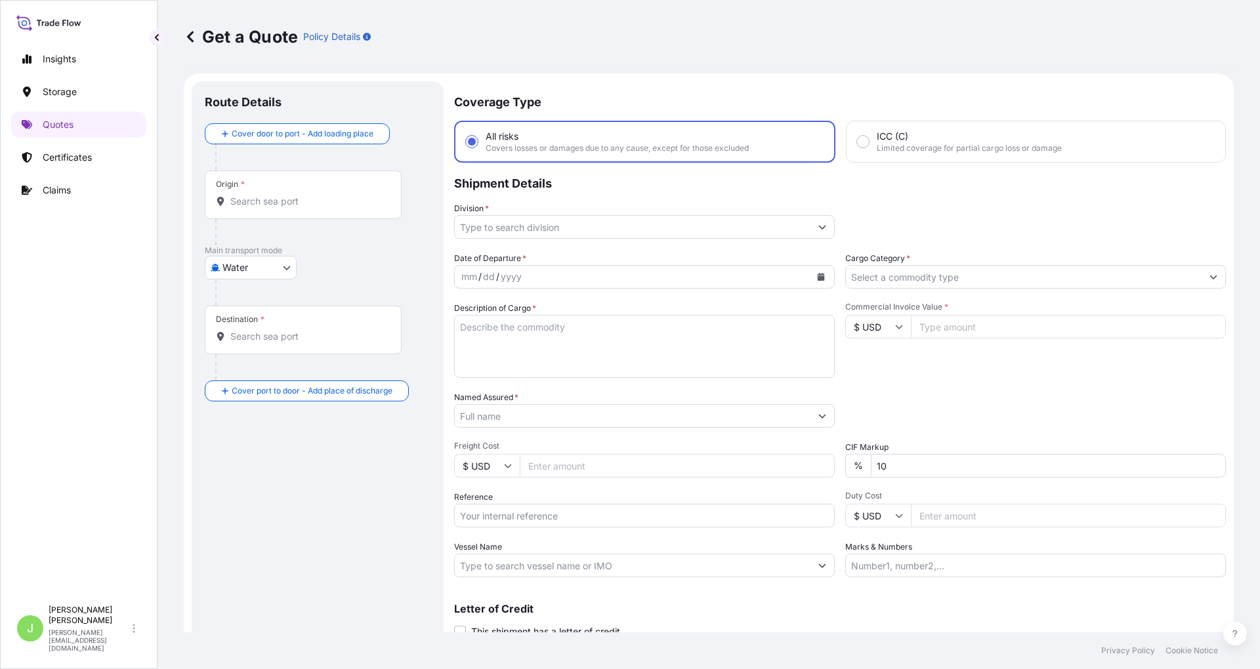
scroll to position [21, 0]
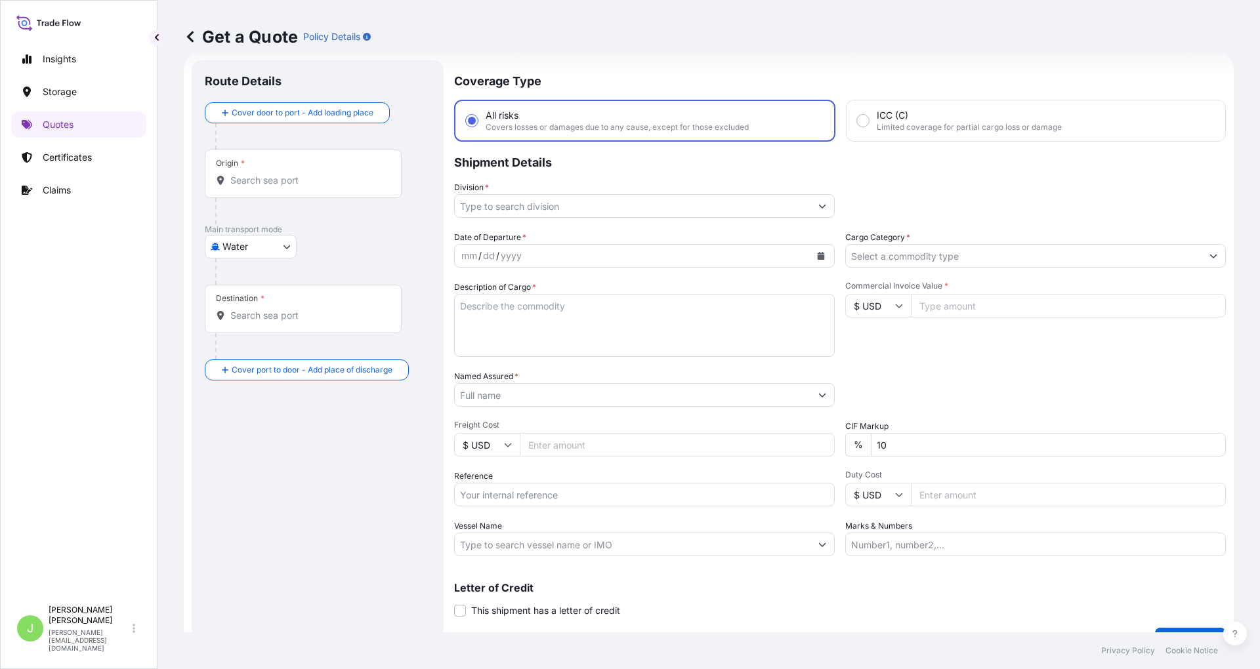
click at [287, 190] on div "Origin *" at bounding box center [303, 174] width 197 height 49
click at [287, 187] on input "Origin *" at bounding box center [307, 180] width 155 height 13
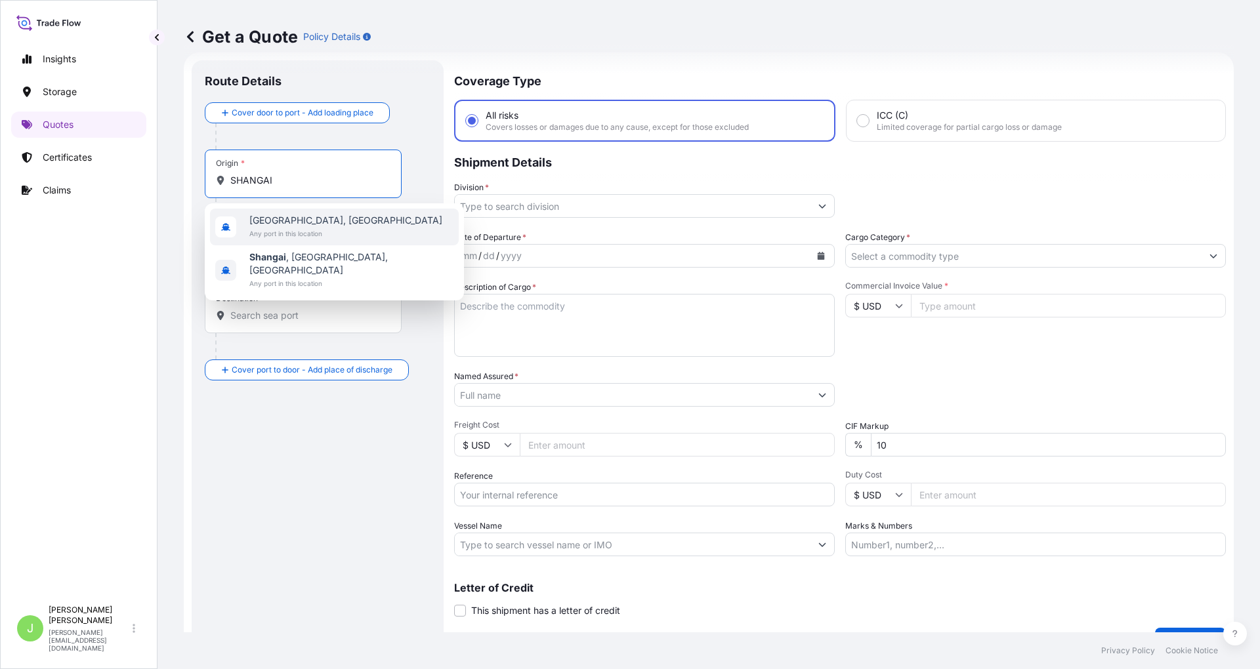
click at [273, 227] on span "Any port in this location" at bounding box center [345, 233] width 193 height 13
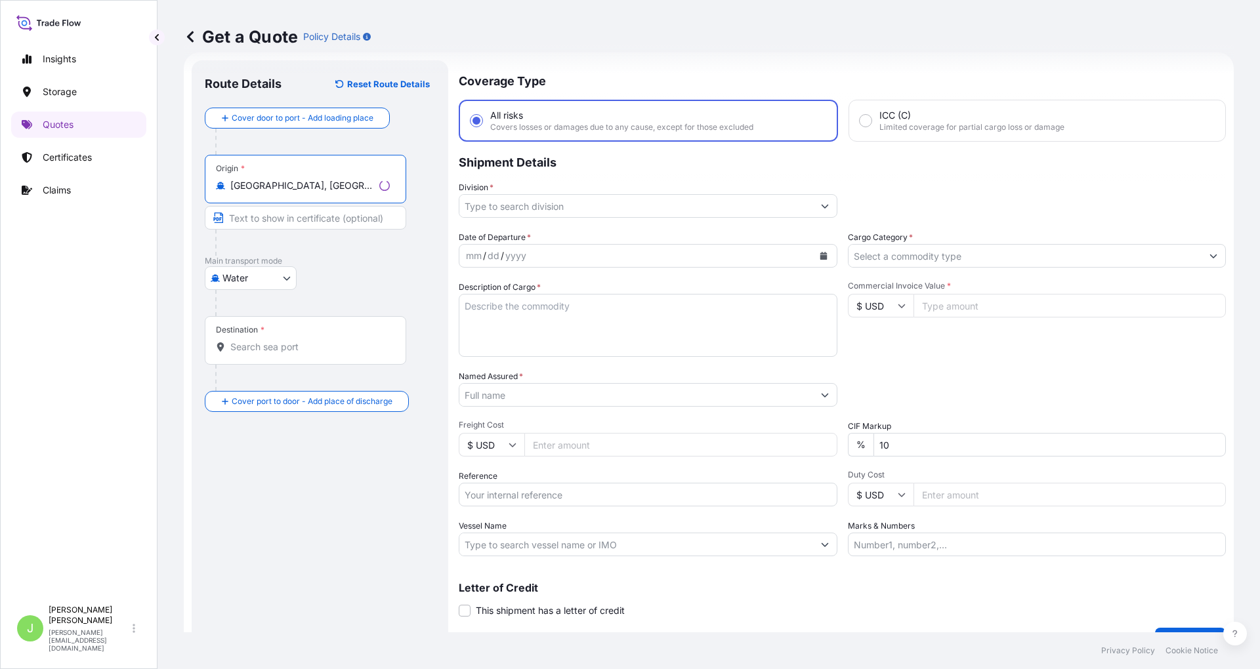
type input "[GEOGRAPHIC_DATA], [GEOGRAPHIC_DATA]"
click at [263, 347] on input "Destination *" at bounding box center [309, 347] width 159 height 13
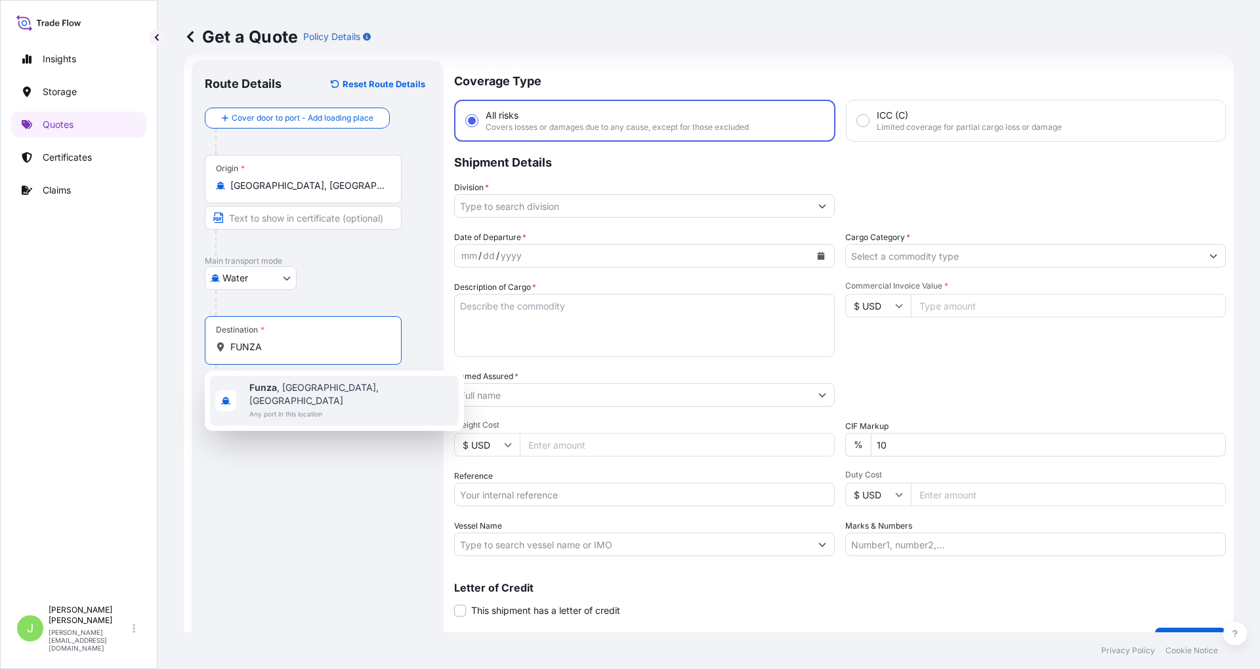
click at [318, 408] on span "Any port in this location" at bounding box center [351, 414] width 204 height 13
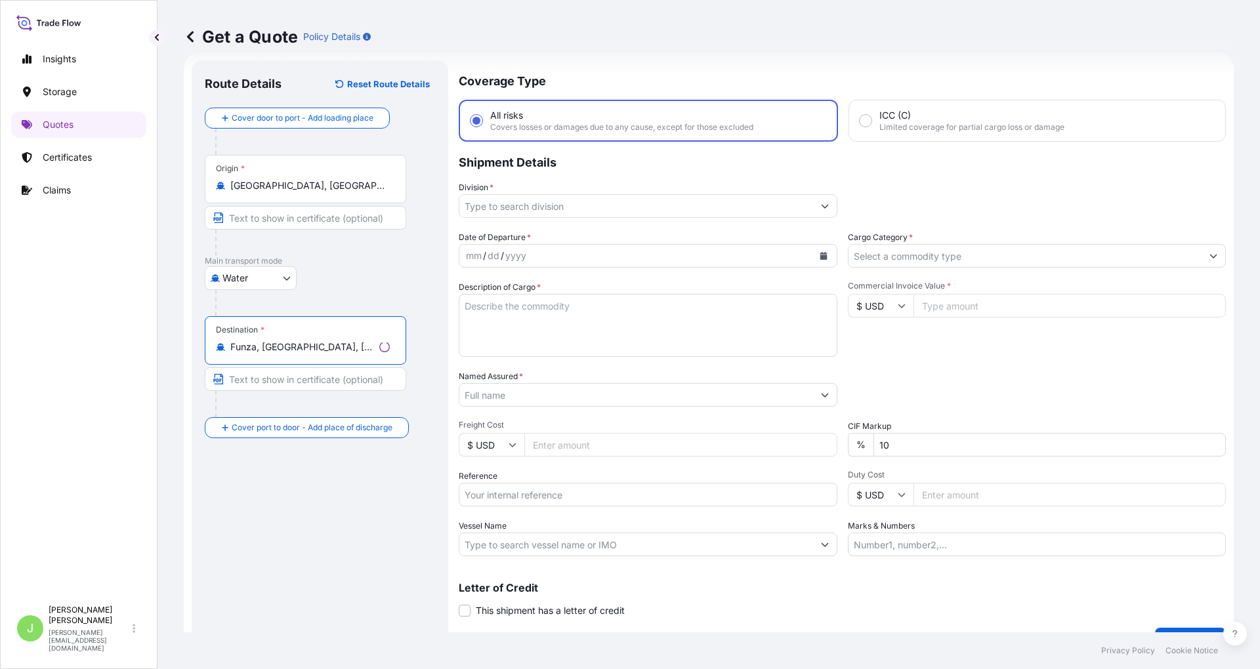
type input "Funza, [GEOGRAPHIC_DATA], [GEOGRAPHIC_DATA]"
click at [534, 201] on input "Division *" at bounding box center [636, 206] width 354 height 24
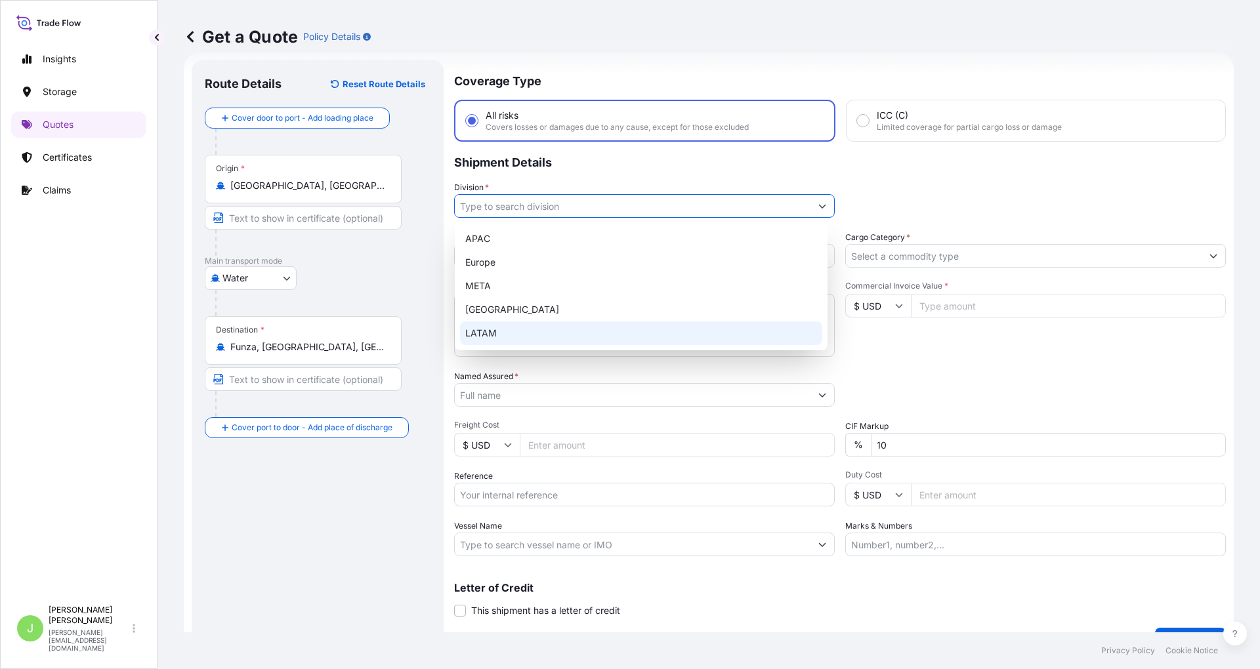
click at [488, 323] on div "LATAM" at bounding box center [641, 334] width 362 height 24
type input "LATAM"
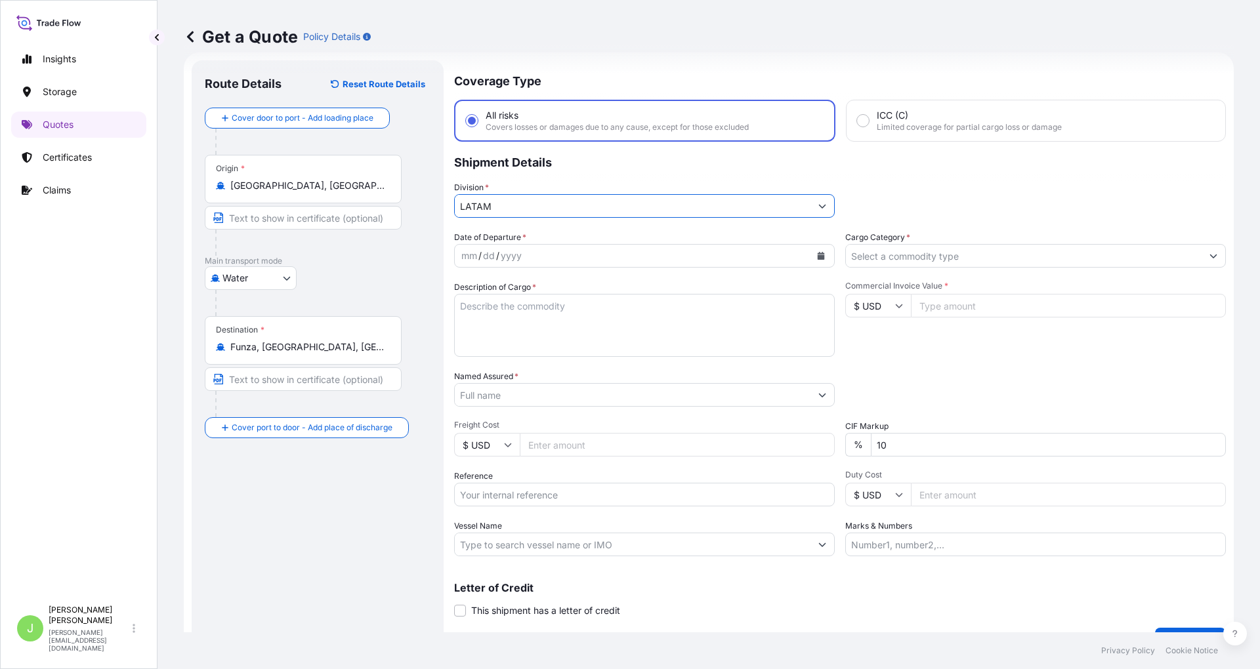
click at [898, 256] on input "Cargo Category *" at bounding box center [1024, 256] width 356 height 24
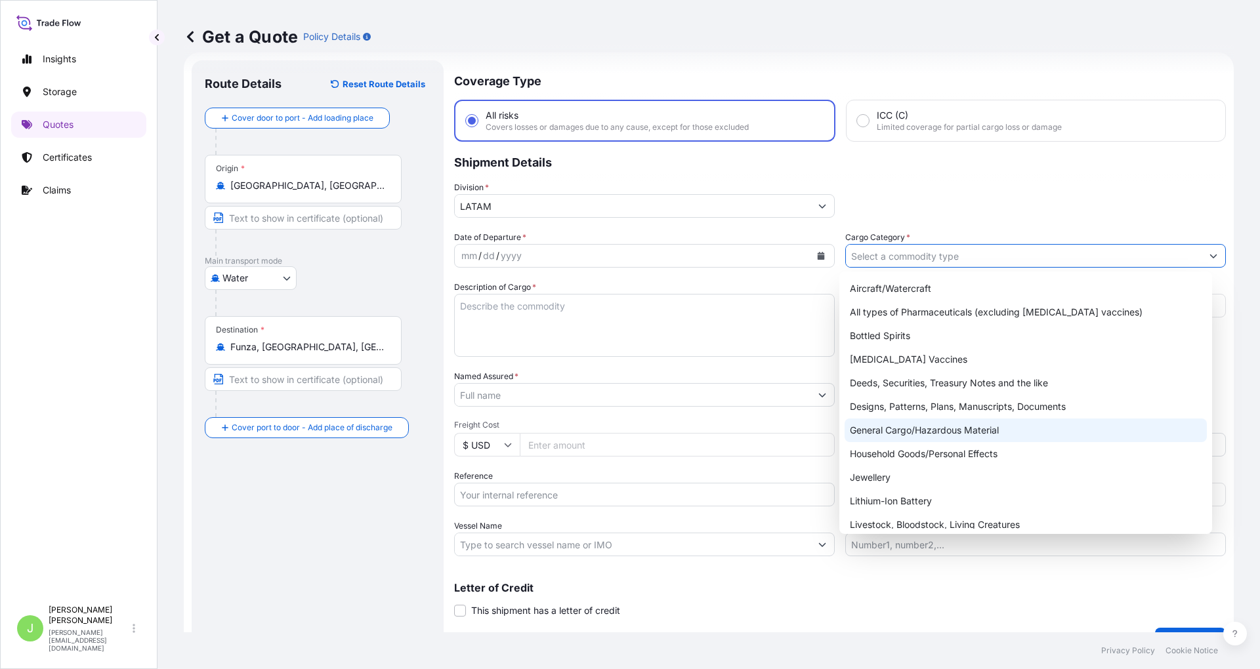
click at [890, 429] on div "General Cargo/Hazardous Material" at bounding box center [1026, 431] width 362 height 24
type input "General Cargo/Hazardous Material"
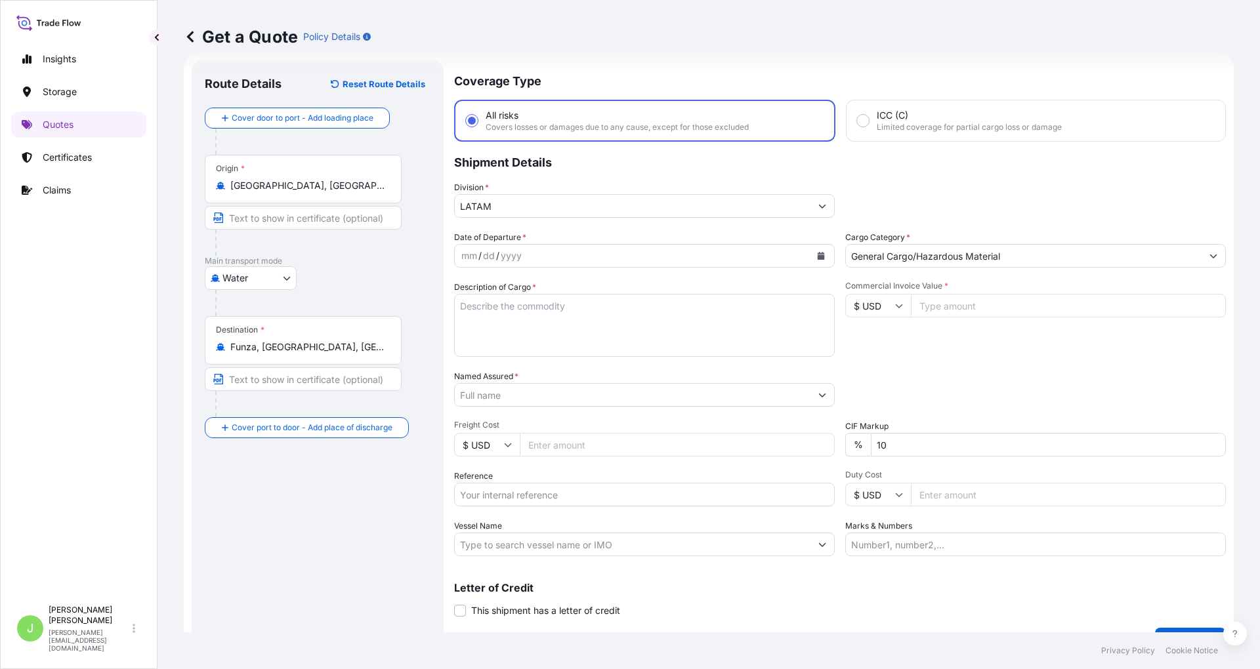
click at [818, 256] on icon "Calendar" at bounding box center [821, 256] width 7 height 8
click at [811, 255] on button "Calendar" at bounding box center [821, 255] width 21 height 21
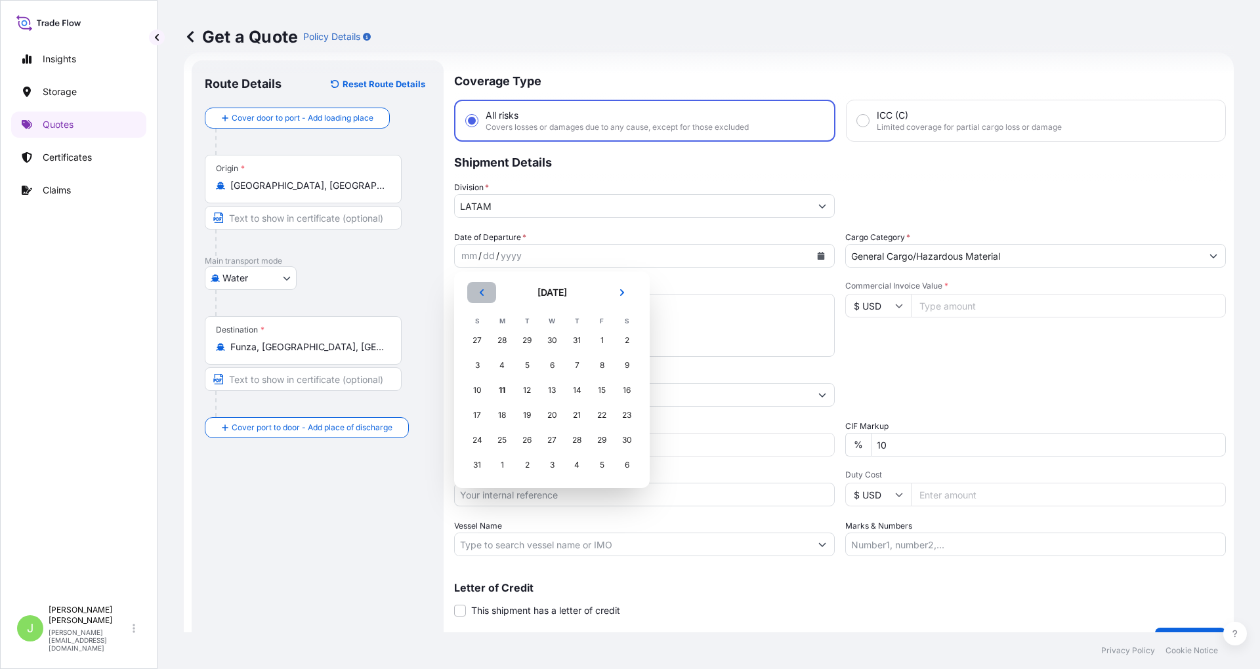
click at [475, 289] on button "Previous" at bounding box center [481, 292] width 29 height 21
click at [552, 339] on div "2" at bounding box center [552, 341] width 24 height 24
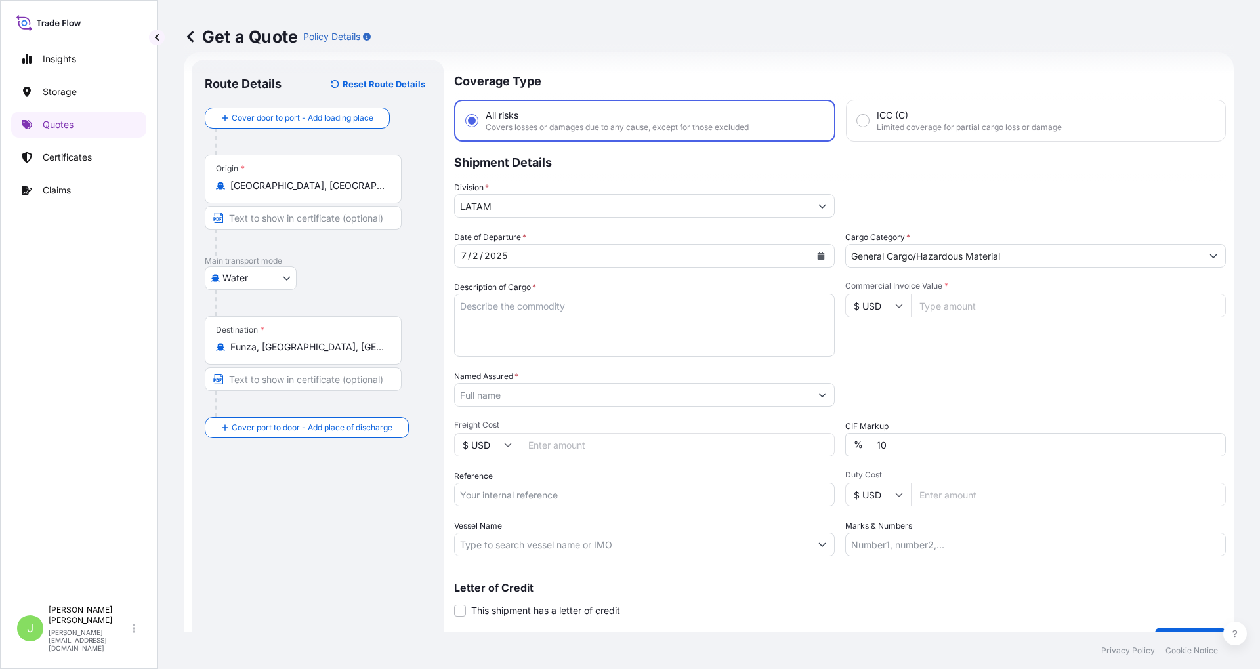
click at [534, 318] on textarea "Description of Cargo *" at bounding box center [644, 325] width 381 height 63
paste textarea "PLASTIC IN ROLLS FOR DIGITAL PRINTING PA. 39.19.90"
type textarea "PLASTIC IN ROLLS FOR DIGITAL PRINTING PA. 39.19.90"
click at [458, 387] on input "Named Assured *" at bounding box center [633, 395] width 356 height 24
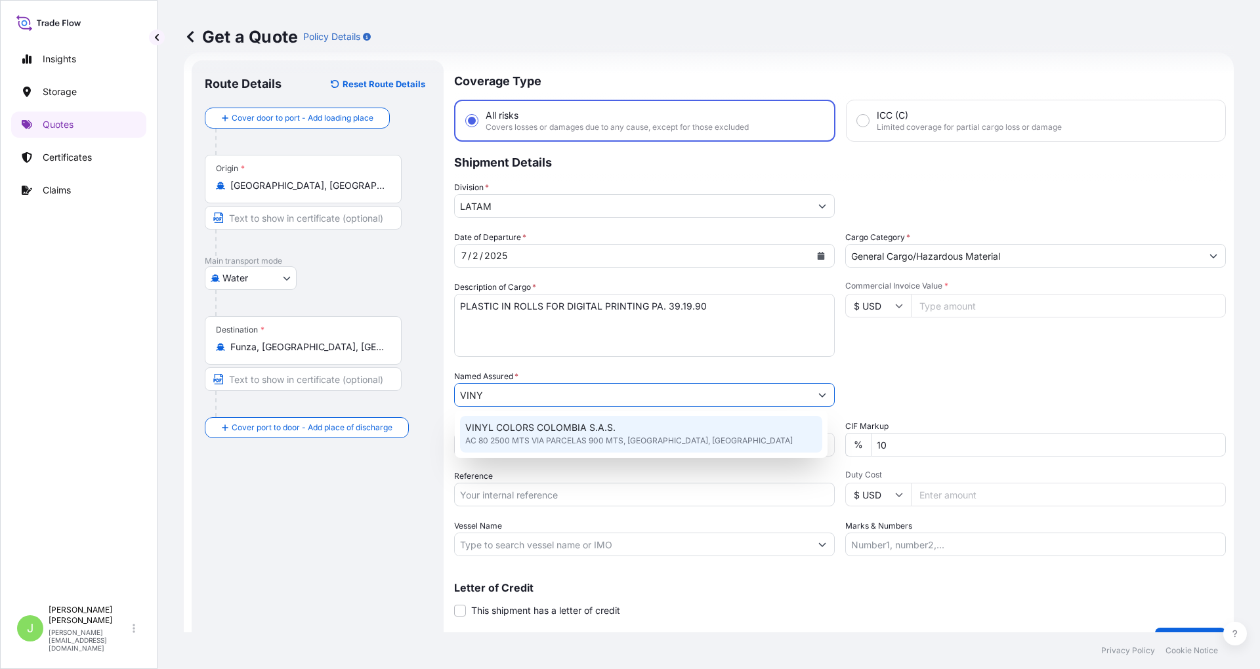
click at [560, 454] on div "VINYL COLORS COLOMBIA S.A.S. AC 80 2500 MTS VIA PARCELAS 900 MTS, [GEOGRAPHIC_D…" at bounding box center [641, 434] width 372 height 47
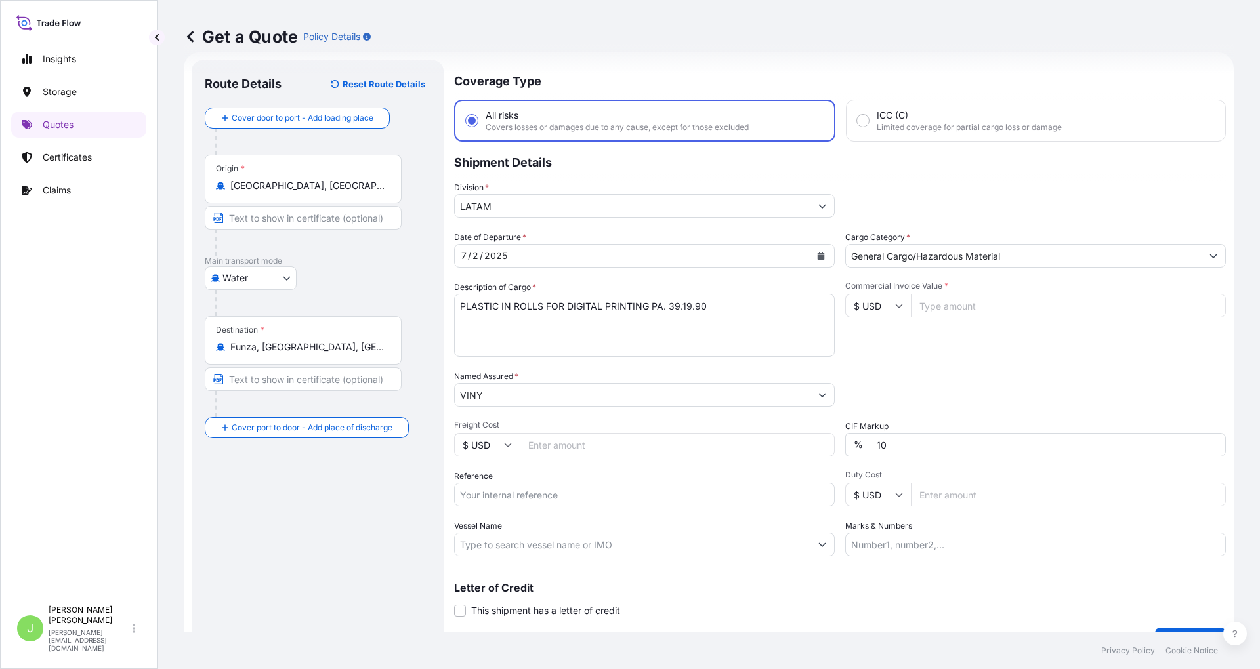
click at [515, 381] on label "Named Assured *" at bounding box center [486, 376] width 64 height 13
click at [515, 383] on input "VINY" at bounding box center [633, 395] width 356 height 24
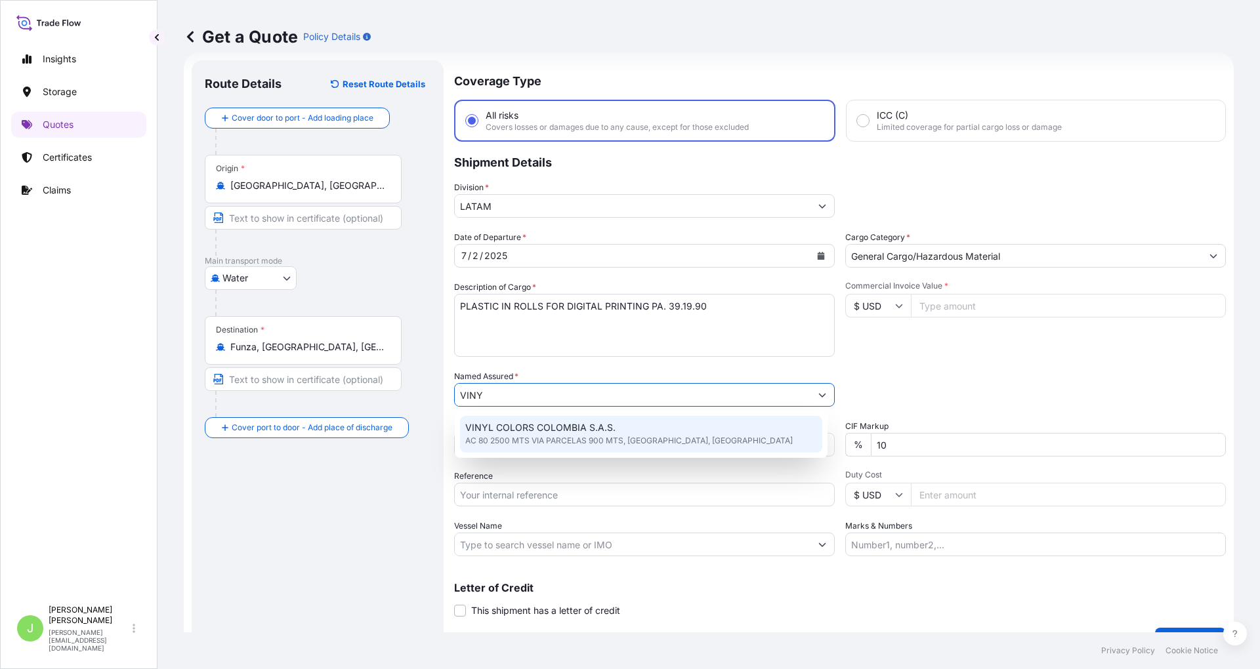
click at [532, 408] on div "Date of Departure * [DATE] Cargo Category * General Cargo/Hazardous Material De…" at bounding box center [840, 394] width 772 height 326
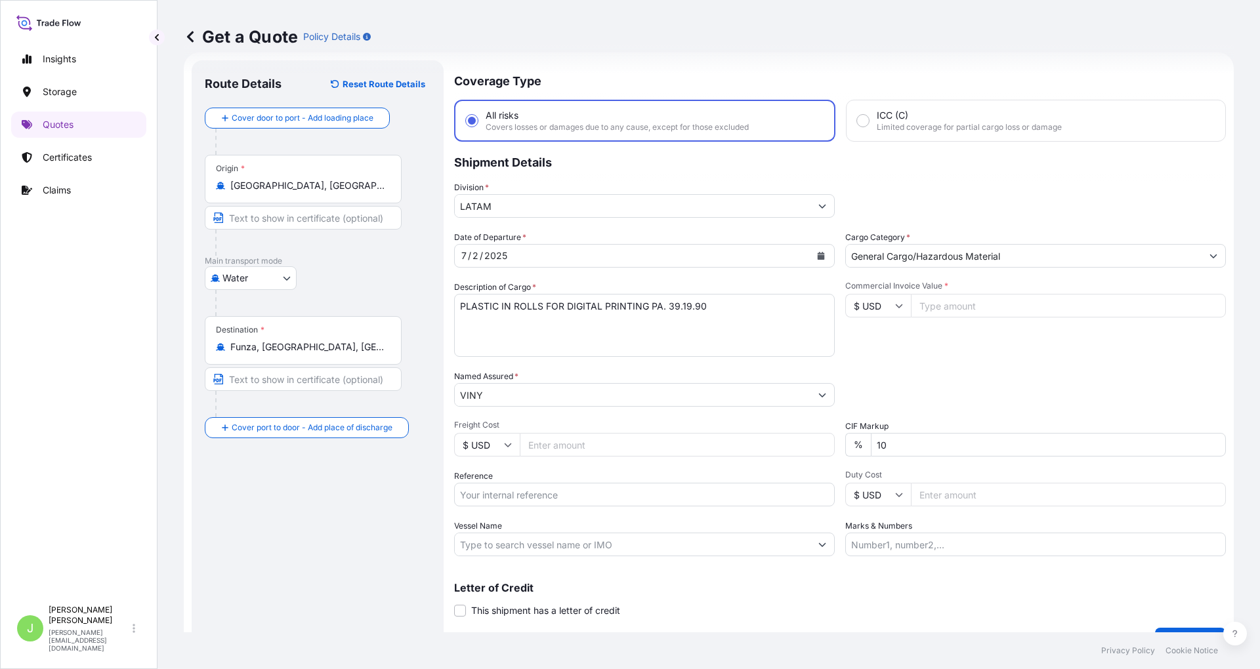
click at [544, 408] on div "Date of Departure * [DATE] Cargo Category * General Cargo/Hazardous Material De…" at bounding box center [840, 394] width 772 height 326
click at [538, 398] on input "VINY" at bounding box center [633, 395] width 356 height 24
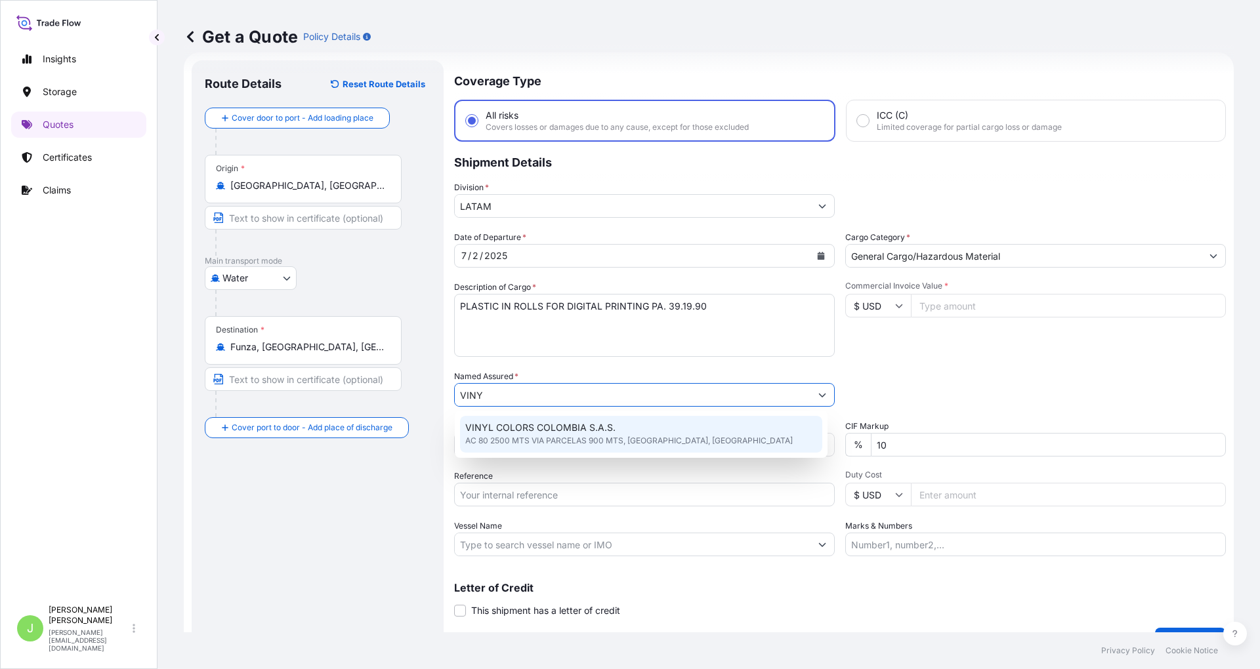
click at [560, 434] on span "AC 80 2500 MTS VIA PARCELAS 900 MTS, [GEOGRAPHIC_DATA], [GEOGRAPHIC_DATA]" at bounding box center [628, 440] width 327 height 13
type input "VINYL COLORS COLOMBIA S.A.S."
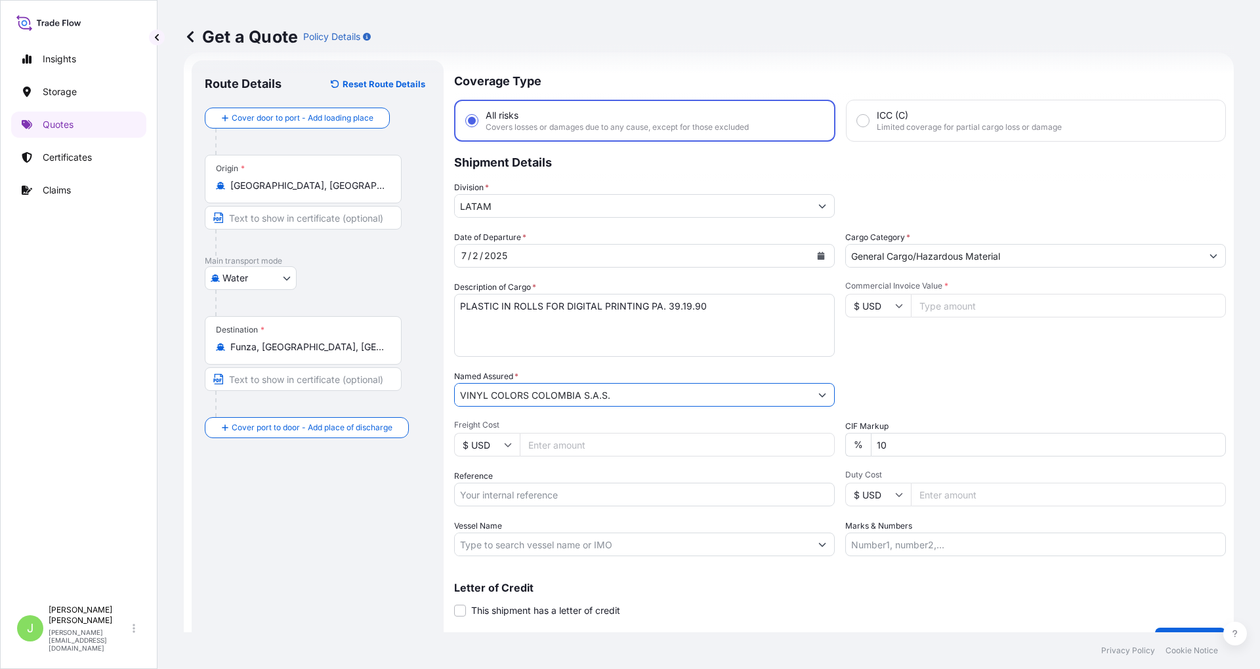
click at [568, 442] on input "Freight Cost" at bounding box center [677, 445] width 315 height 24
type input "2700"
click at [534, 492] on input "Reference" at bounding box center [644, 495] width 381 height 24
paste input "CO4031150235"
type input "CO4031150235"
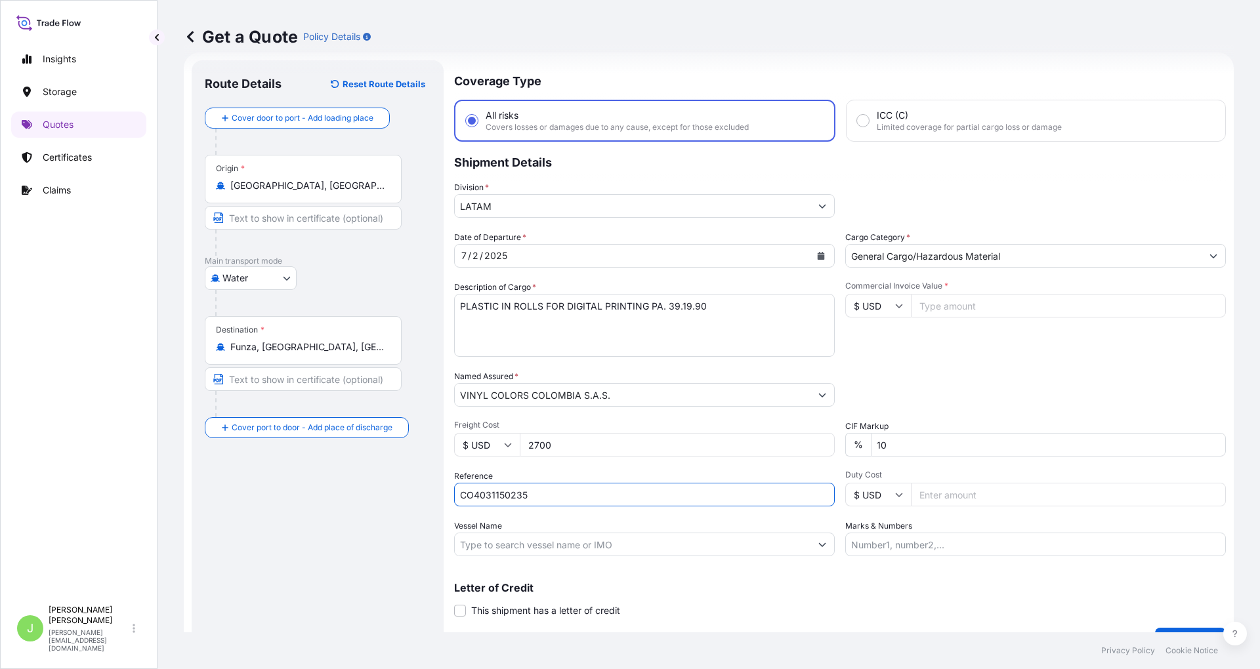
click at [323, 508] on div "Route Details Reset Route Details Cover door to port - Add loading place Place …" at bounding box center [318, 358] width 226 height 568
click at [513, 549] on input "Vessel Name" at bounding box center [633, 545] width 356 height 24
paste input "SEASPAN BEACON V-No : 2556E"
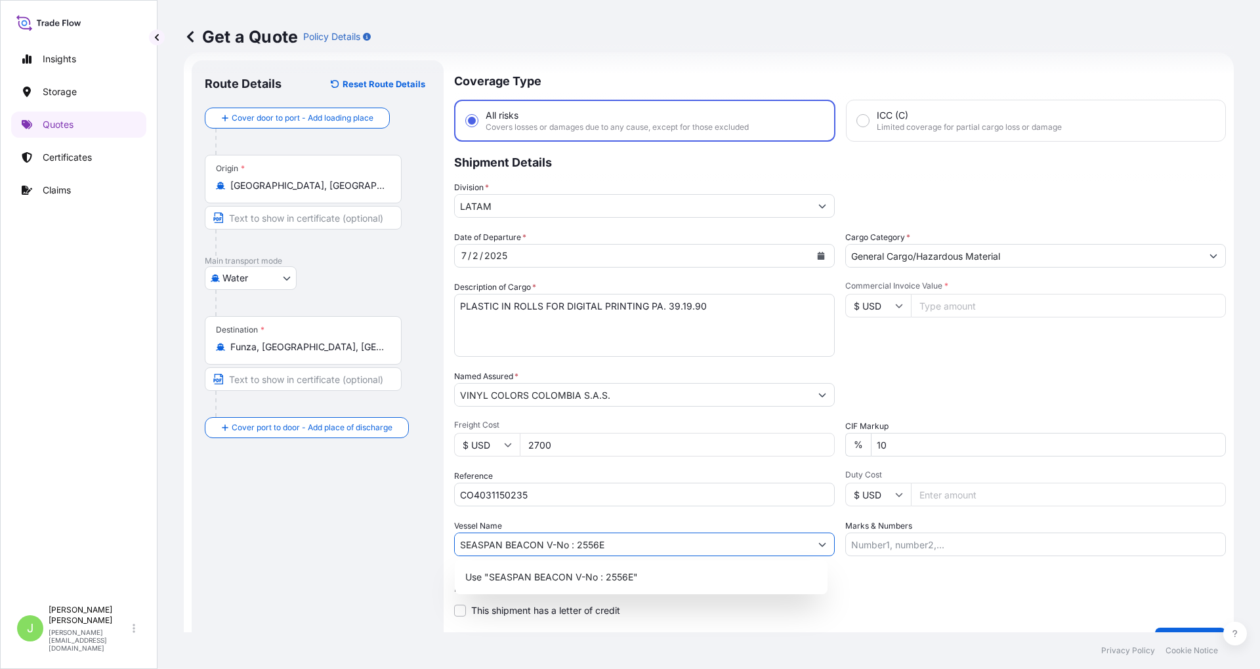
click at [575, 544] on input "SEASPAN BEACON V-No : 2556E" at bounding box center [633, 545] width 356 height 24
click at [581, 584] on div "Use "SEASPAN BEACON // 2556E"" at bounding box center [641, 578] width 362 height 24
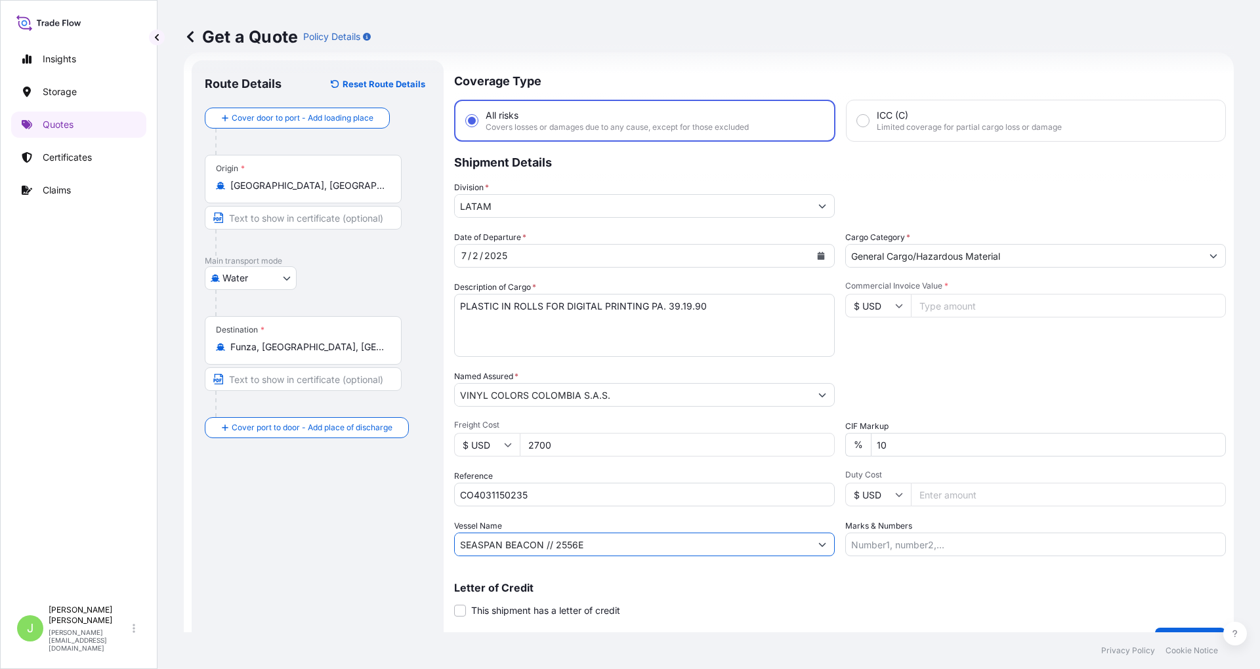
type input "SEASPAN BEACON // 2556E"
click at [918, 307] on input "Commercial Invoice Value *" at bounding box center [1068, 306] width 315 height 24
type input "49813"
type input "49813.34"
drag, startPoint x: 912, startPoint y: 373, endPoint x: 893, endPoint y: 391, distance: 25.5
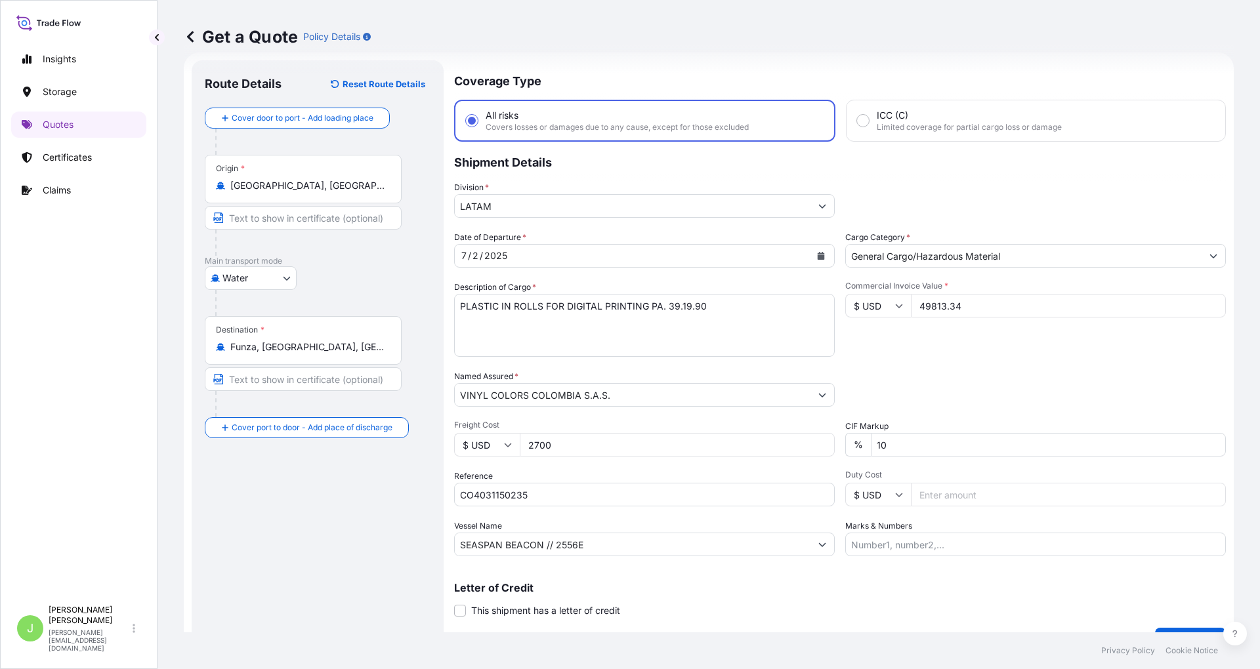
click at [907, 378] on div "Packing Category Type to search a container mode Please select a primary mode o…" at bounding box center [1035, 388] width 381 height 37
click at [920, 537] on input "Marks & Numbers" at bounding box center [1035, 545] width 381 height 24
paste input "CSHSE0427606"
click at [1067, 531] on div "Marks & Numbers CSHSE0427606 // VENTA DEL SEGURO :" at bounding box center [1035, 538] width 381 height 37
click at [1074, 538] on input "CSHSE0427606 // VENTA DEL SEGURO :" at bounding box center [1035, 545] width 381 height 24
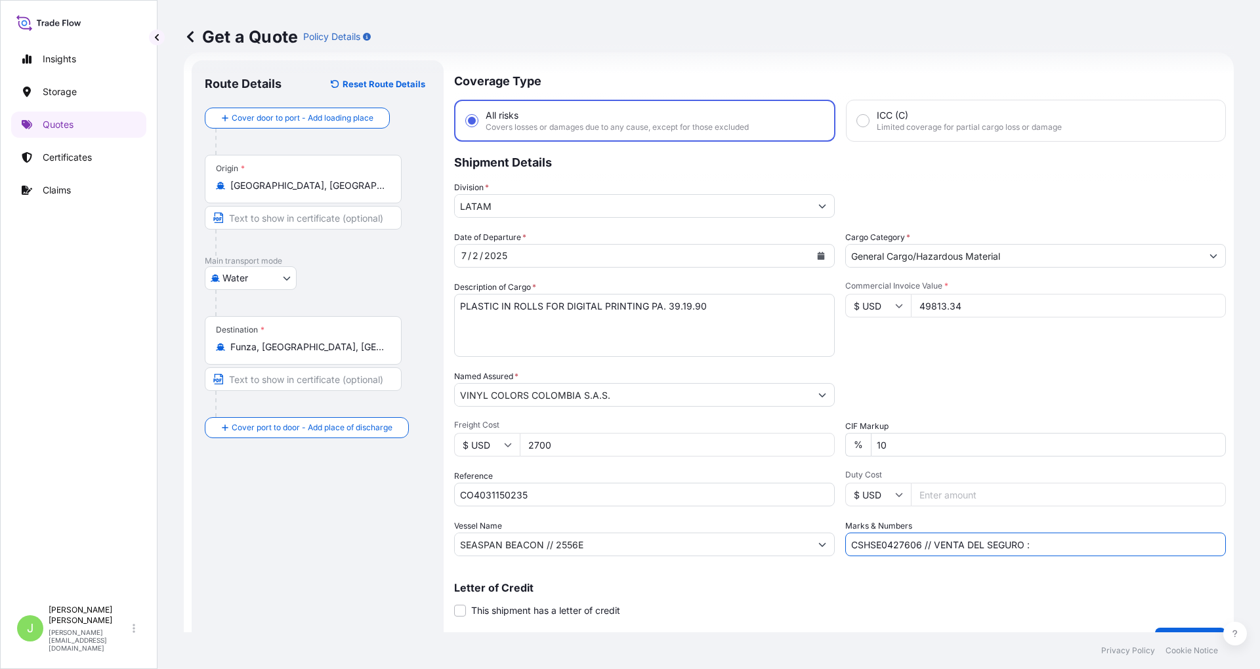
paste input "0.35"
type input "CSHSE0427606 // VENTA DEL SEGURO : 0.35 %"
click at [916, 370] on div "Packing Category Type to search a container mode Please select a primary mode o…" at bounding box center [1035, 388] width 381 height 37
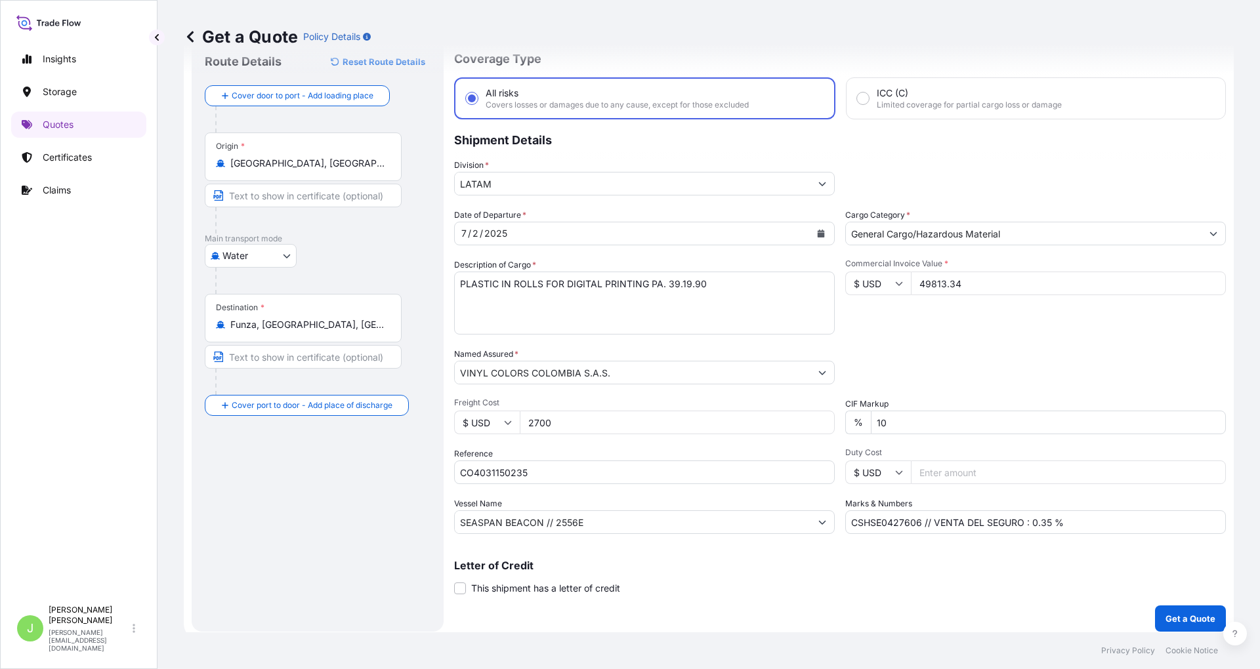
scroll to position [50, 0]
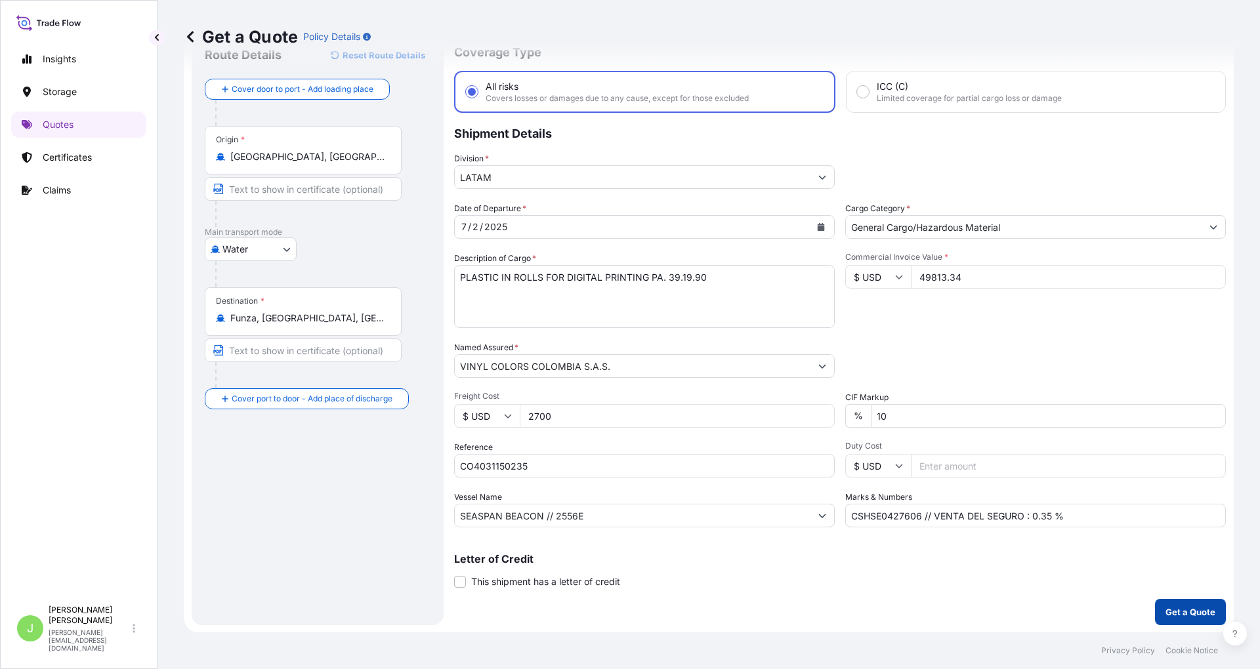
click at [1166, 617] on p "Get a Quote" at bounding box center [1191, 612] width 50 height 13
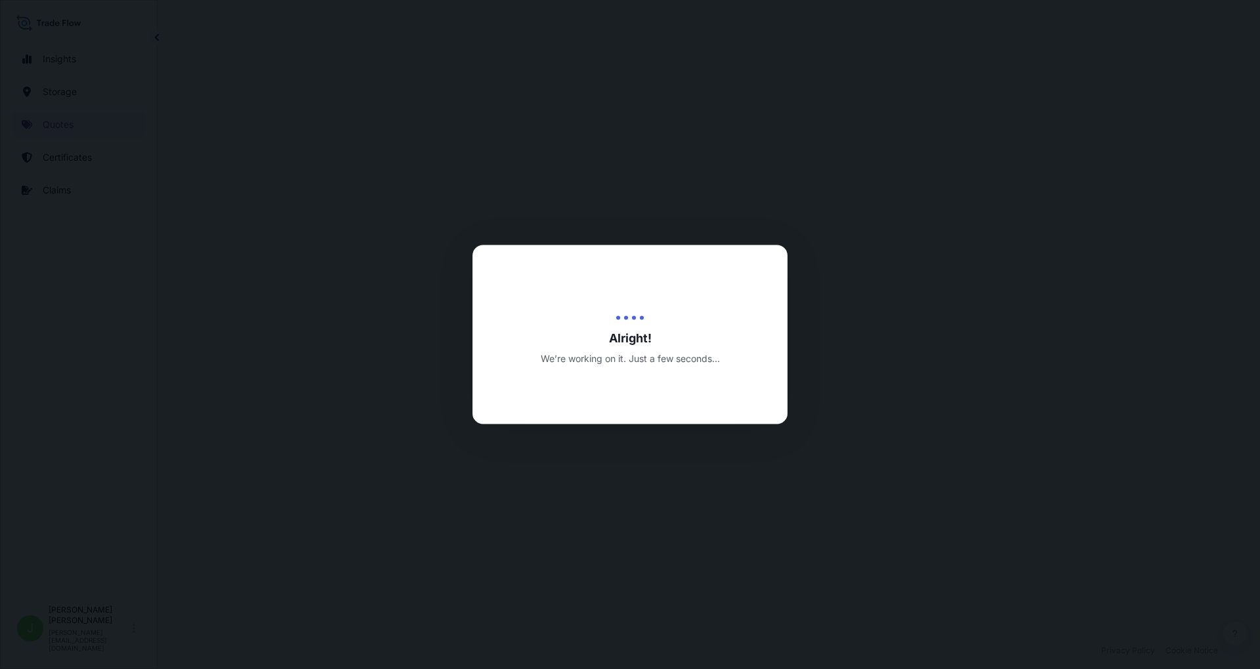
select select "Water"
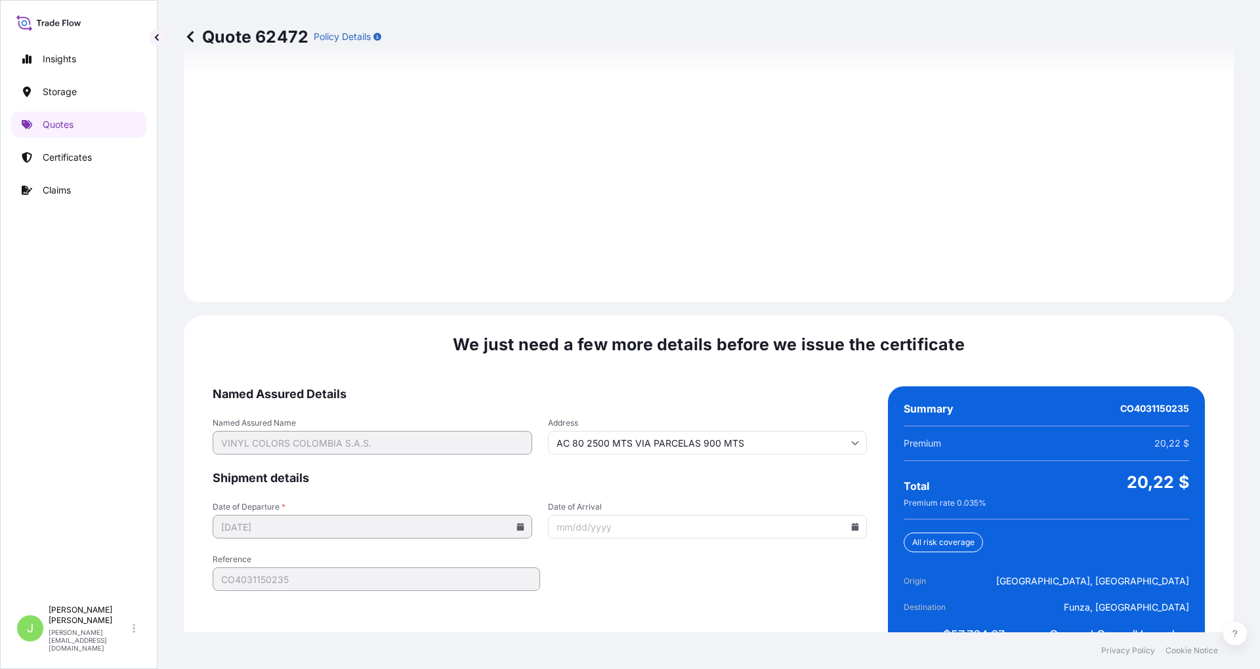
scroll to position [1819, 0]
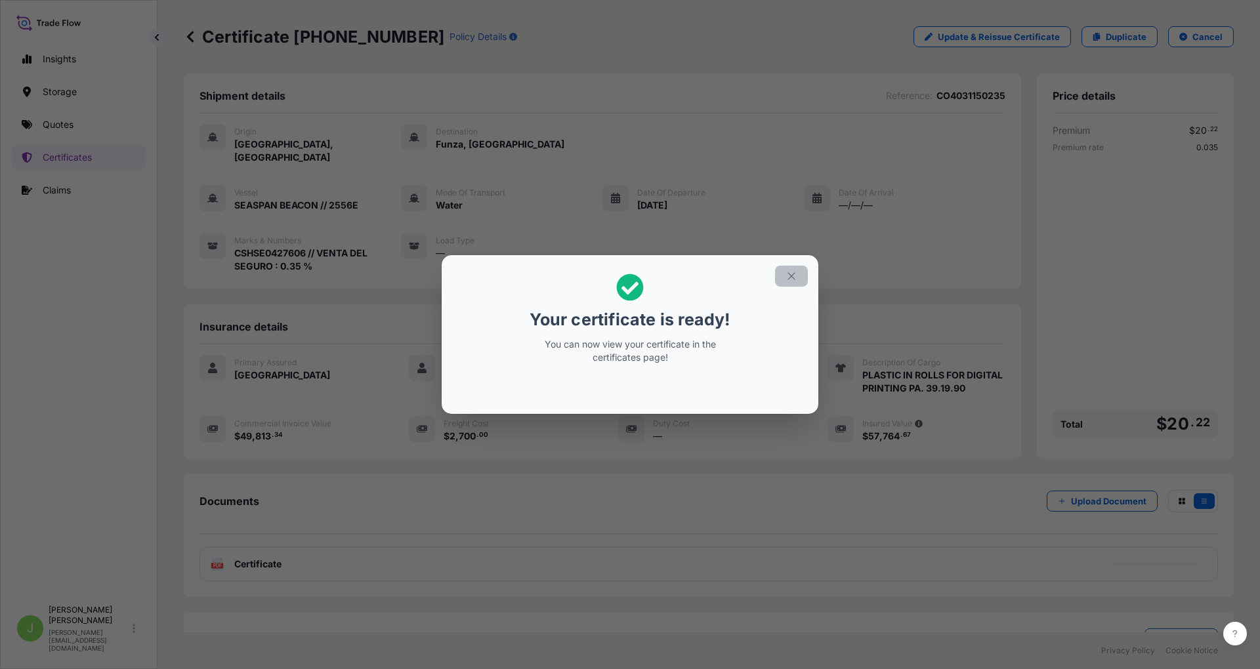
click at [793, 282] on icon "button" at bounding box center [792, 276] width 12 height 12
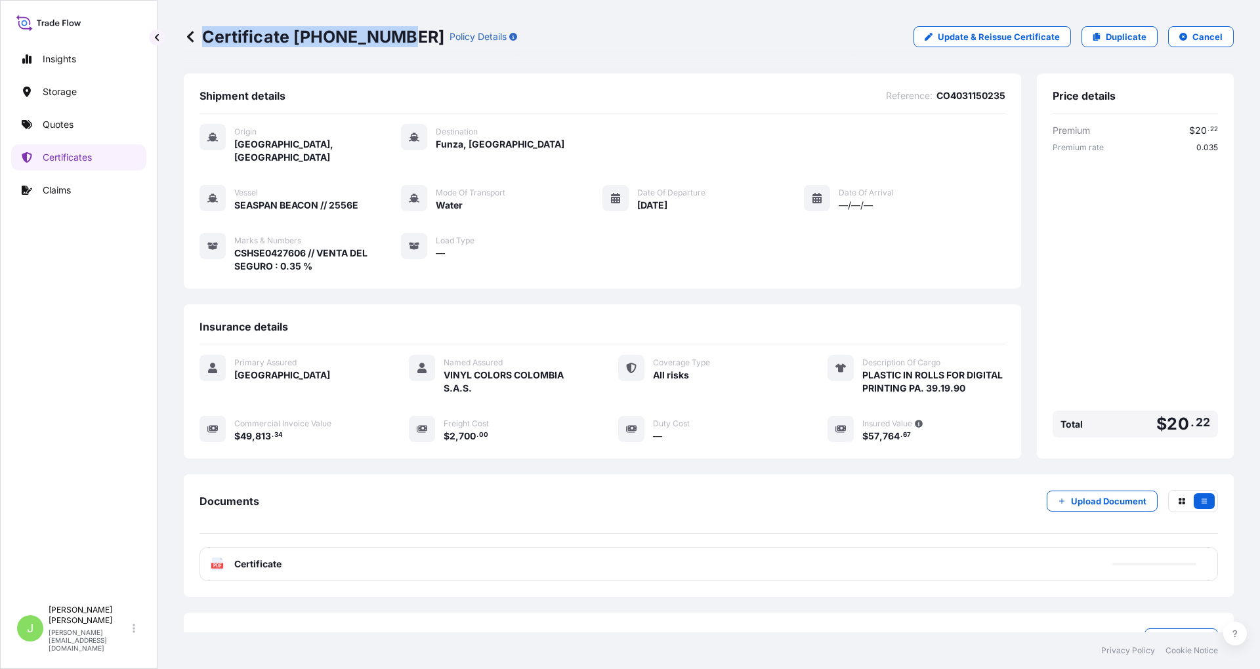
drag, startPoint x: 203, startPoint y: 35, endPoint x: 394, endPoint y: 40, distance: 191.1
click at [394, 40] on p "Certificate [PHONE_NUMBER]" at bounding box center [314, 36] width 261 height 21
copy p "Certificate [PHONE_NUMBER]"
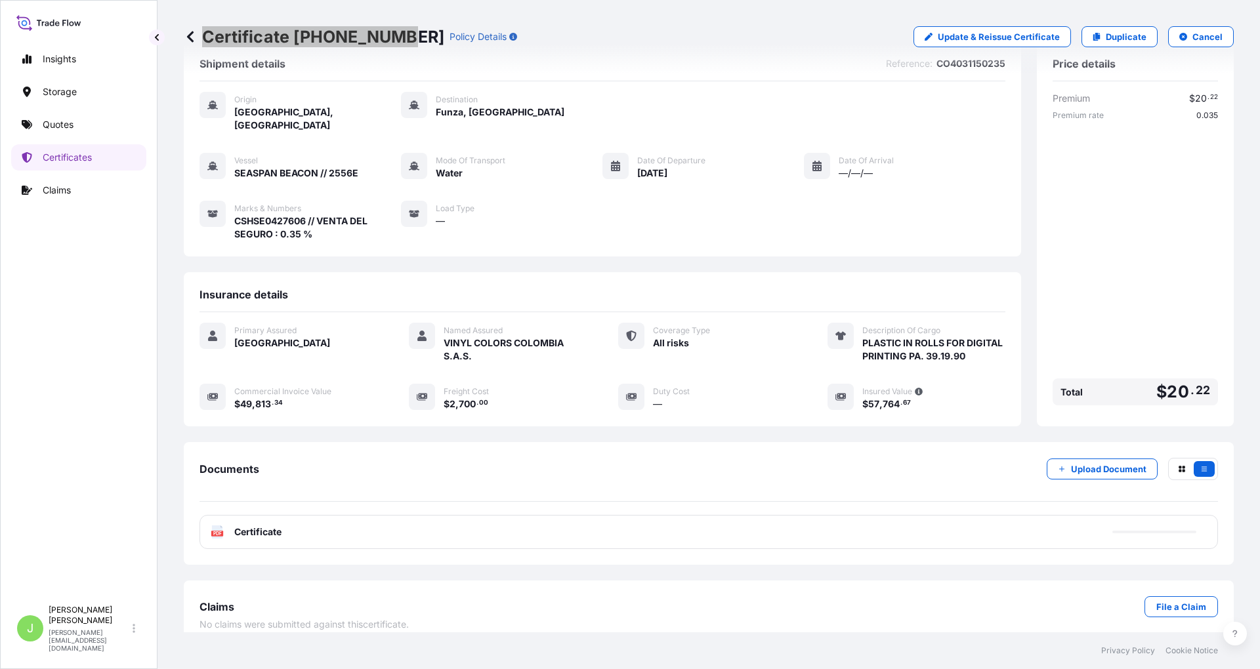
scroll to position [49, 0]
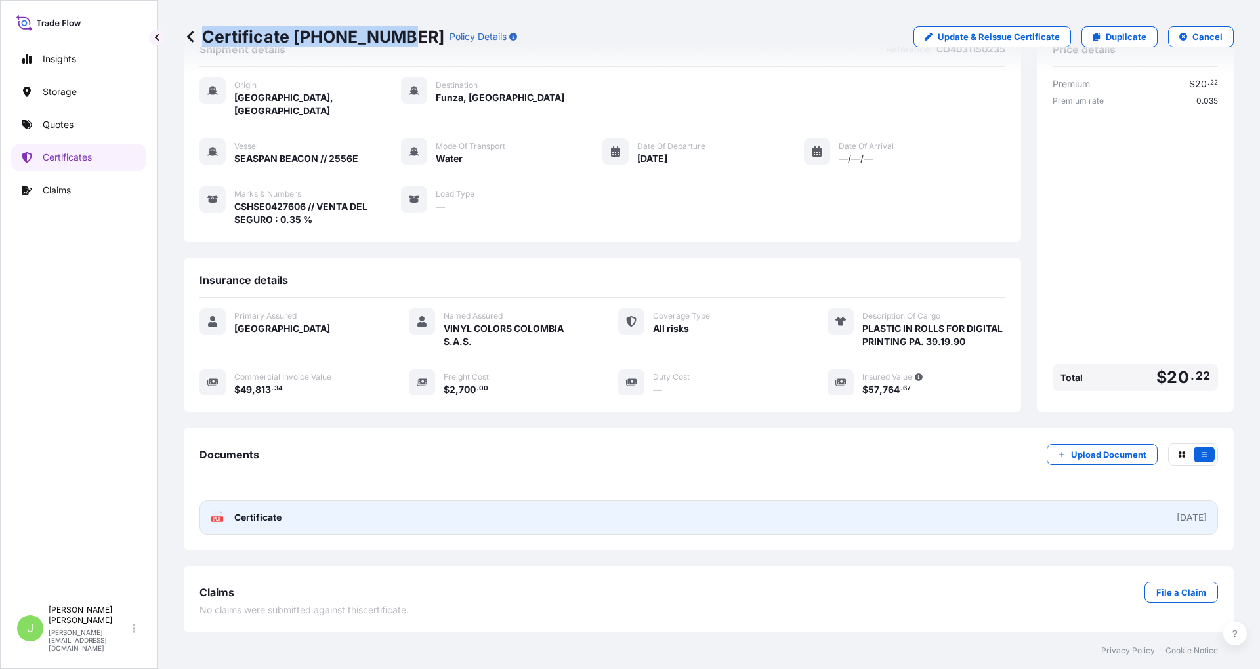
click at [298, 534] on link "PDF Certificate [DATE]" at bounding box center [709, 518] width 1019 height 34
